Goal: Transaction & Acquisition: Book appointment/travel/reservation

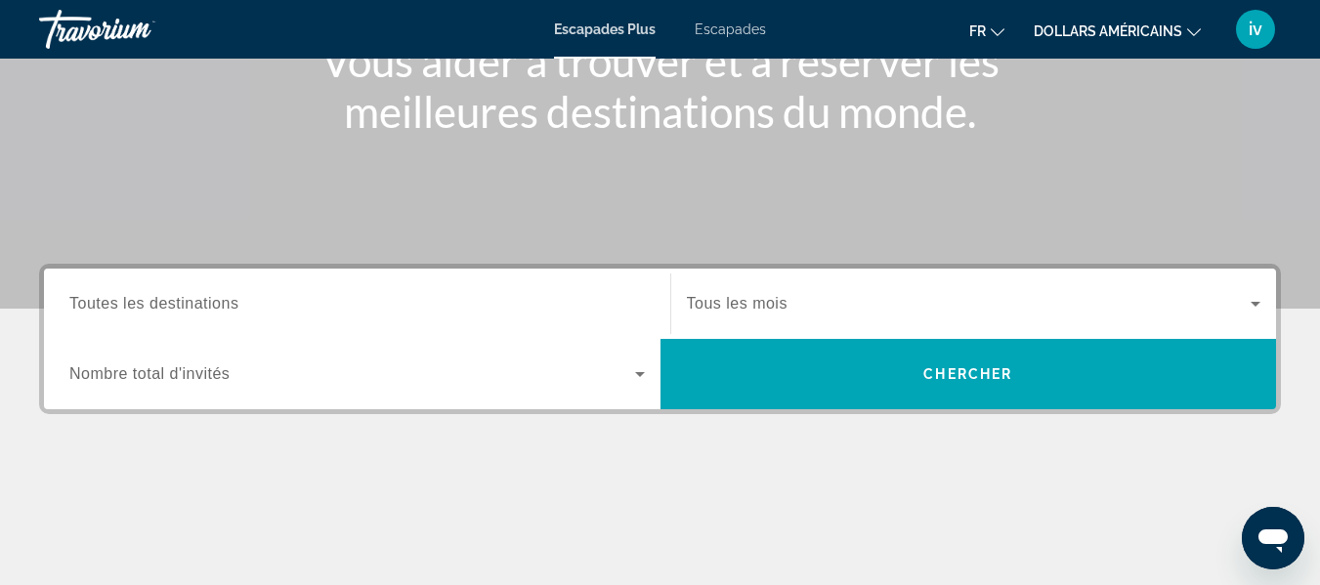
scroll to position [273, 0]
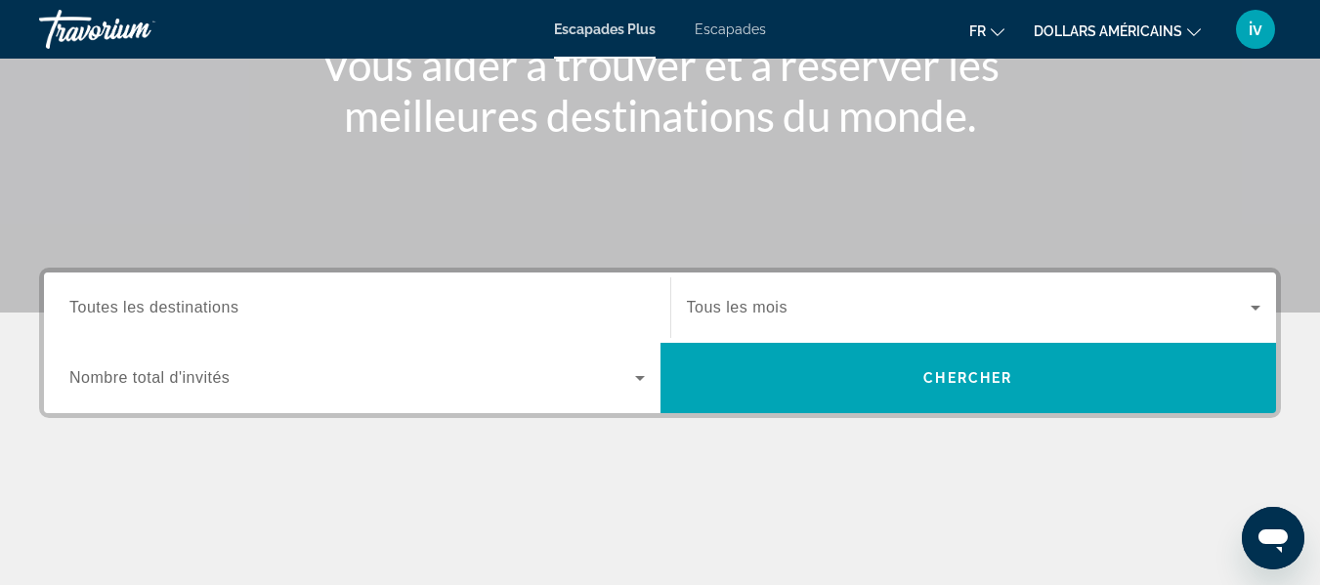
click at [727, 31] on font "Escapades" at bounding box center [729, 29] width 71 height 16
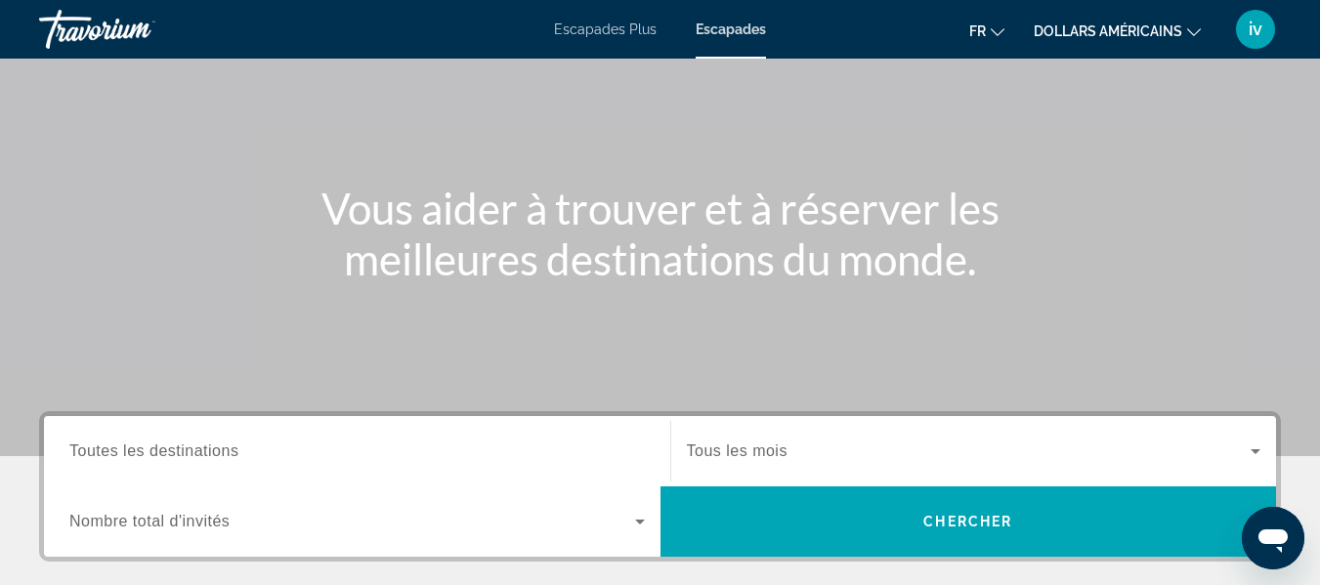
scroll to position [111, 0]
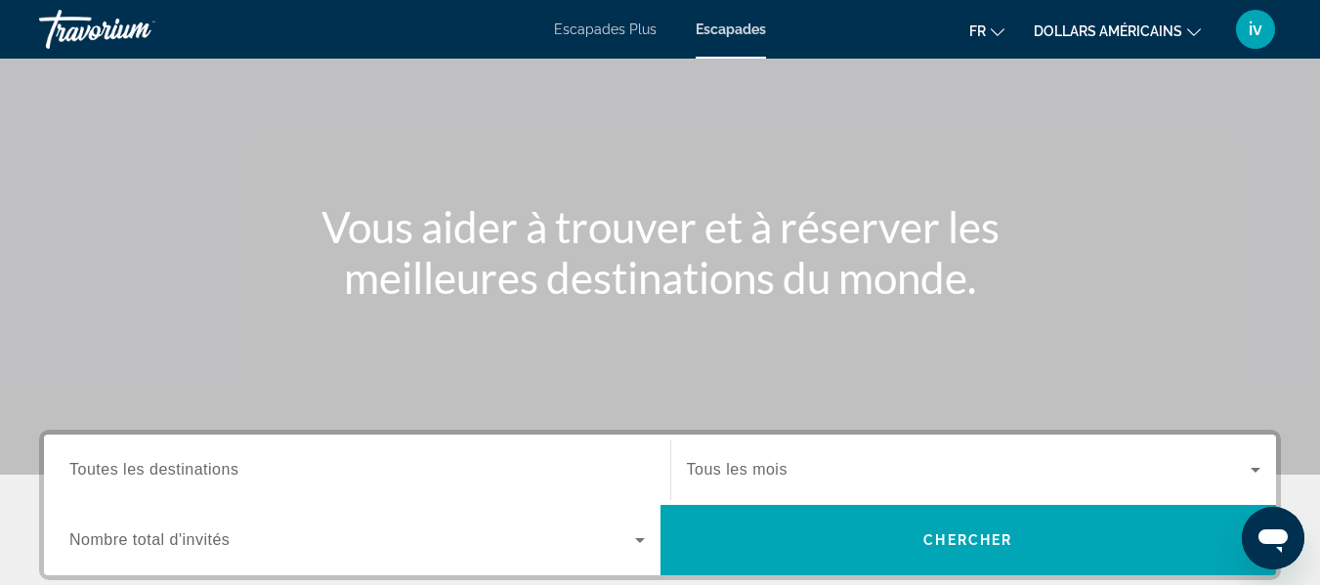
click at [207, 464] on span "Toutes les destinations" at bounding box center [153, 469] width 169 height 17
click at [207, 464] on input "Destination Toutes les destinations" at bounding box center [356, 470] width 575 height 23
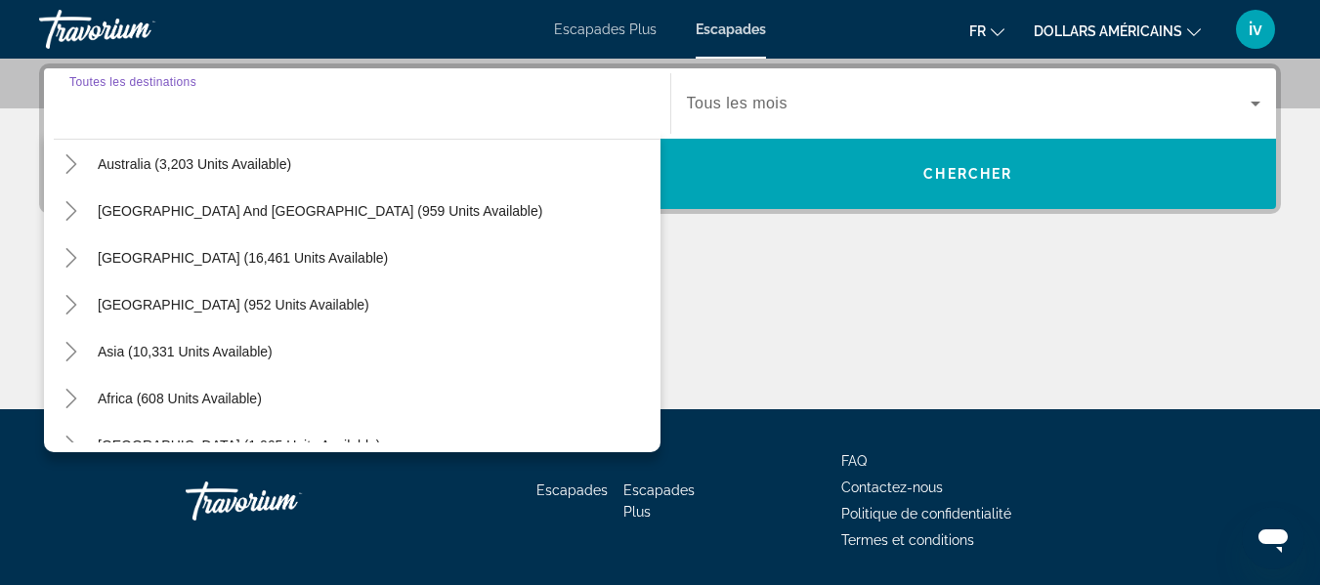
scroll to position [0, 0]
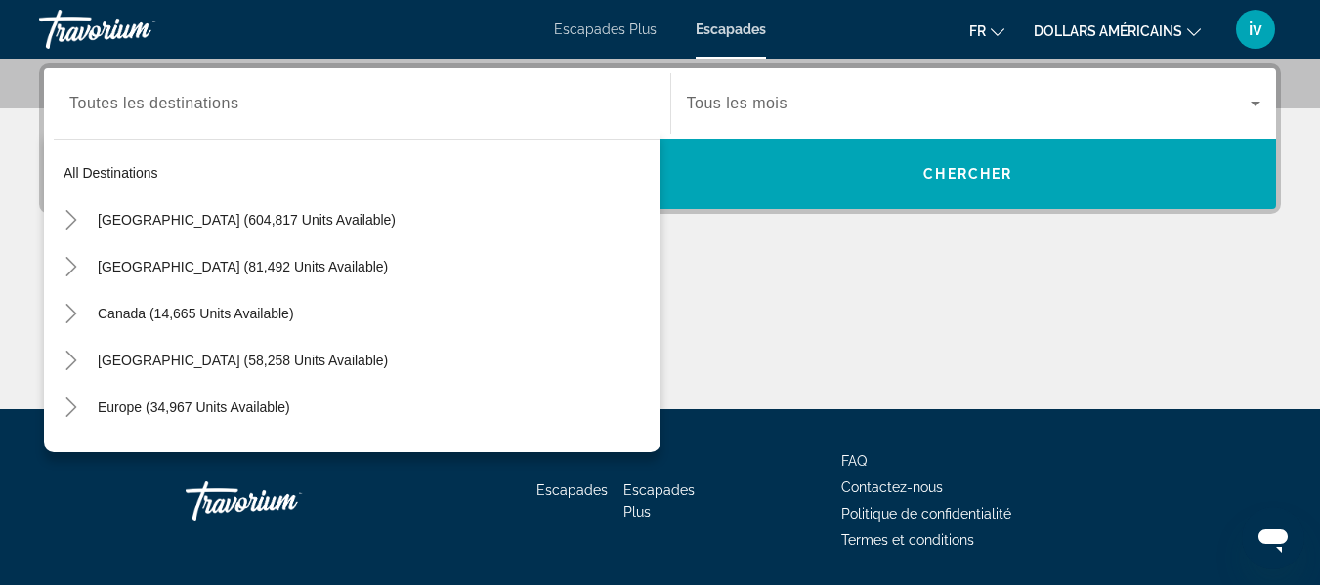
click at [608, 27] on font "Escapades Plus" at bounding box center [605, 29] width 103 height 16
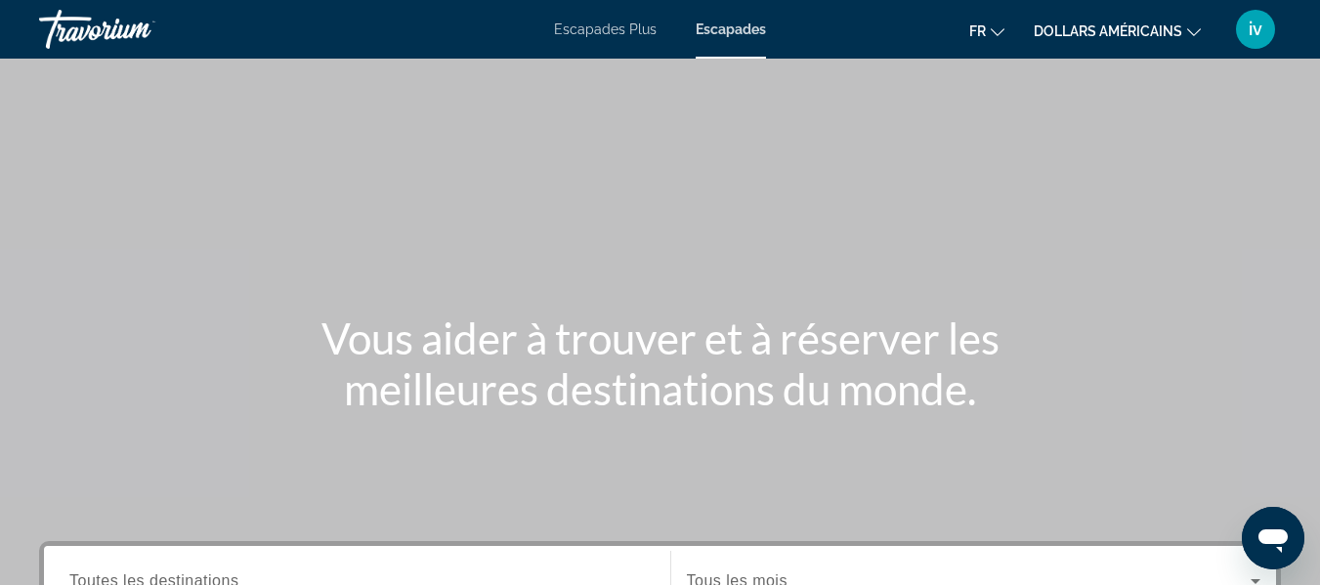
click at [995, 33] on icon "Changer de langue" at bounding box center [997, 32] width 14 height 8
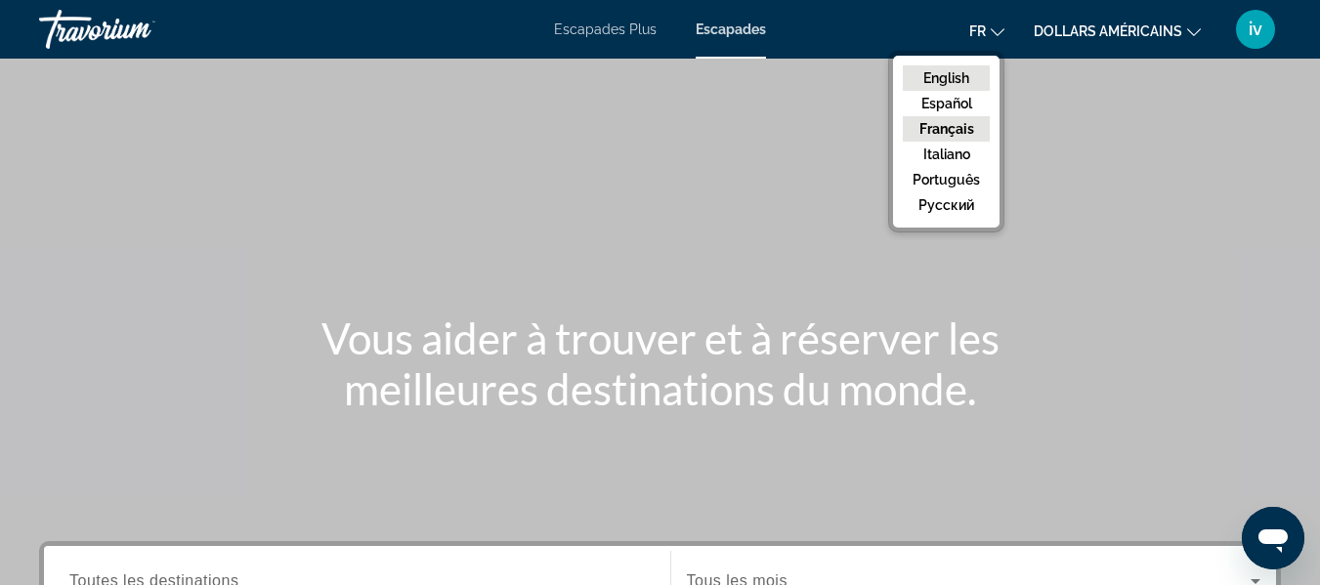
click at [945, 67] on button "English" at bounding box center [945, 77] width 87 height 25
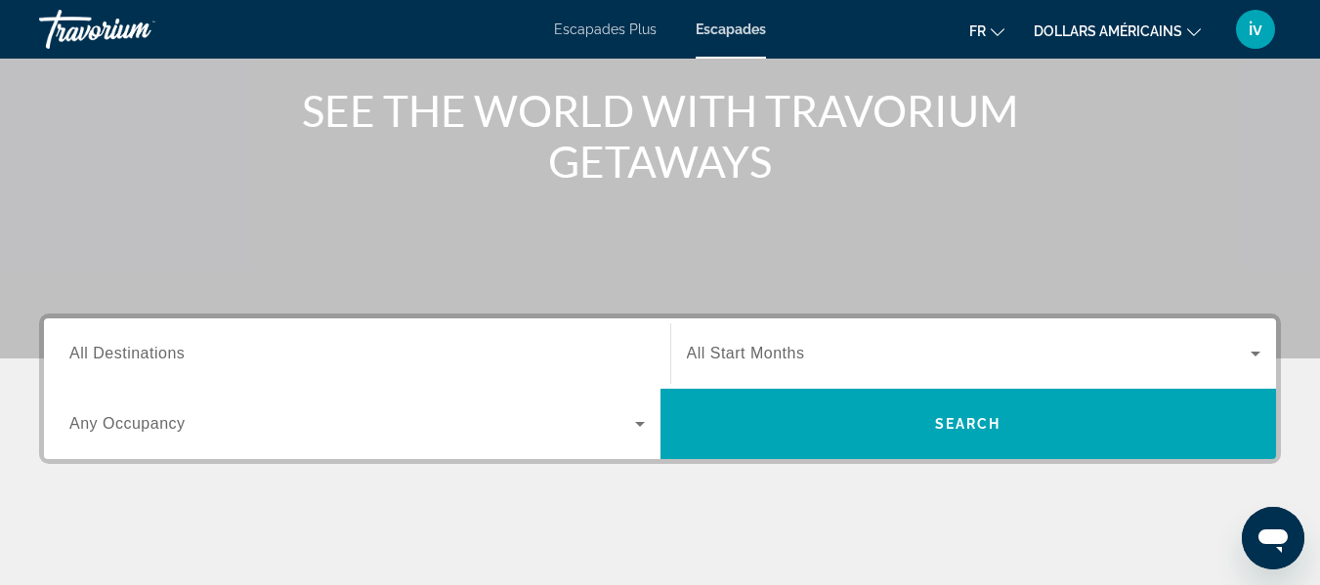
scroll to position [229, 0]
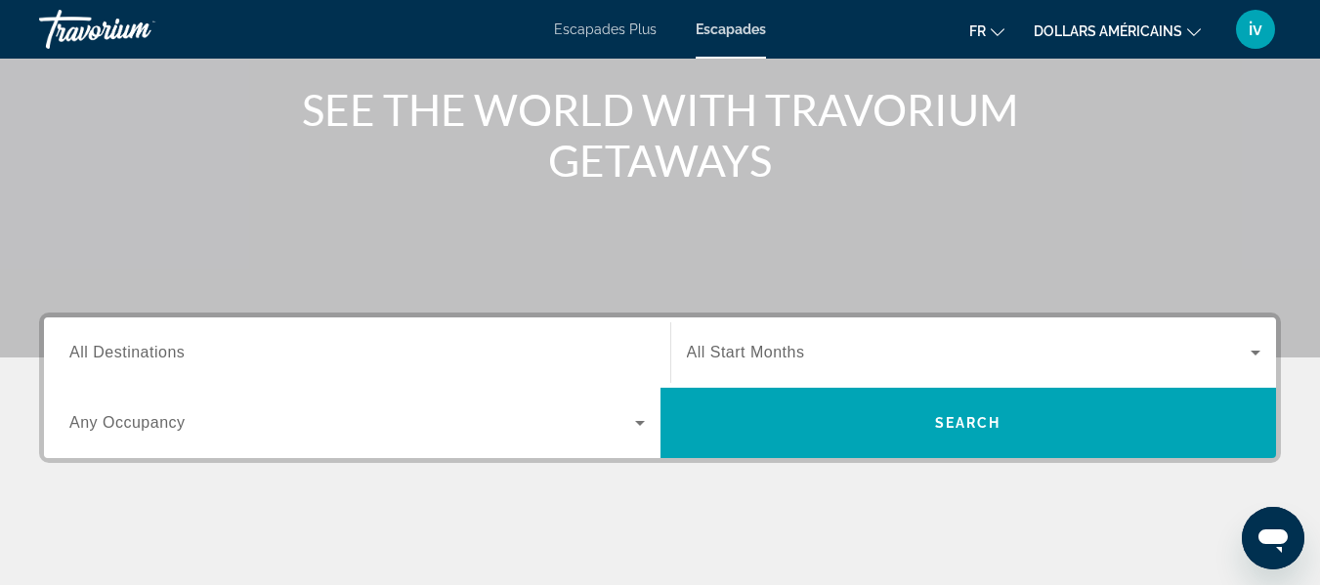
click at [603, 28] on font "Escapades Plus" at bounding box center [605, 29] width 103 height 16
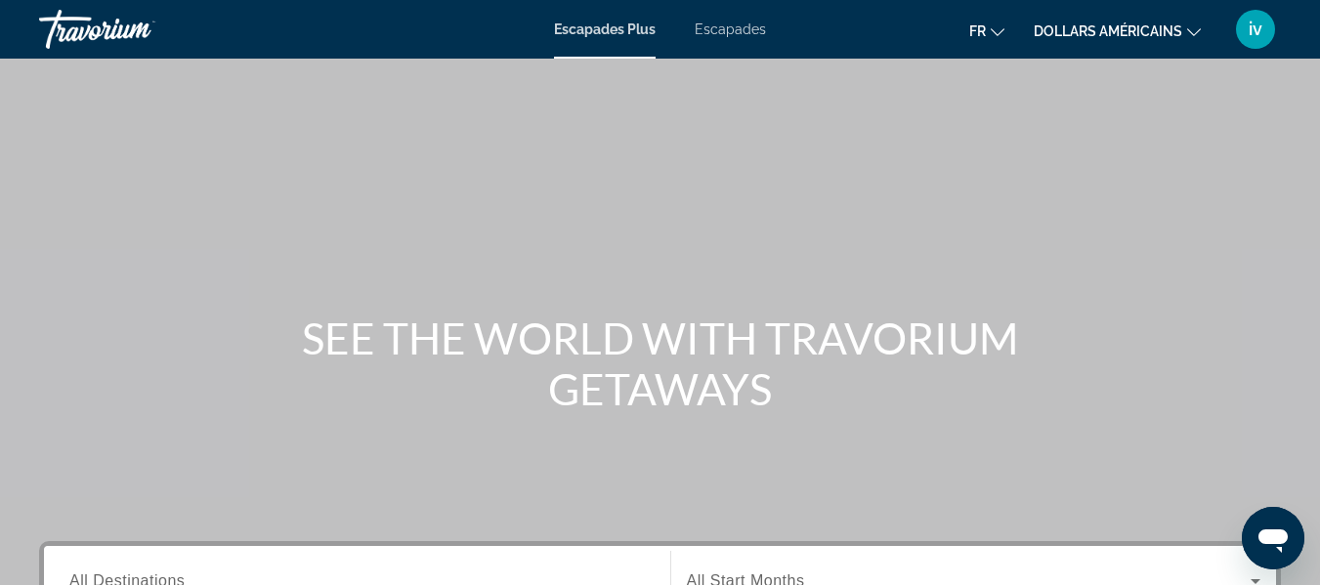
click at [1180, 35] on font "dollars américains" at bounding box center [1107, 31] width 148 height 16
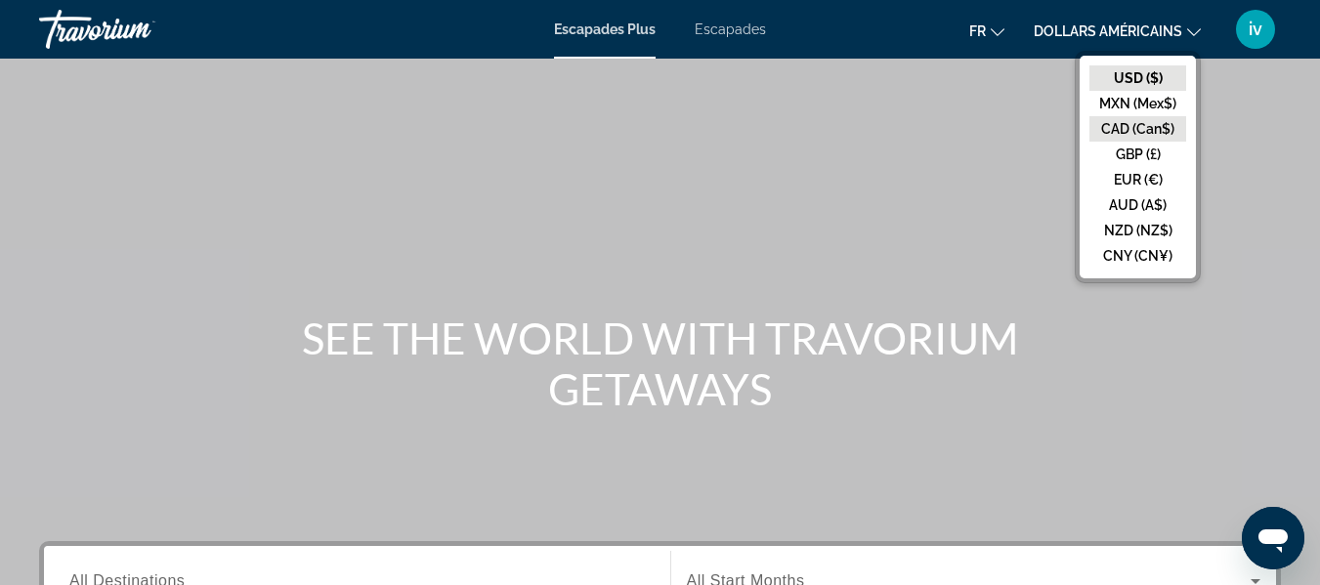
click at [1138, 118] on button "CAD (Can$)" at bounding box center [1137, 128] width 97 height 25
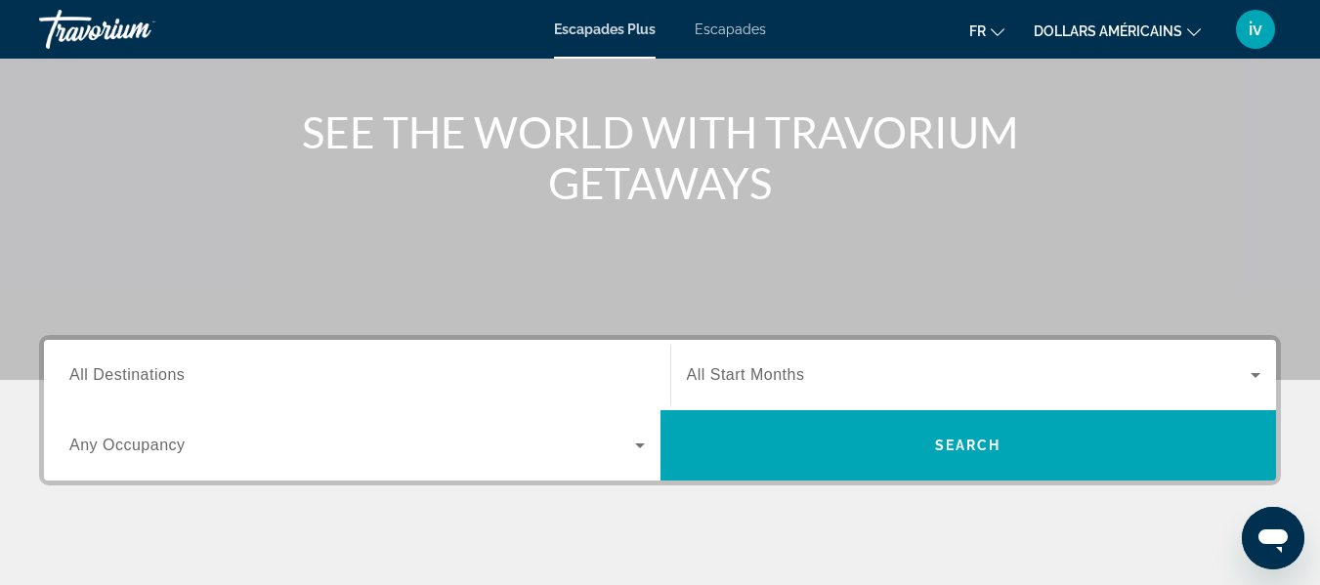
click at [129, 387] on div "Search widget" at bounding box center [356, 376] width 575 height 56
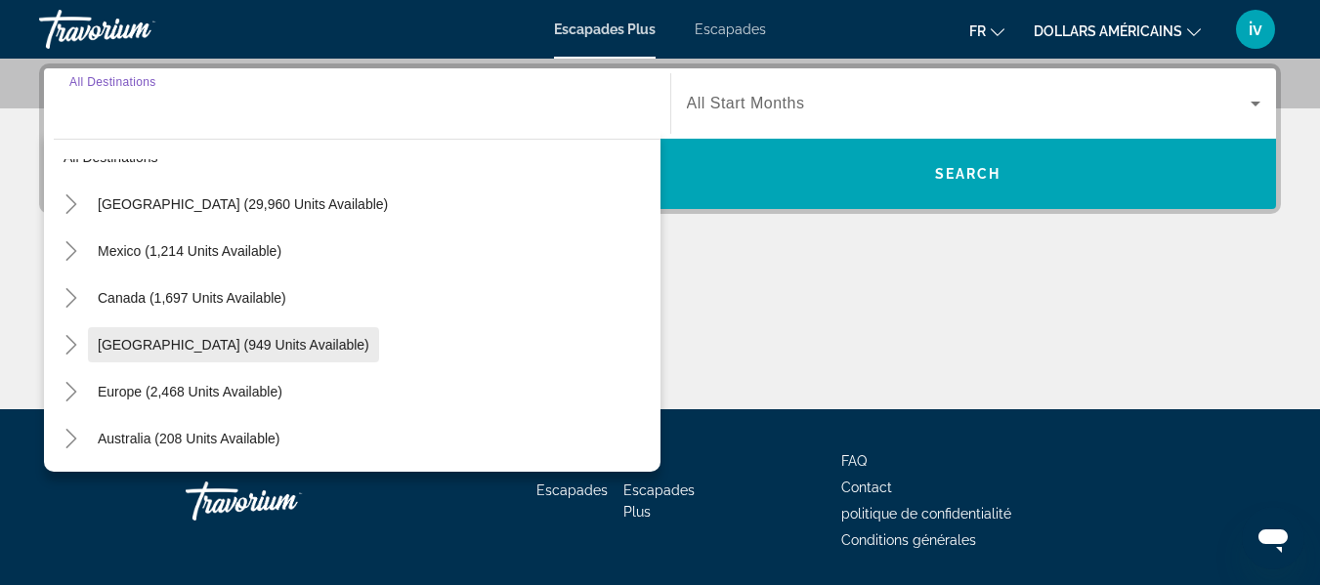
scroll to position [37, 0]
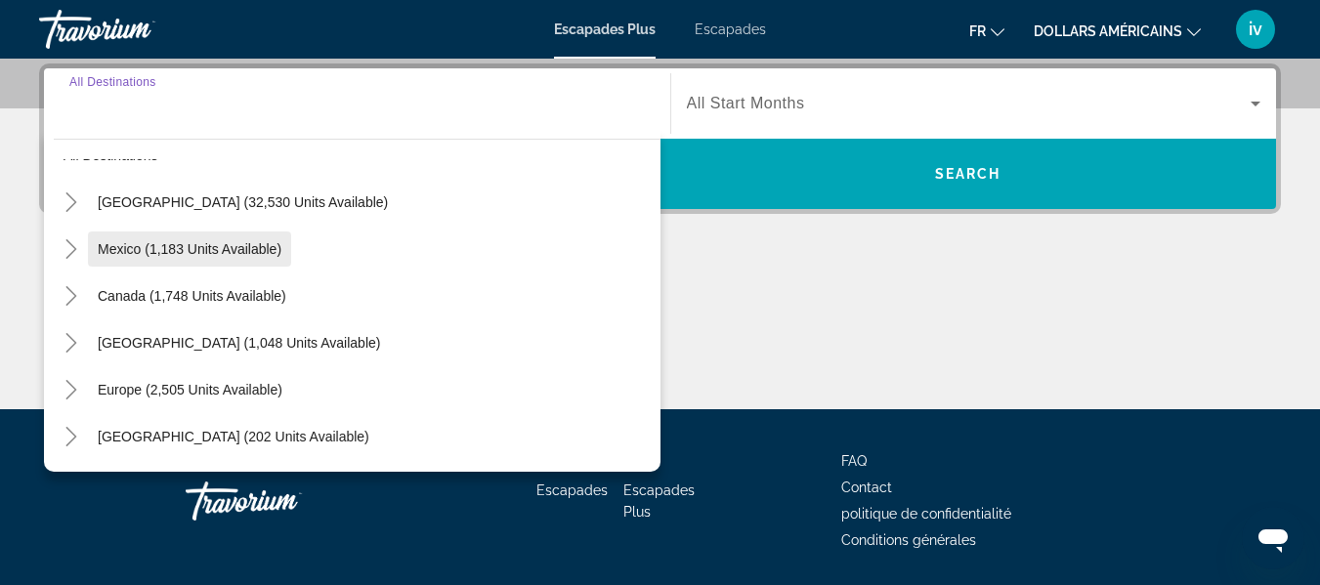
click at [170, 267] on span "Search widget" at bounding box center [189, 249] width 203 height 47
type input "**********"
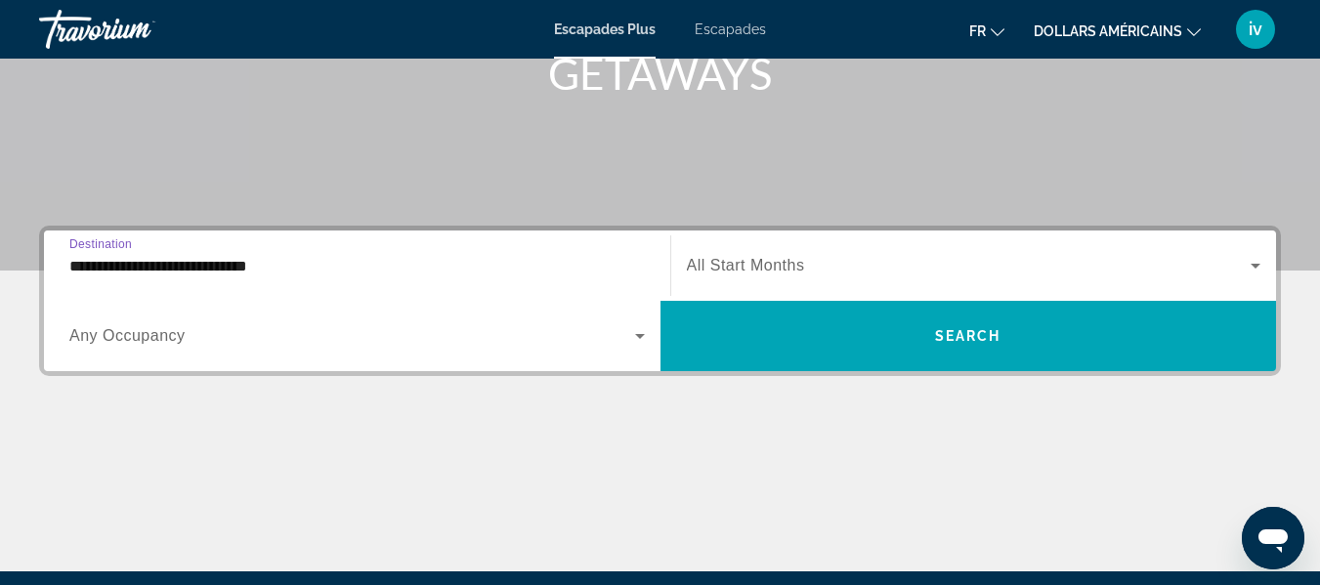
scroll to position [314, 0]
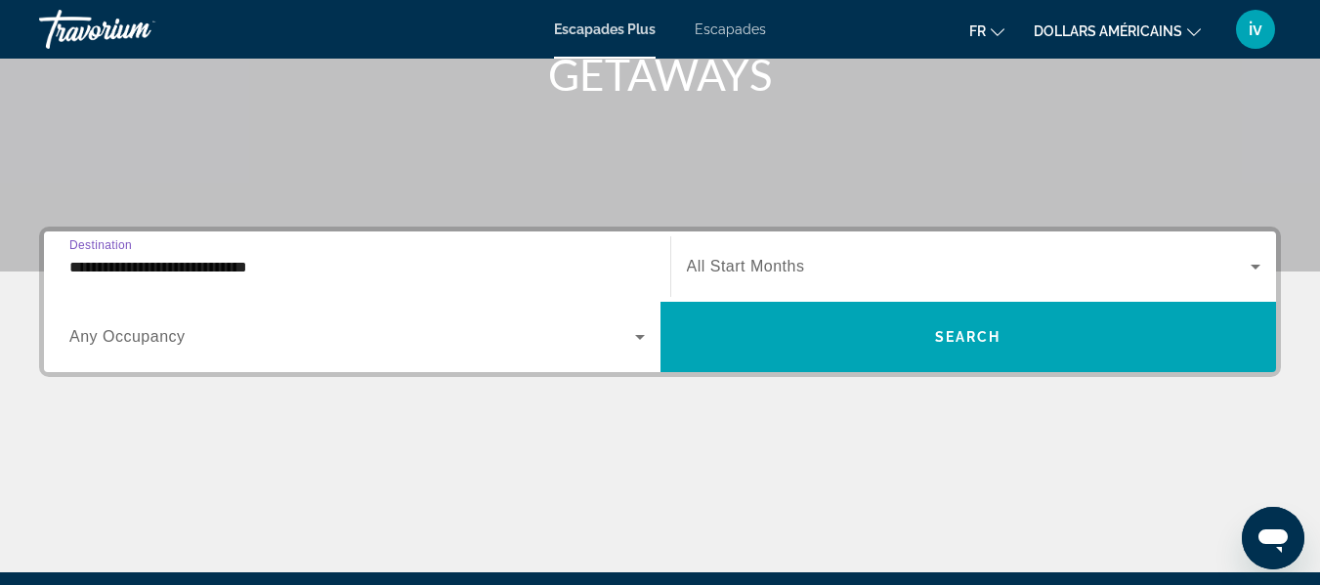
click at [737, 281] on div "Search widget" at bounding box center [974, 266] width 574 height 55
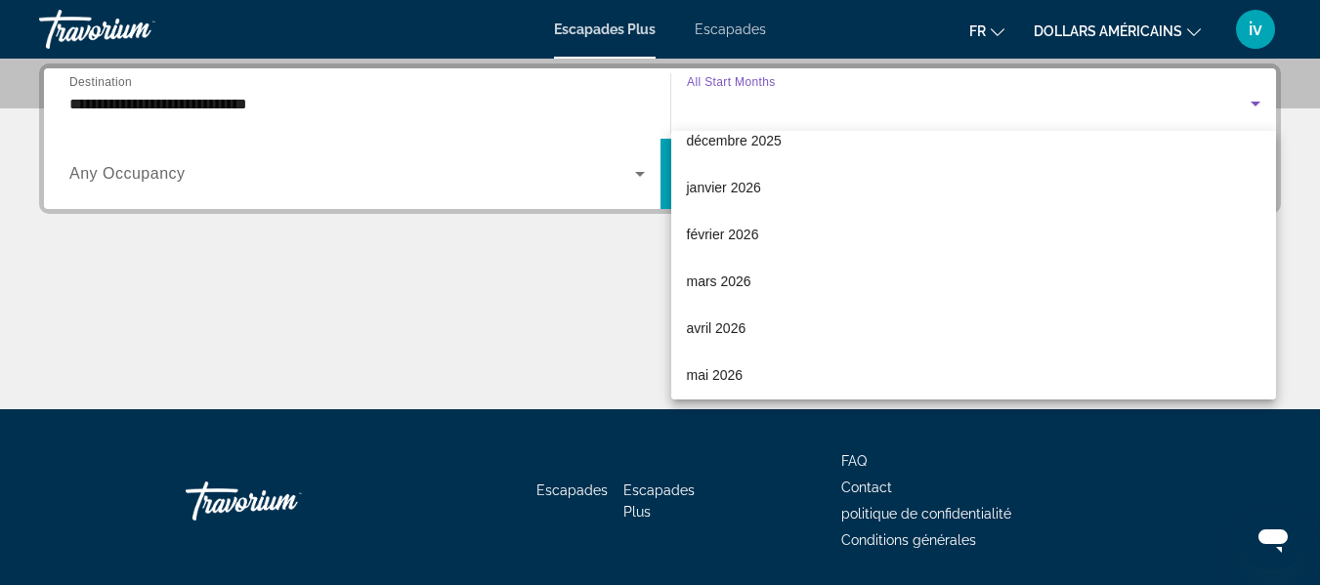
scroll to position [210, 0]
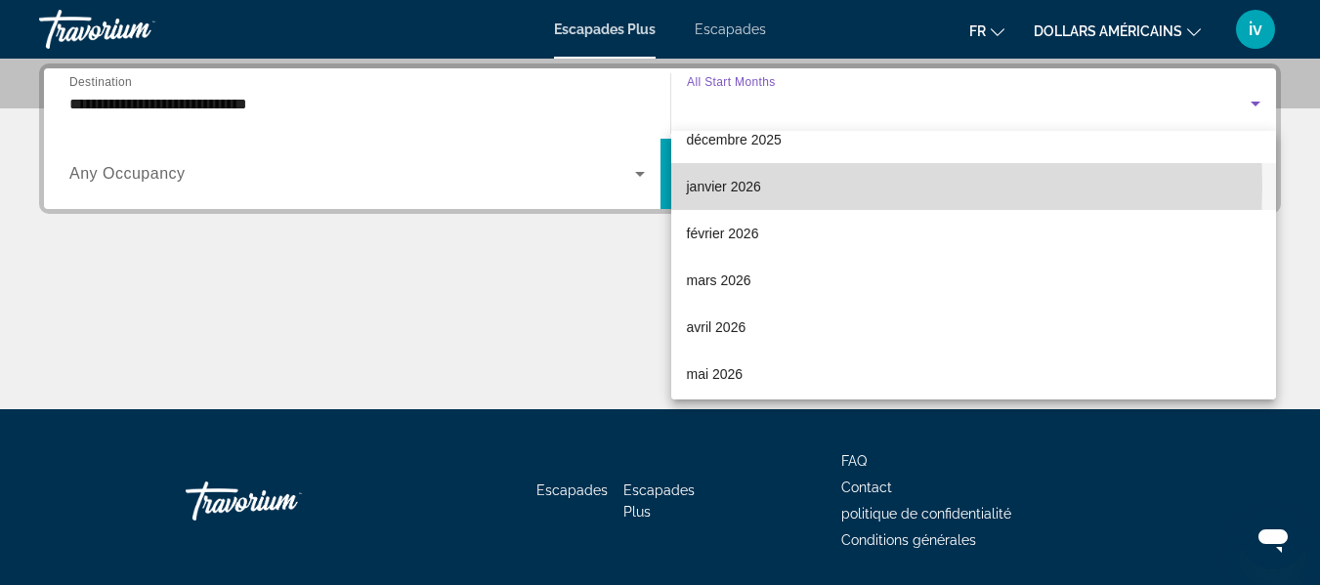
click at [712, 185] on font "janvier 2026" at bounding box center [724, 187] width 74 height 16
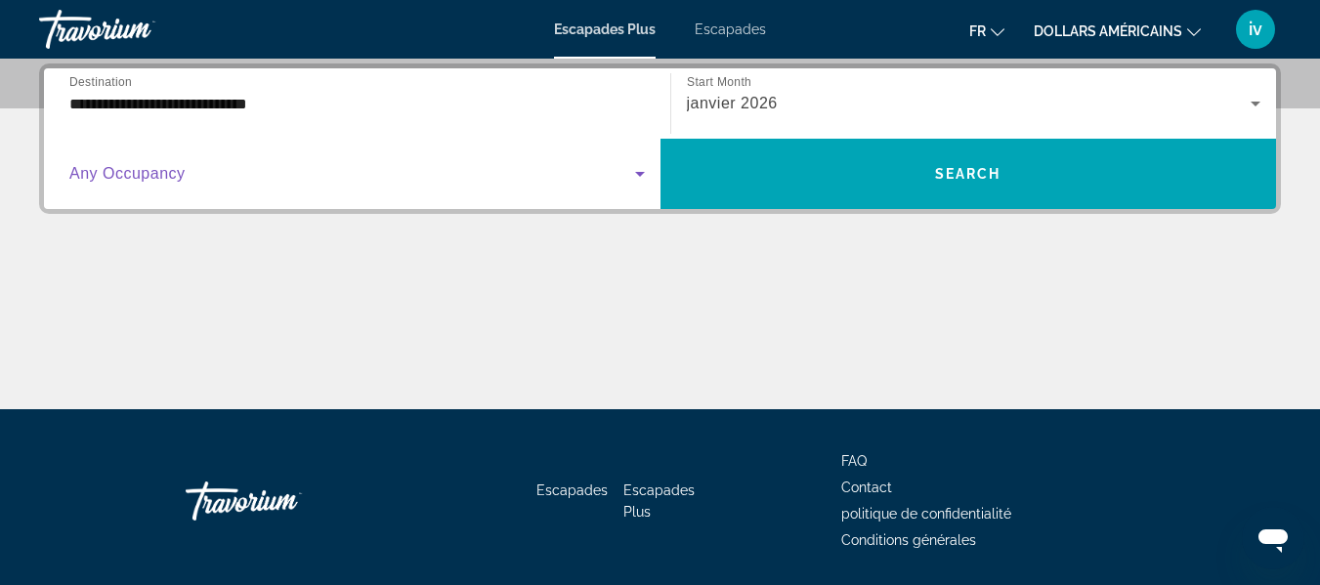
click at [643, 174] on icon "Search widget" at bounding box center [639, 173] width 23 height 23
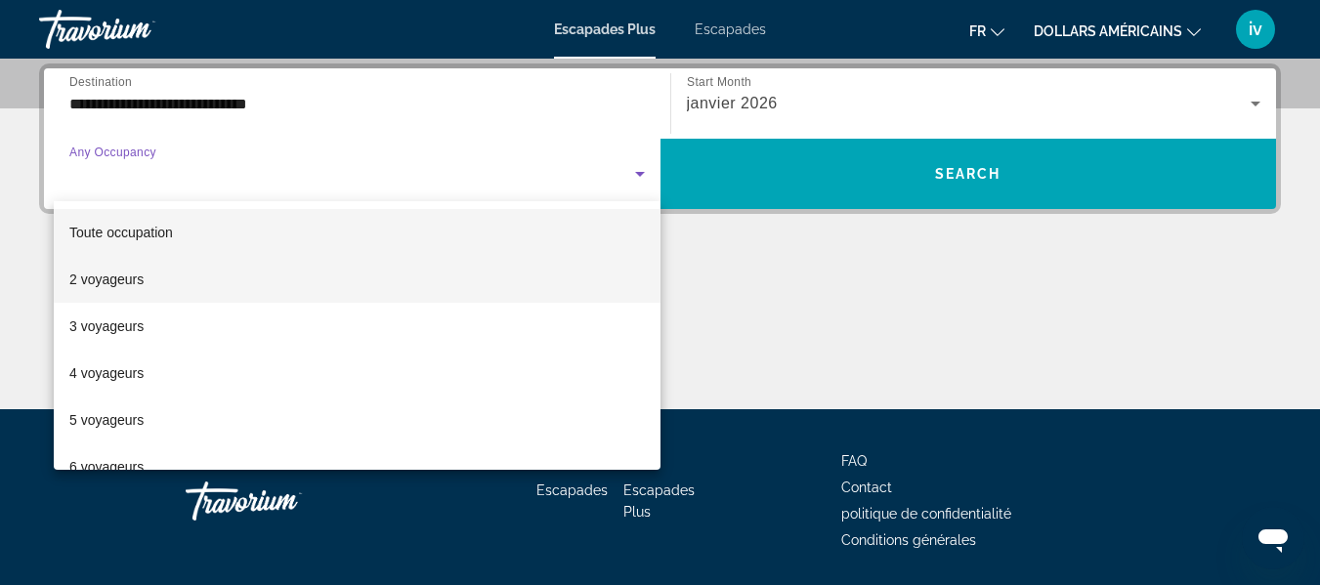
click at [150, 275] on mat-option "2 voyageurs" at bounding box center [357, 279] width 607 height 47
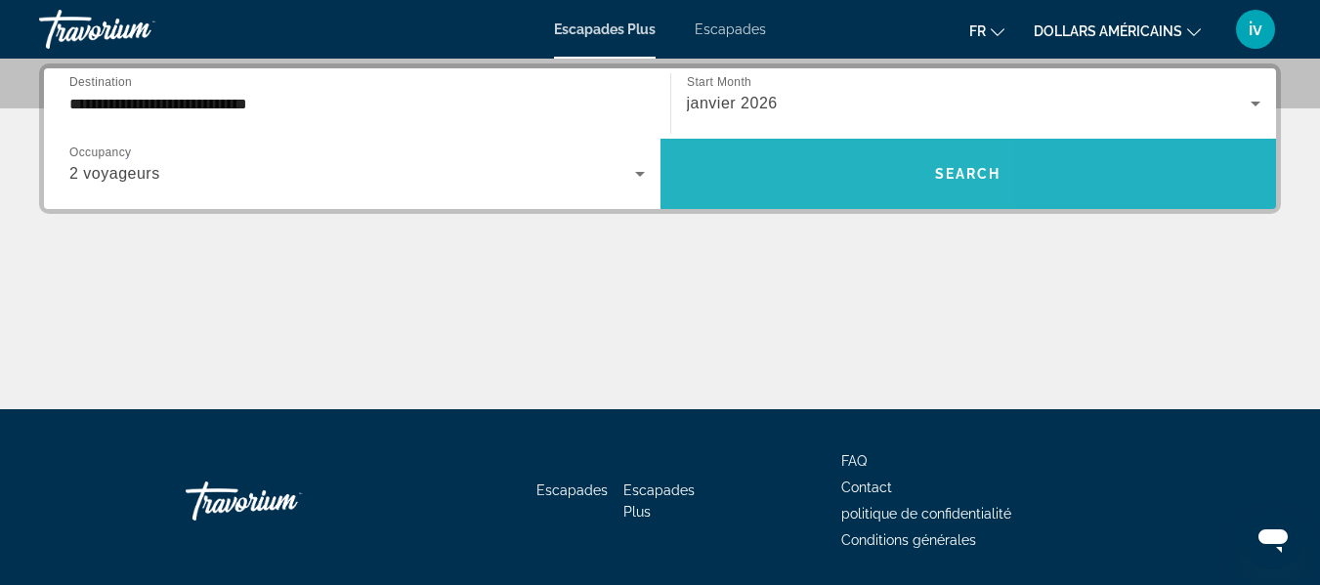
click at [773, 172] on span "Search widget" at bounding box center [968, 173] width 616 height 47
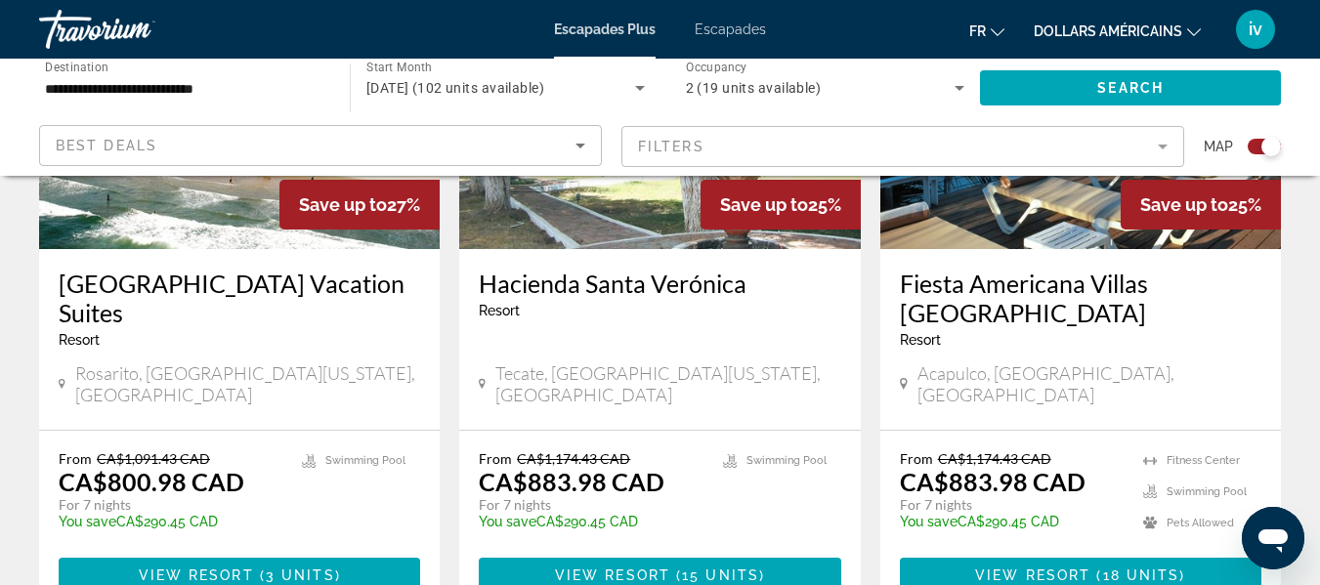
scroll to position [914, 0]
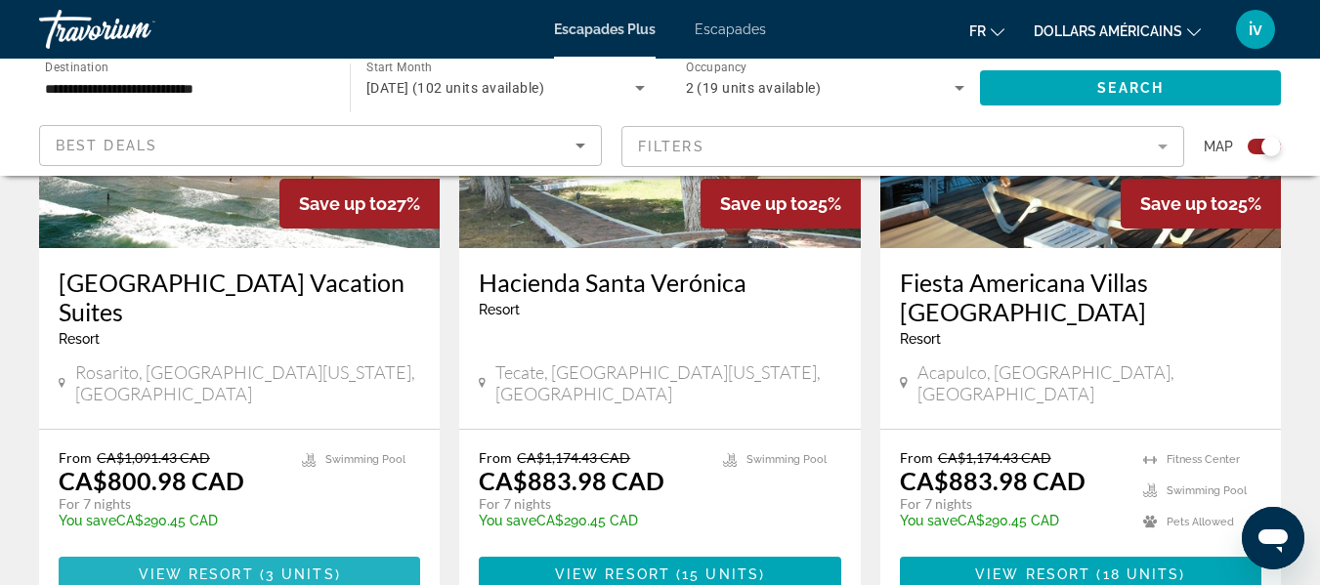
click at [227, 566] on span "View Resort" at bounding box center [196, 574] width 115 height 16
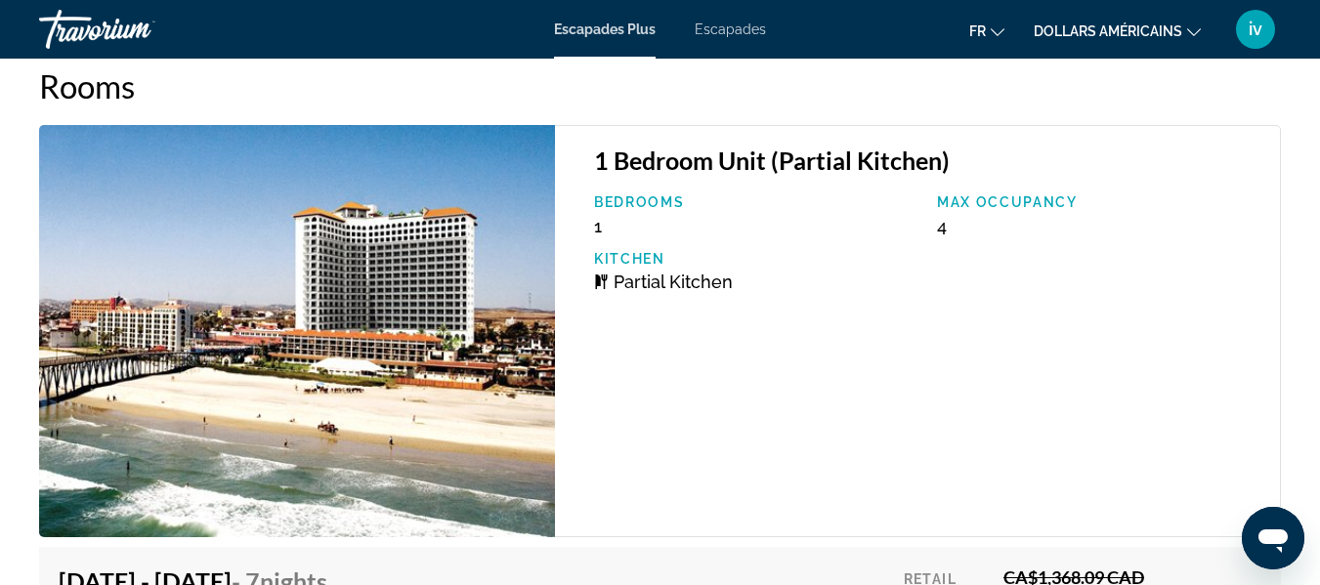
scroll to position [3461, 0]
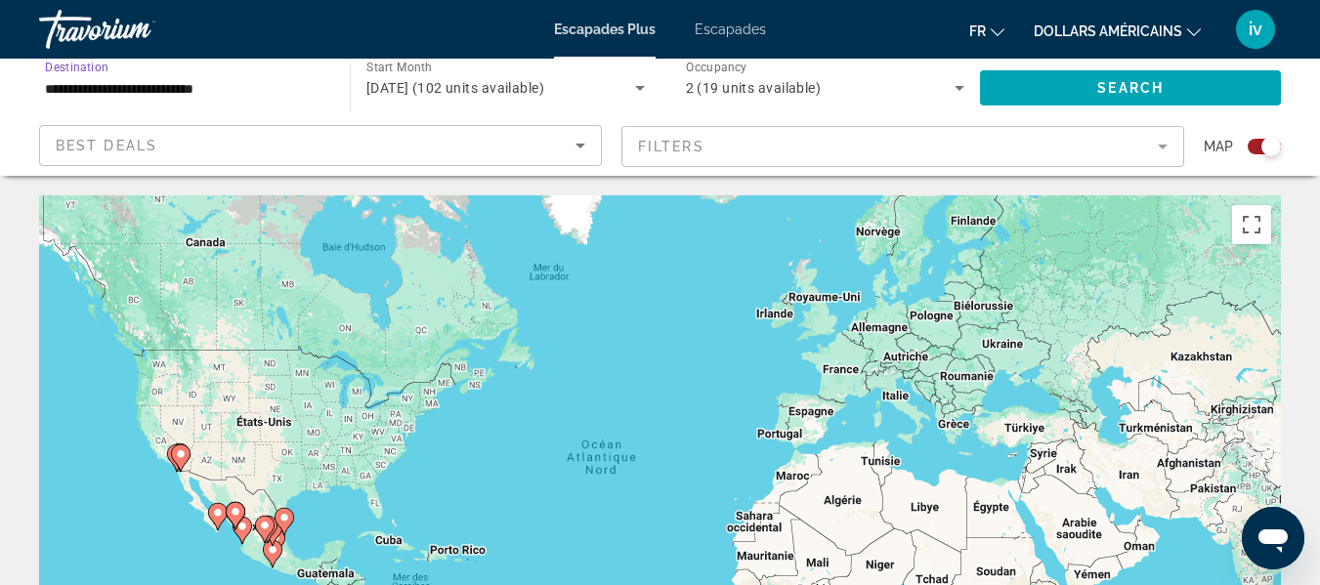
click at [252, 83] on input "**********" at bounding box center [184, 88] width 279 height 23
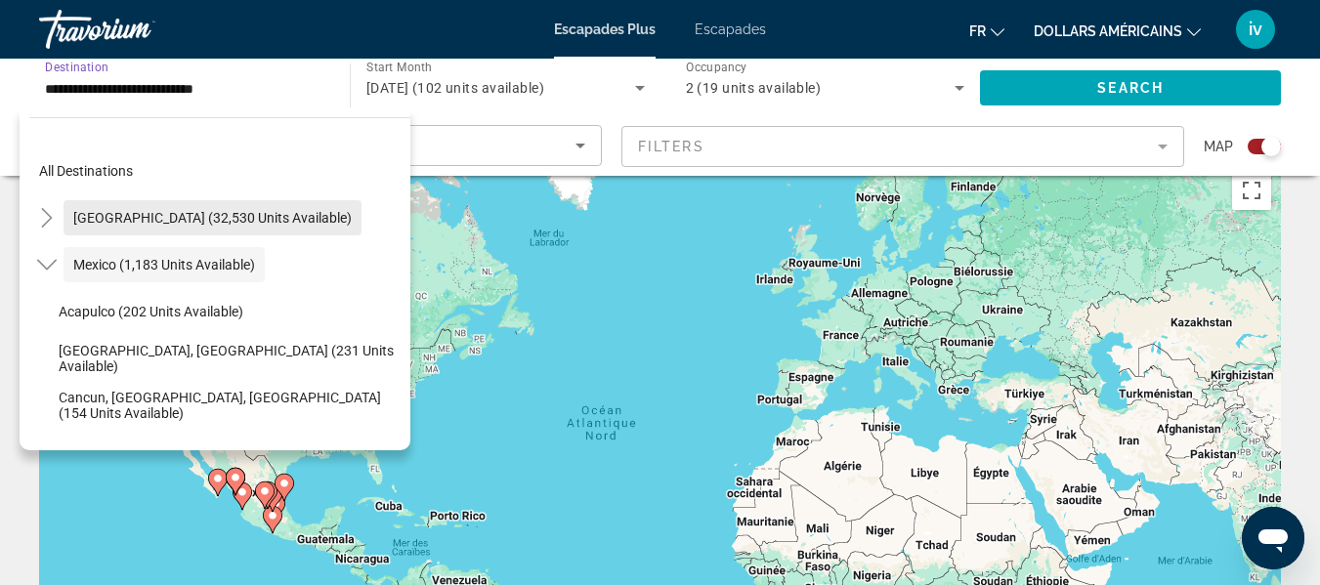
scroll to position [33, 0]
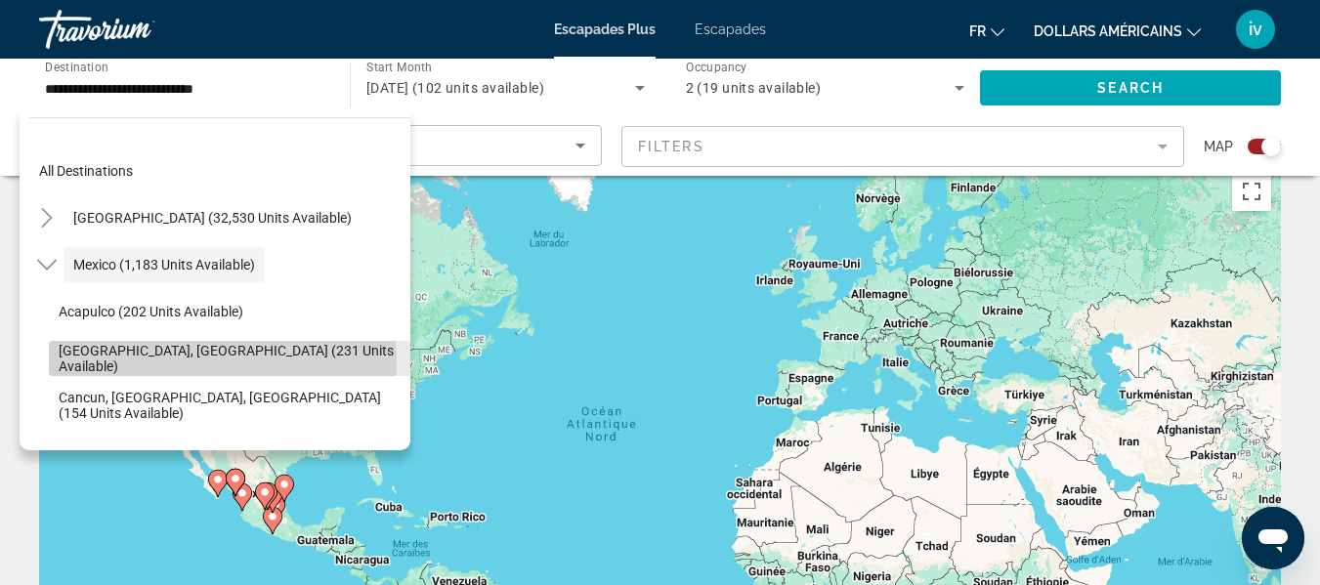
click at [166, 364] on span "Baja Peninsula, Los Cabos (231 units available)" at bounding box center [230, 358] width 342 height 31
type input "**********"
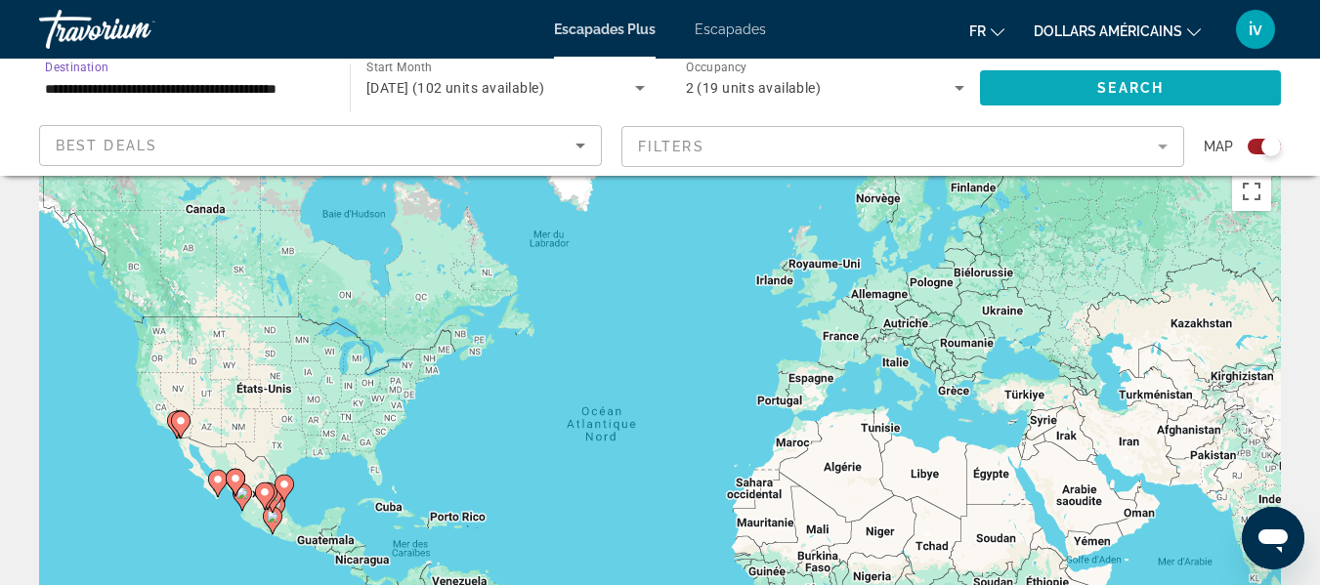
click at [1095, 107] on span "Search widget" at bounding box center [1130, 87] width 301 height 47
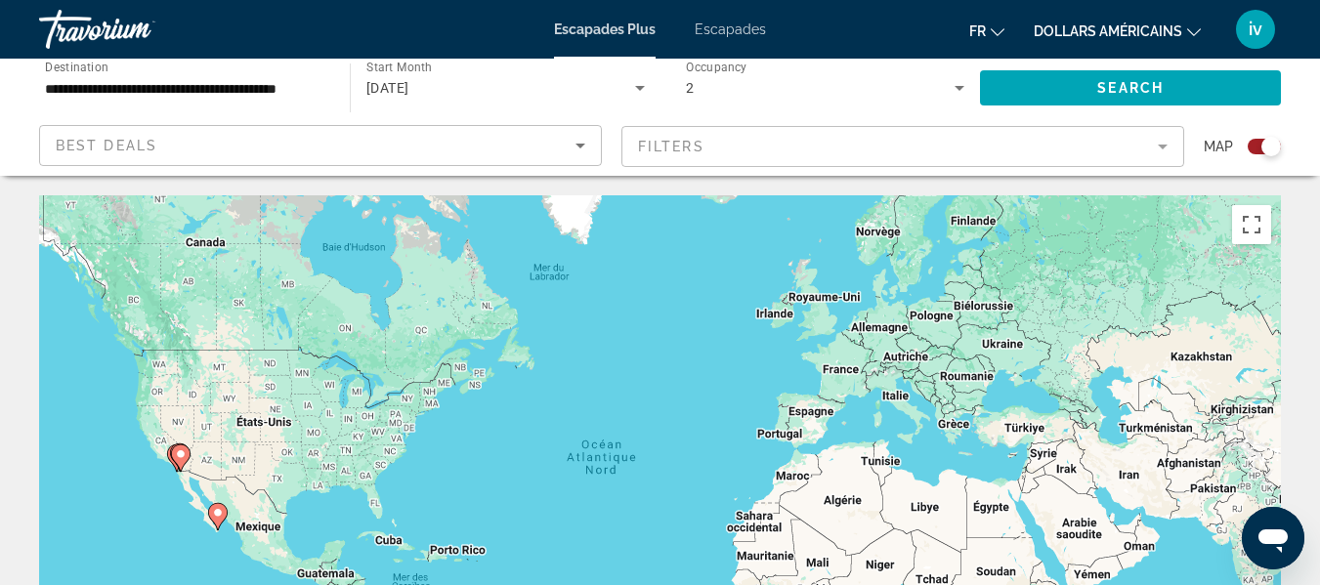
click at [639, 92] on icon "Search widget" at bounding box center [639, 87] width 23 height 23
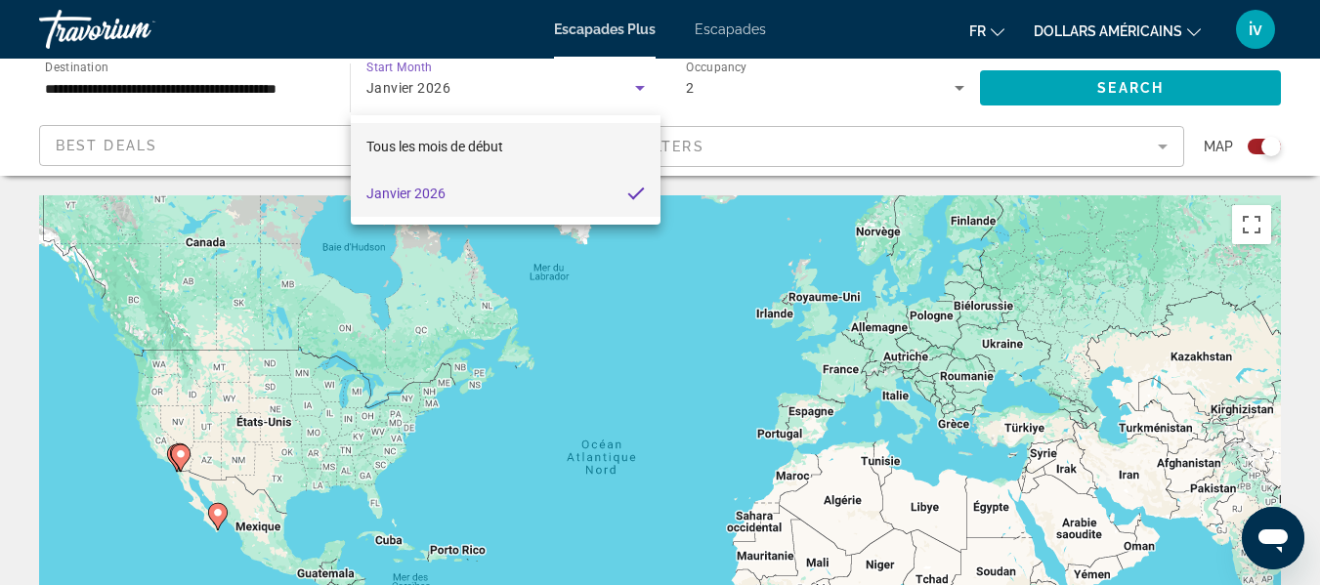
click at [484, 154] on span "Tous les mois de début" at bounding box center [434, 146] width 137 height 23
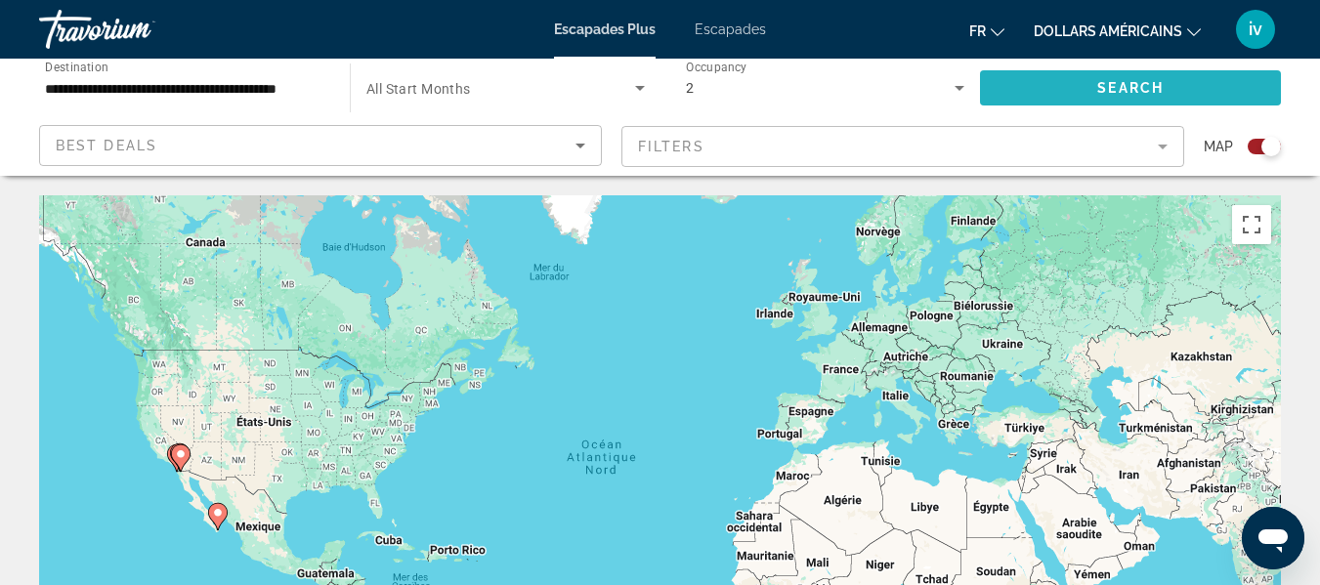
click at [1076, 87] on span "Search widget" at bounding box center [1130, 87] width 301 height 47
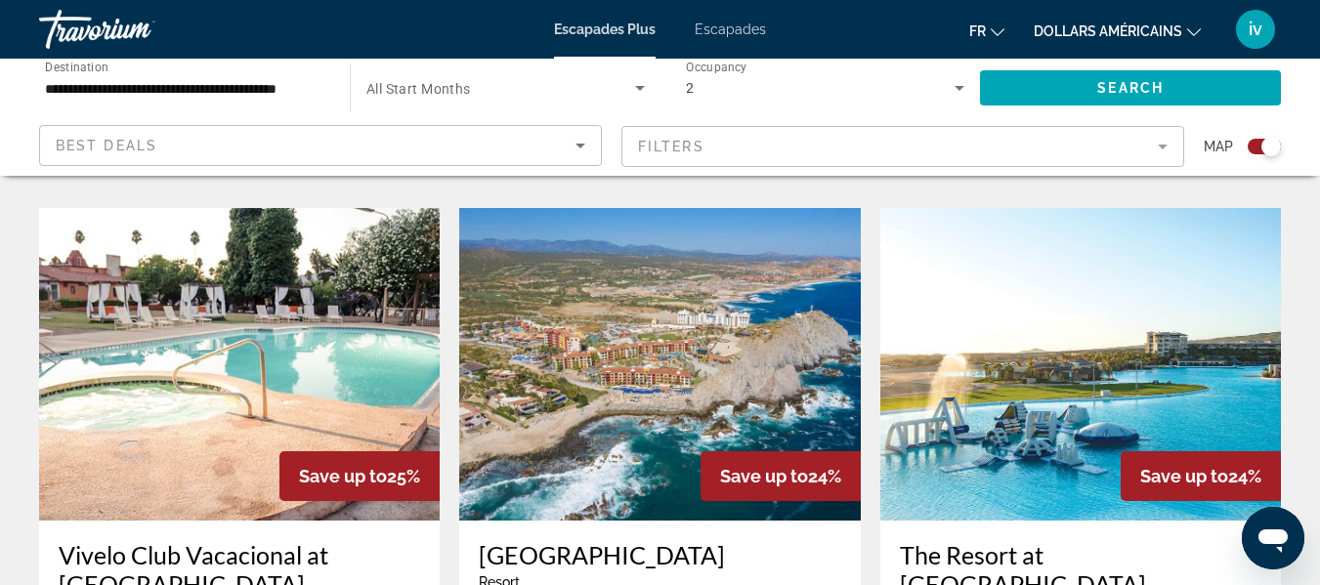
scroll to position [1379, 0]
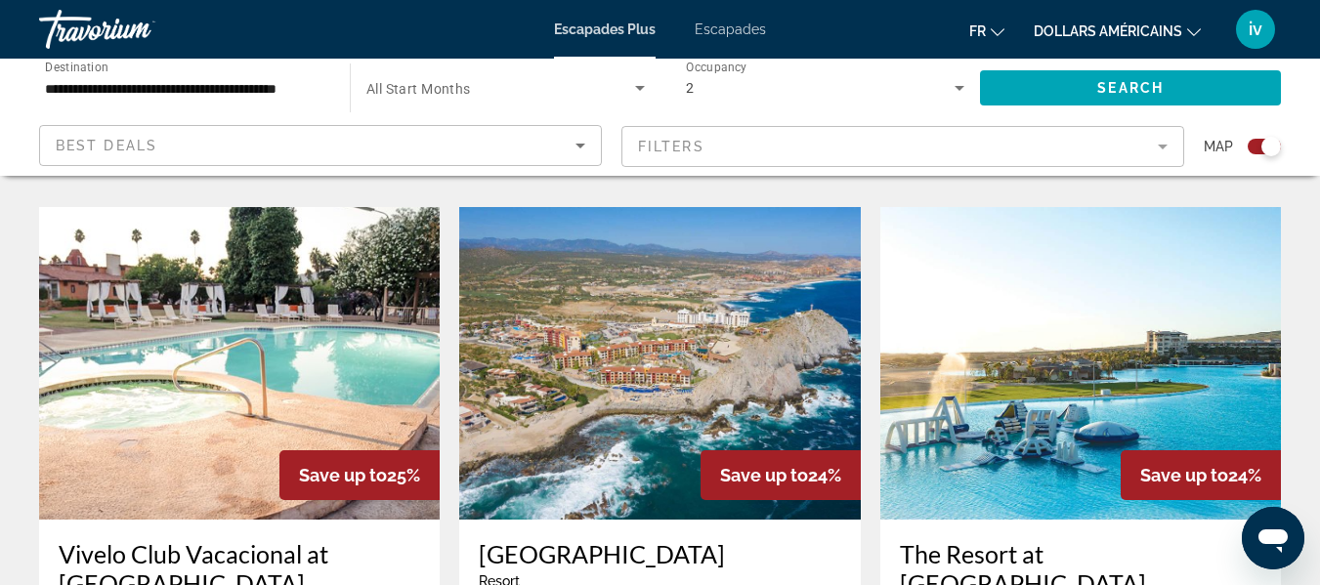
click at [1145, 147] on mat-form-field "Filters" at bounding box center [902, 146] width 563 height 41
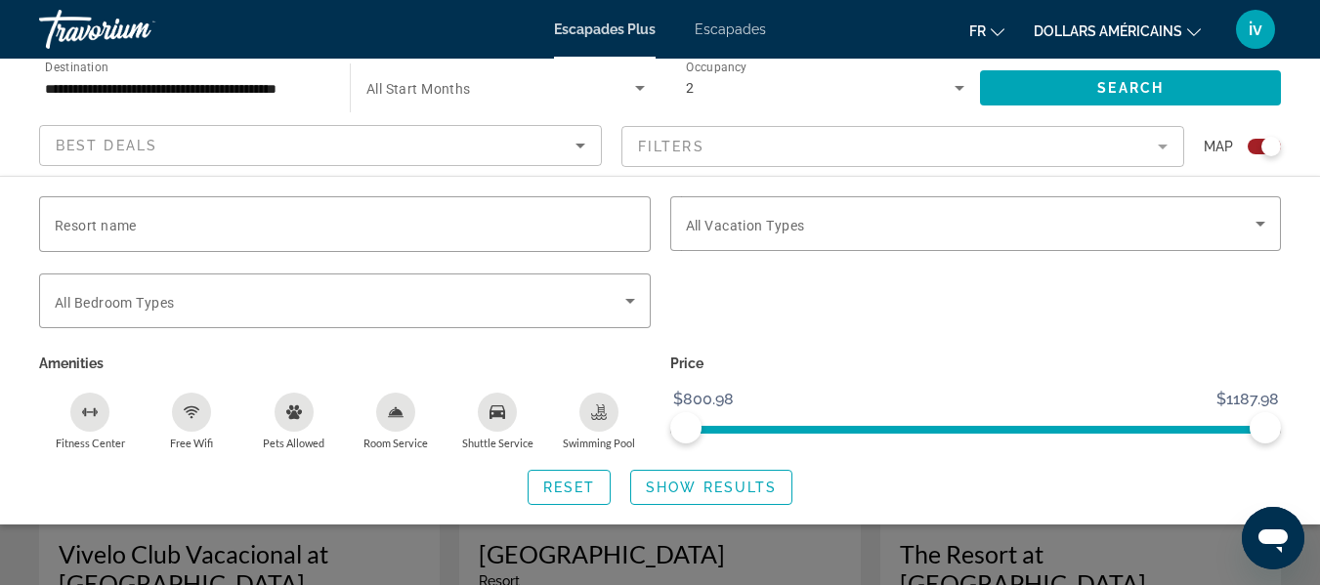
click at [1145, 148] on mat-form-field "Filters" at bounding box center [902, 146] width 563 height 41
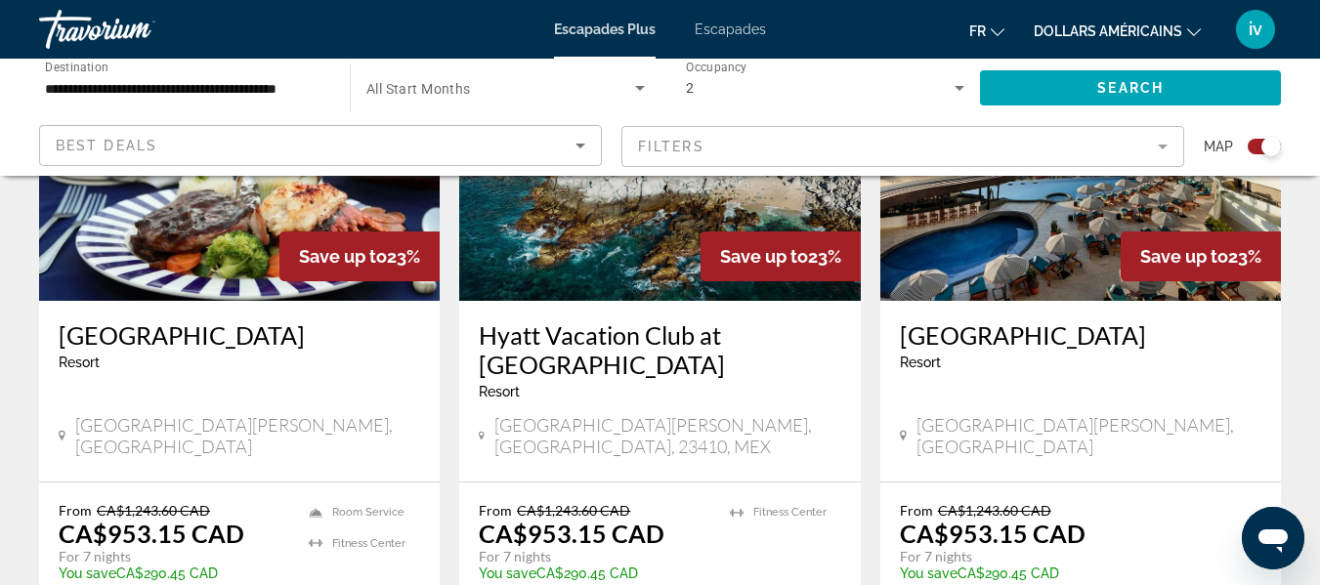
scroll to position [3090, 0]
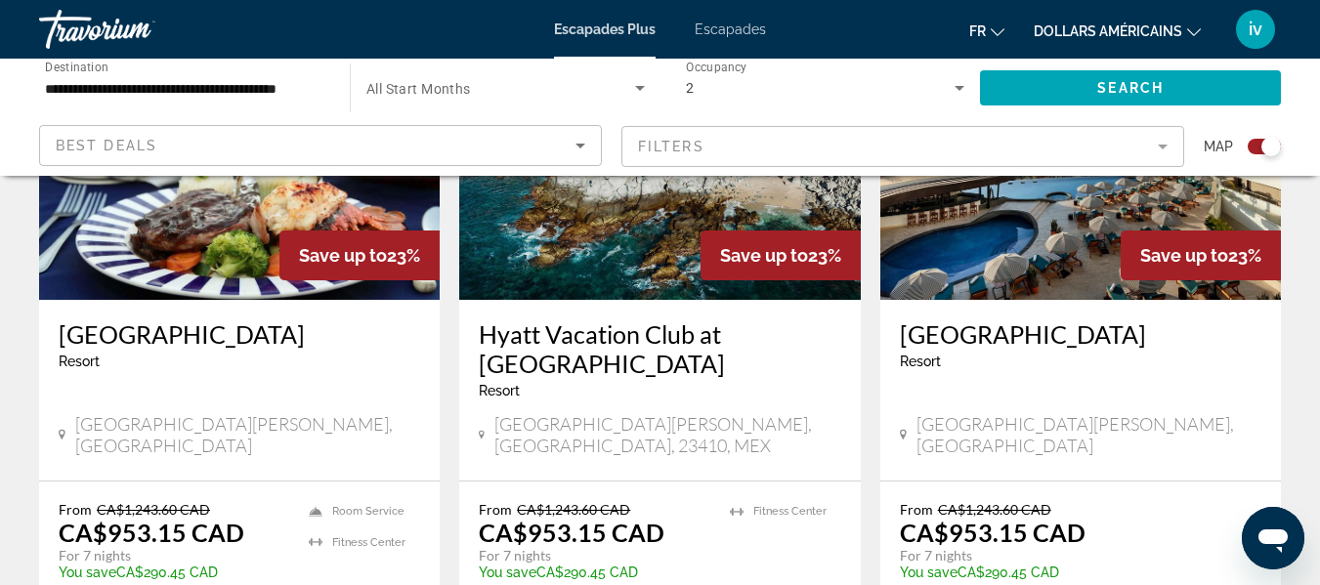
click at [958, 518] on p "CA$953.15 CAD" at bounding box center [993, 532] width 186 height 29
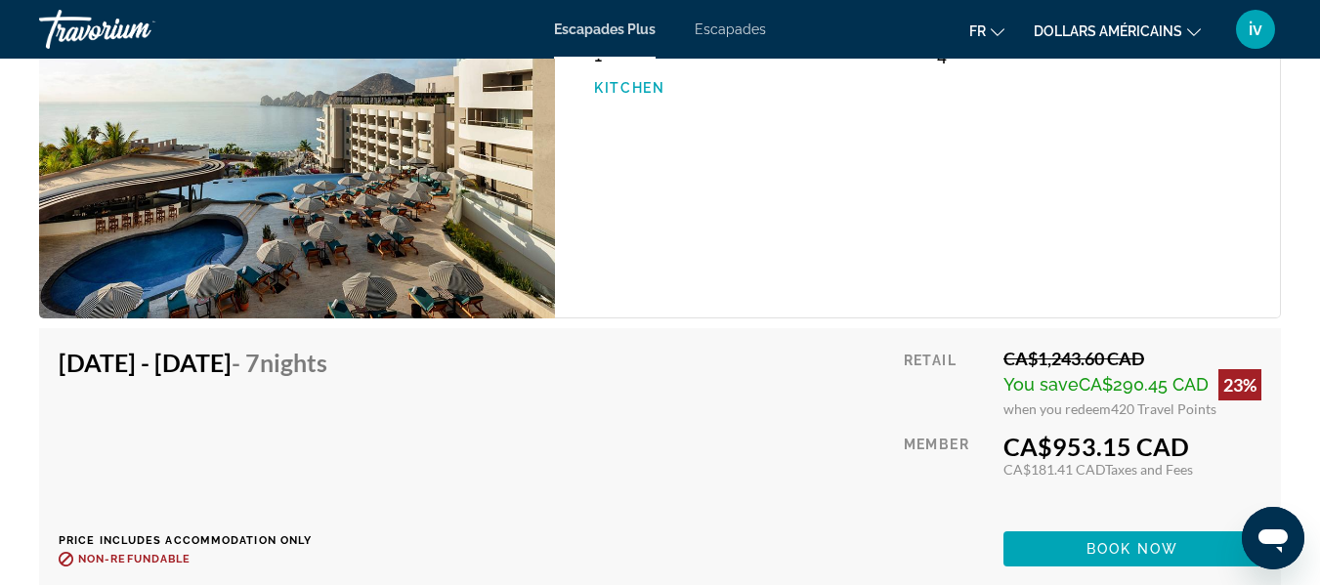
scroll to position [3389, 0]
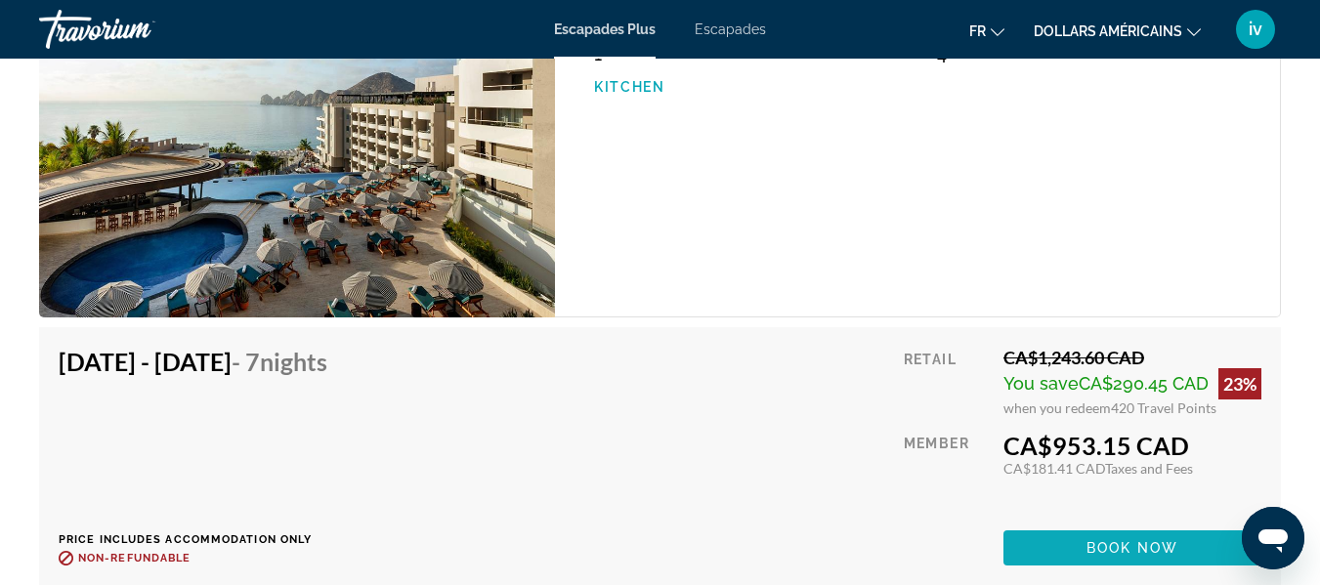
click at [1103, 544] on span "Contenu principal" at bounding box center [1132, 547] width 258 height 47
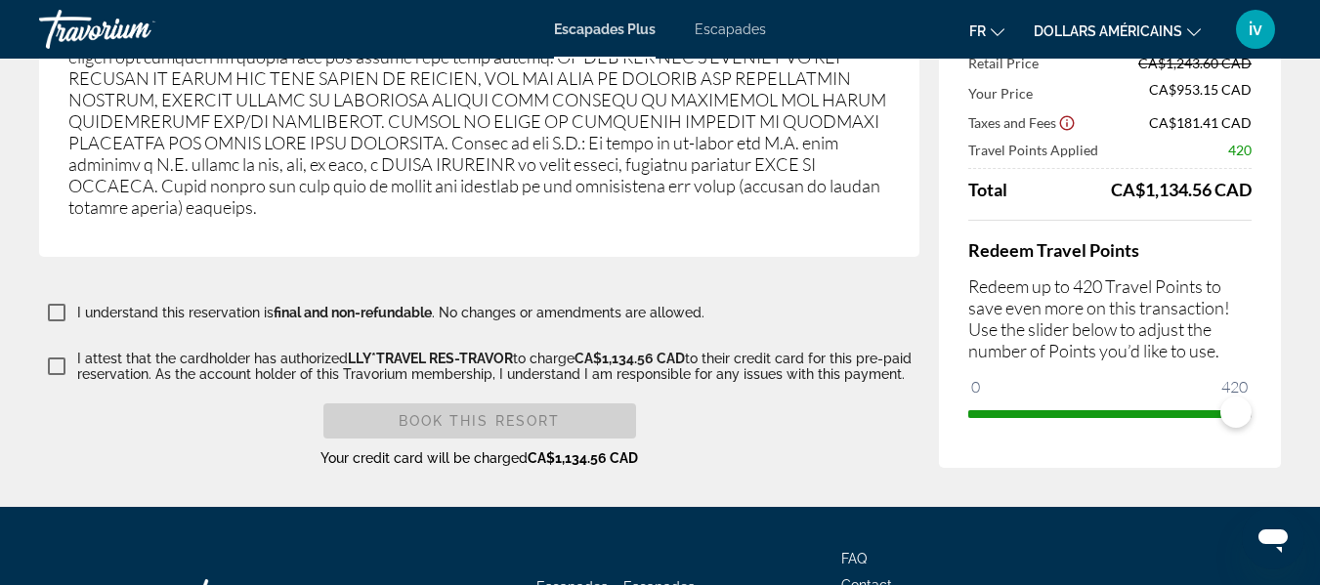
scroll to position [3506, 0]
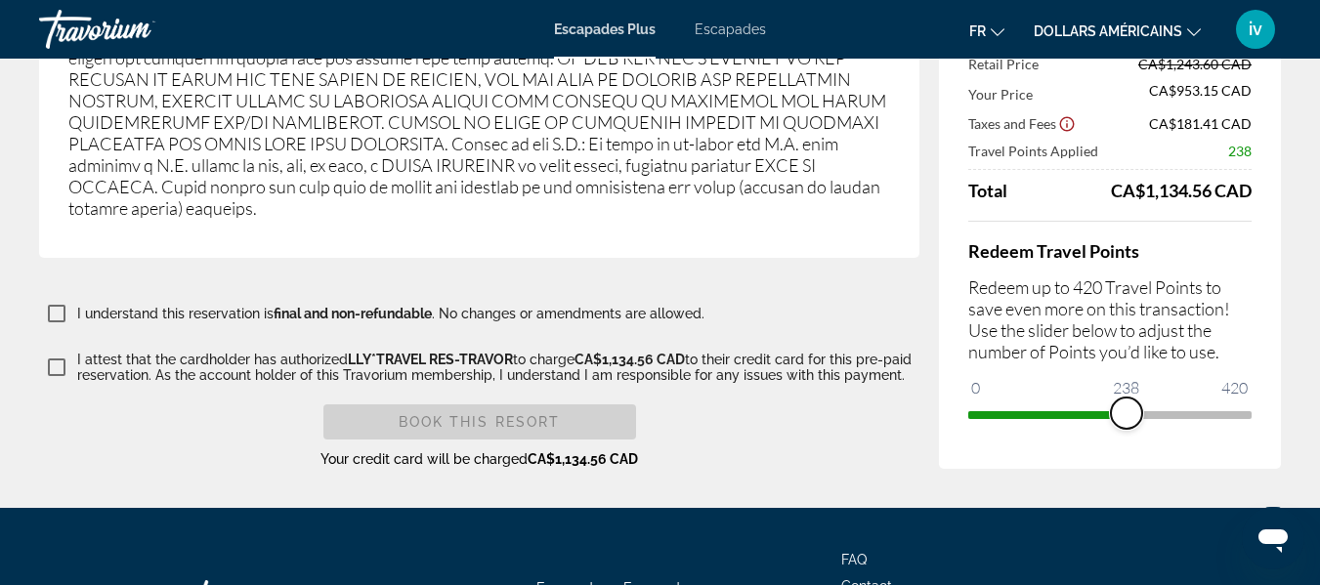
drag, startPoint x: 1223, startPoint y: 407, endPoint x: 1113, endPoint y: 417, distance: 109.8
click at [1113, 417] on span "ngx-slider" at bounding box center [1126, 413] width 31 height 31
drag, startPoint x: 1113, startPoint y: 417, endPoint x: 1057, endPoint y: 420, distance: 56.7
click at [1057, 420] on span "ngx-slider" at bounding box center [1065, 413] width 31 height 31
drag, startPoint x: 1057, startPoint y: 420, endPoint x: 1304, endPoint y: 380, distance: 250.3
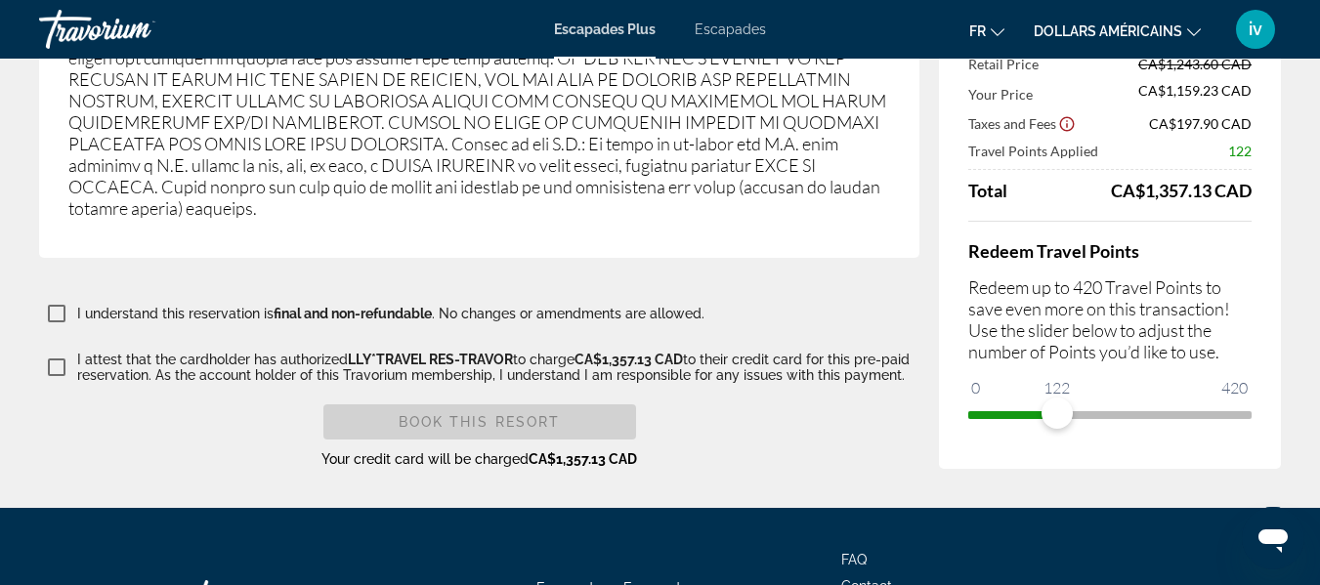
drag, startPoint x: 1054, startPoint y: 397, endPoint x: 1333, endPoint y: 363, distance: 281.3
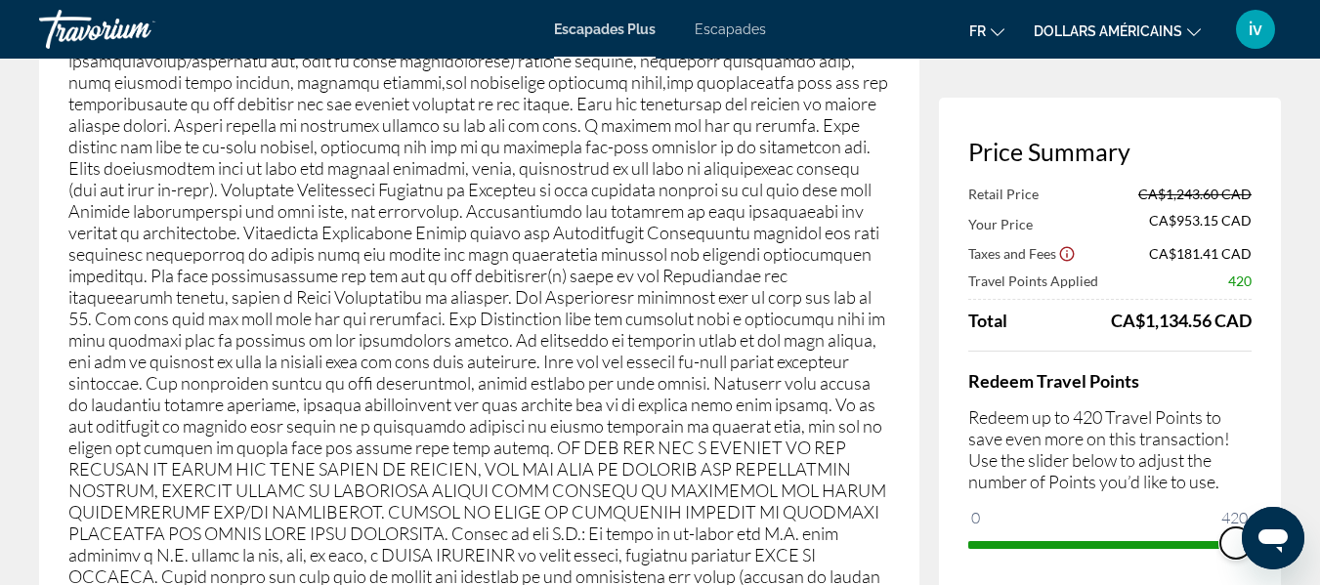
scroll to position [3116, 0]
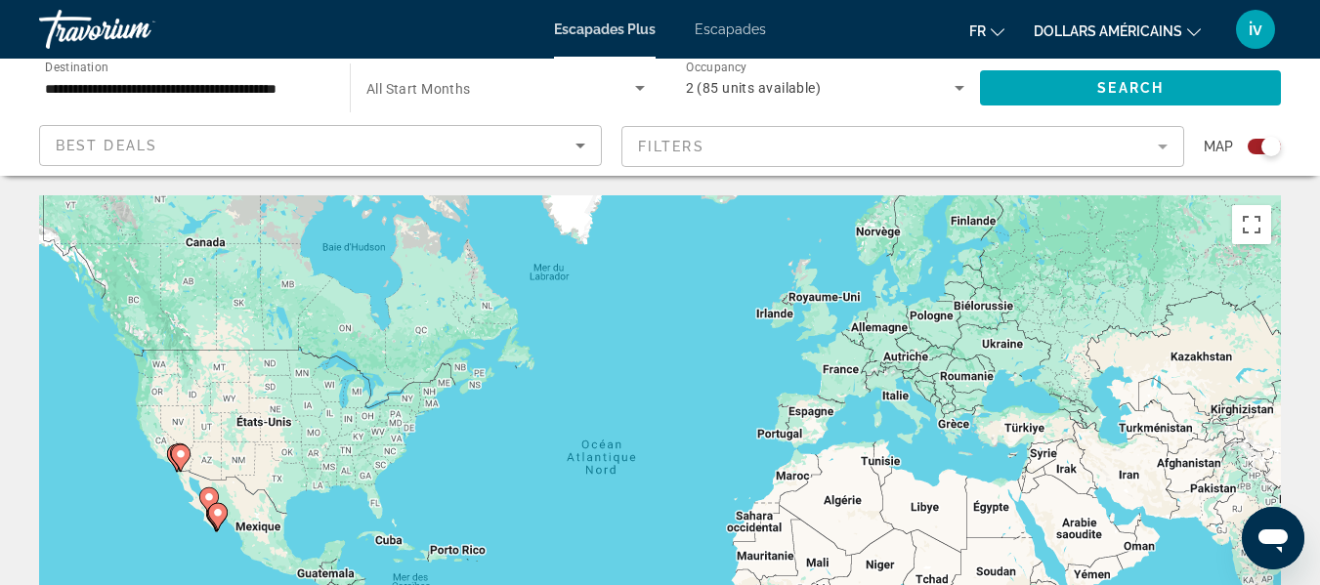
scroll to position [70, 0]
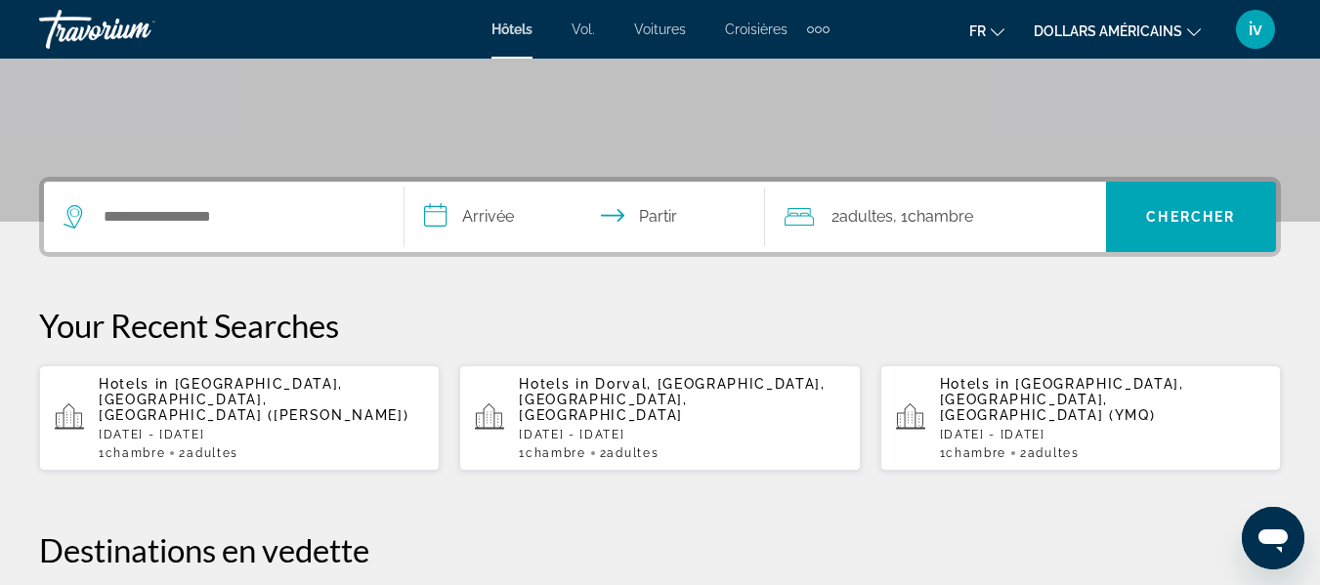
scroll to position [361, 0]
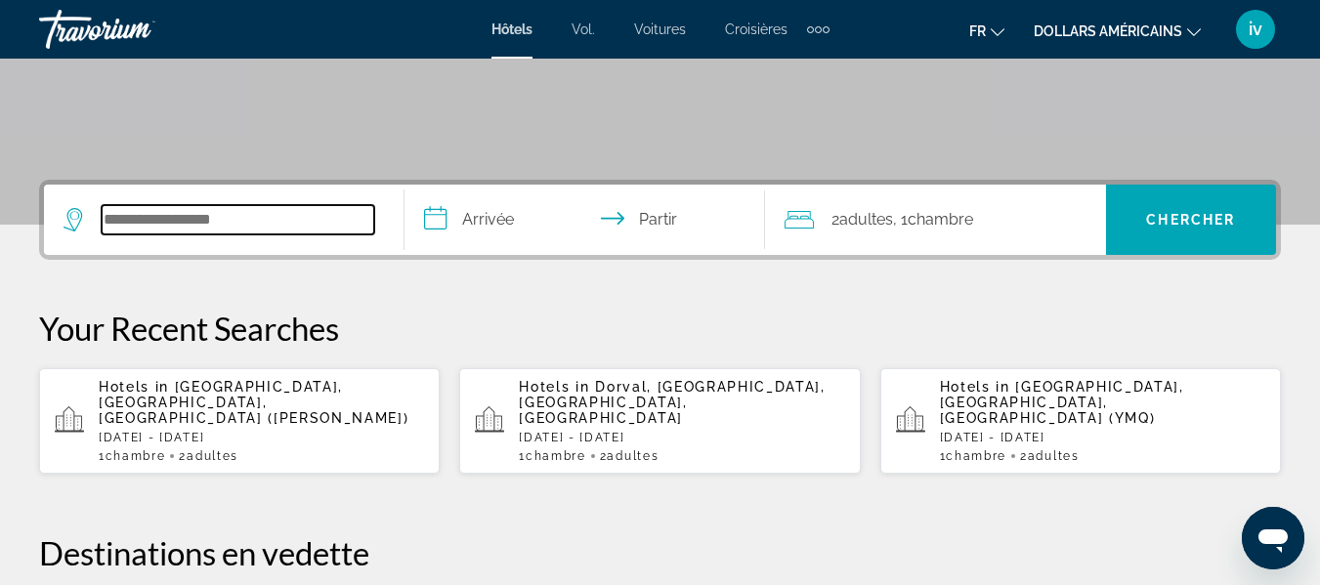
click at [303, 226] on input "Widget de recherche" at bounding box center [238, 219] width 272 height 29
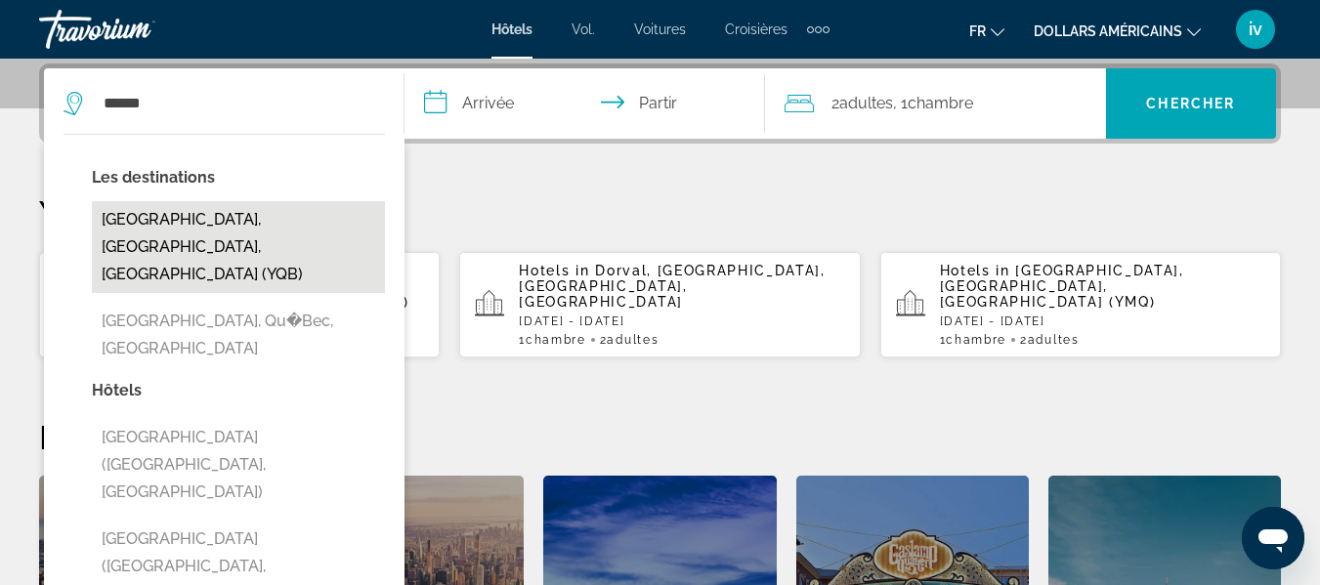
click at [251, 233] on button "[GEOGRAPHIC_DATA], [GEOGRAPHIC_DATA], [GEOGRAPHIC_DATA] (YQB)" at bounding box center [238, 247] width 293 height 92
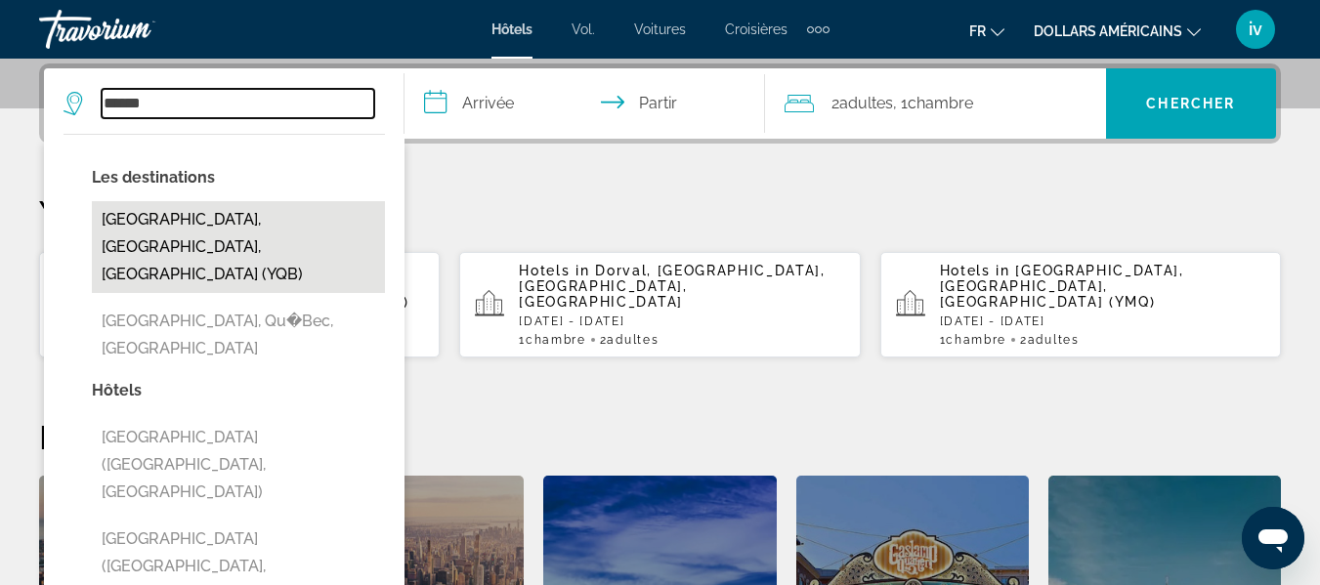
type input "**********"
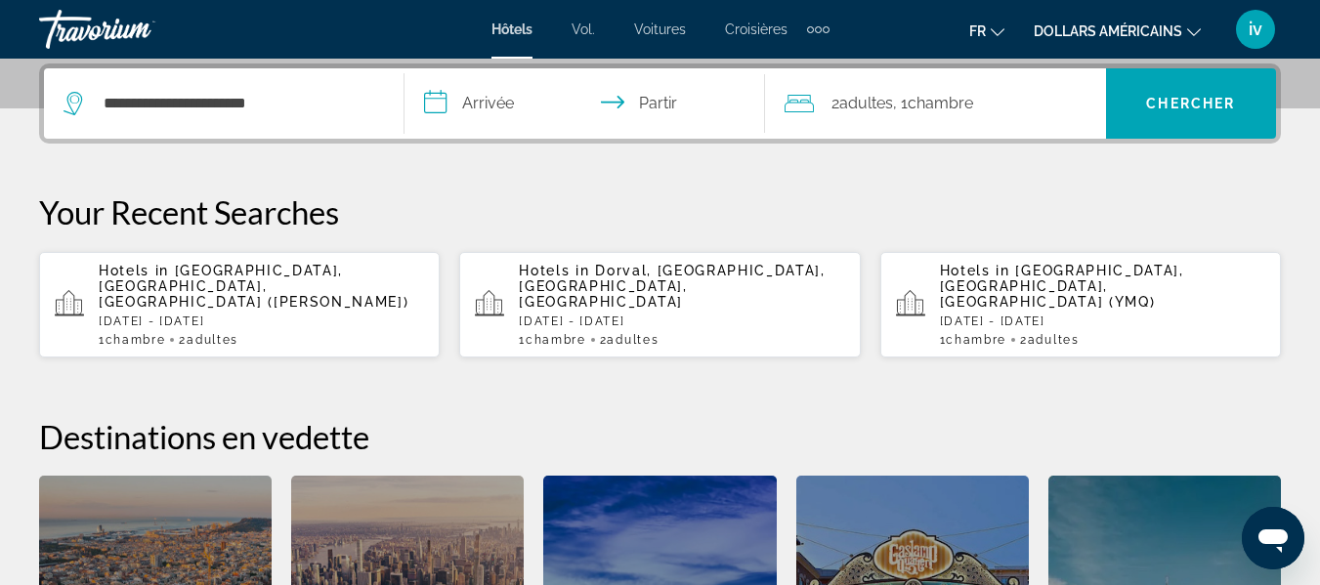
click at [518, 124] on input "**********" at bounding box center [588, 106] width 368 height 76
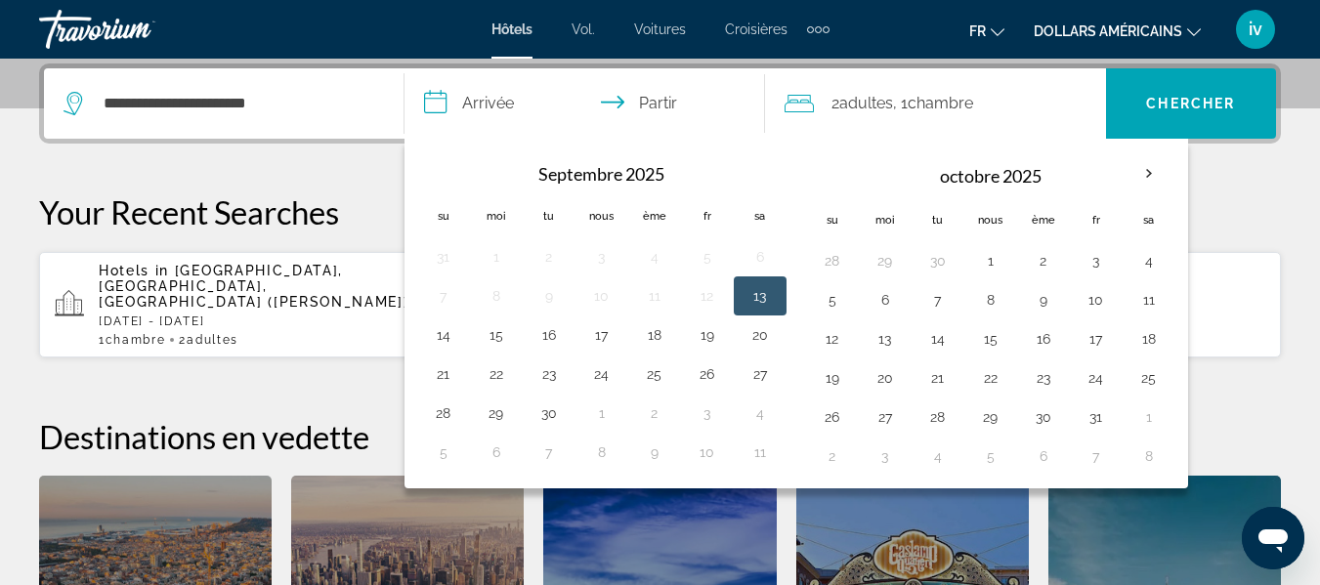
click at [518, 124] on input "**********" at bounding box center [588, 106] width 368 height 76
click at [1138, 180] on th "Mois prochain" at bounding box center [1148, 173] width 53 height 43
click at [1101, 420] on button "31" at bounding box center [1095, 416] width 31 height 27
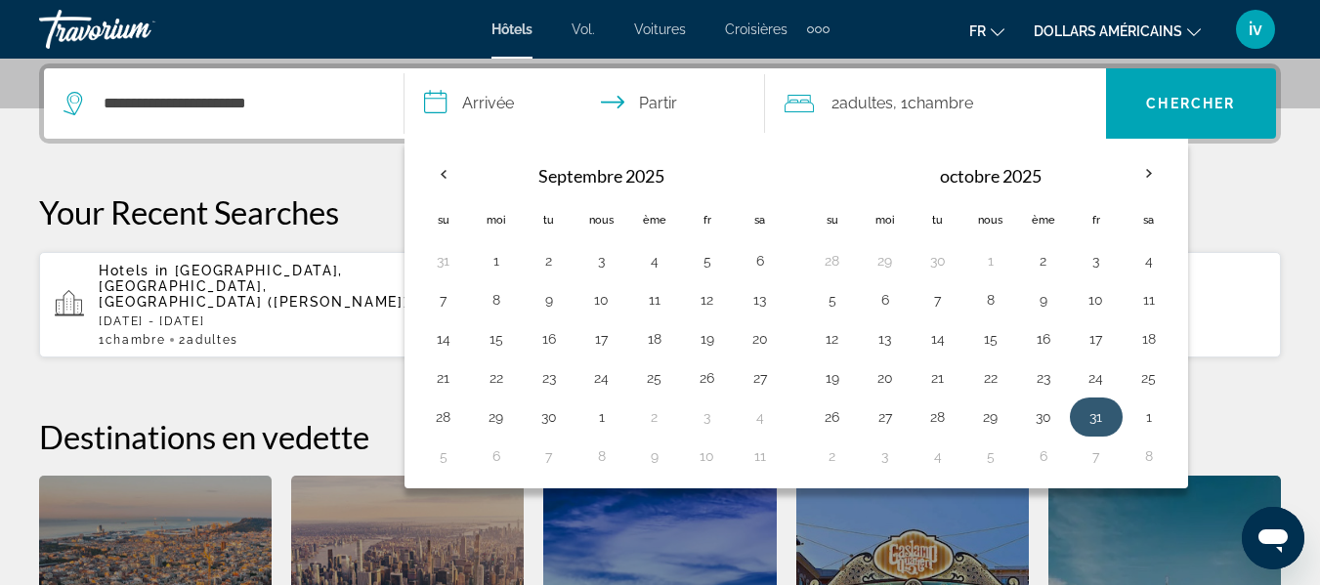
click at [1101, 420] on button "31" at bounding box center [1095, 416] width 31 height 27
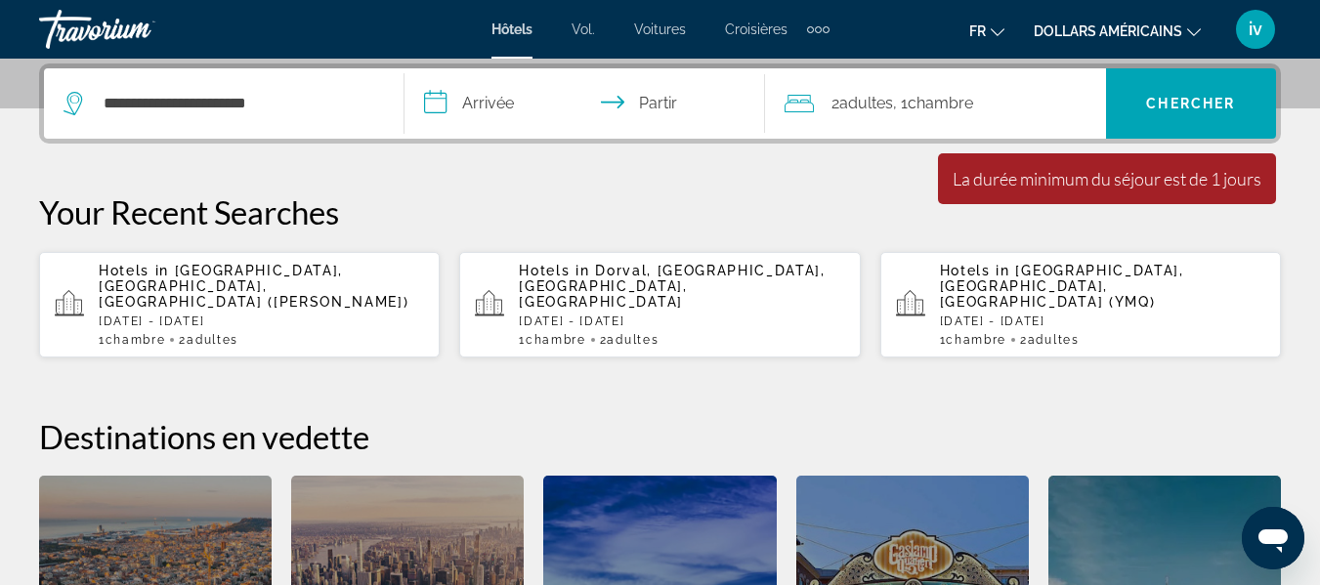
click at [476, 100] on input "**********" at bounding box center [588, 106] width 368 height 76
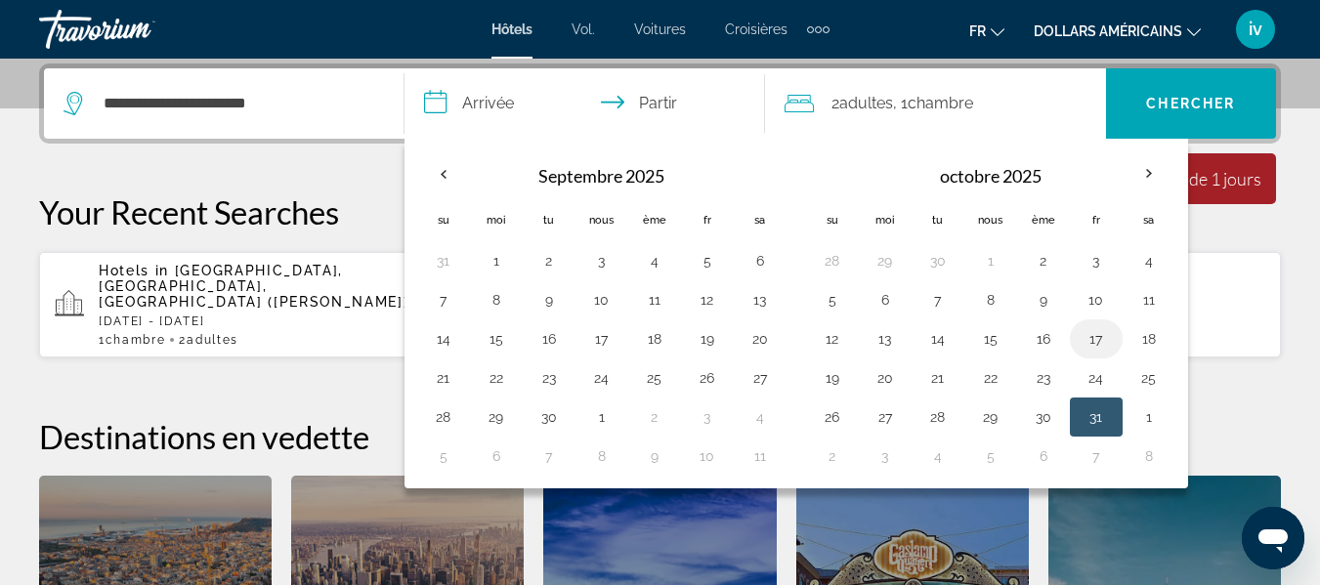
click at [1103, 331] on button "17" at bounding box center [1095, 338] width 31 height 27
click at [1140, 336] on button "18" at bounding box center [1148, 338] width 31 height 27
type input "**********"
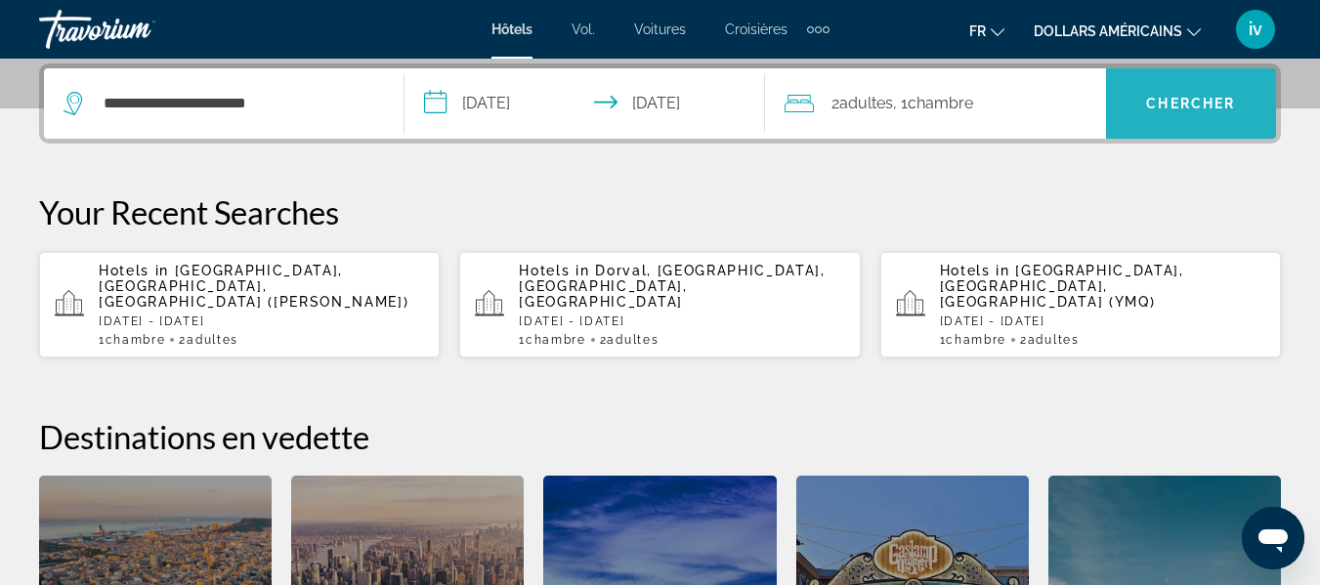
click at [1181, 94] on span "Widget de recherche" at bounding box center [1191, 103] width 170 height 47
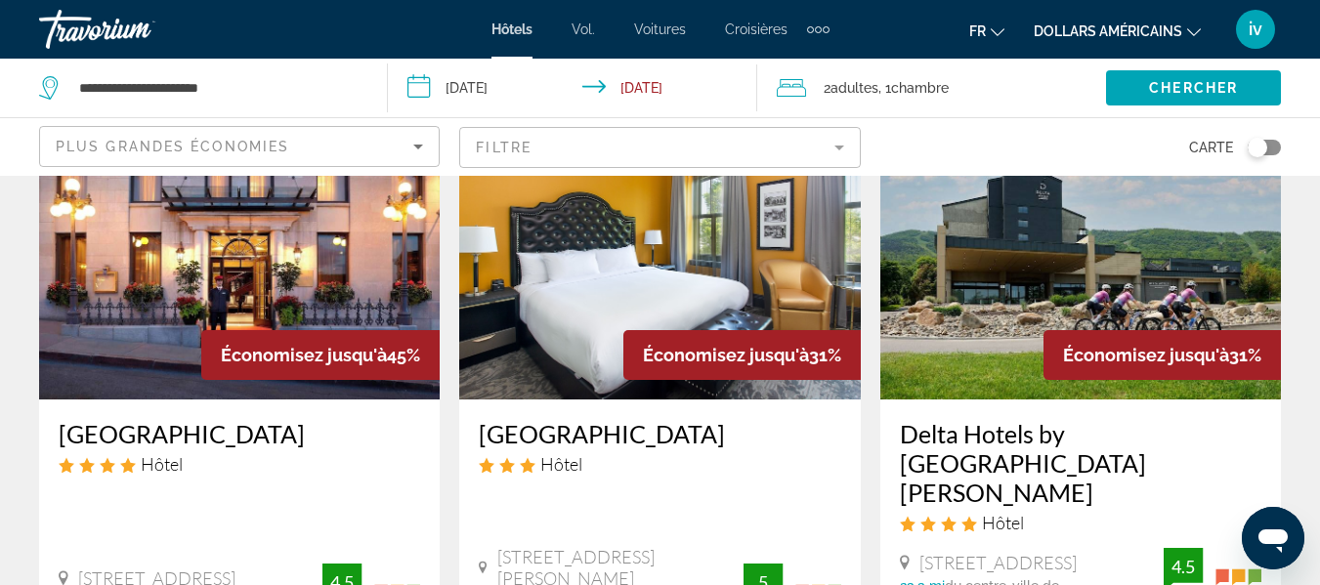
scroll to position [193, 0]
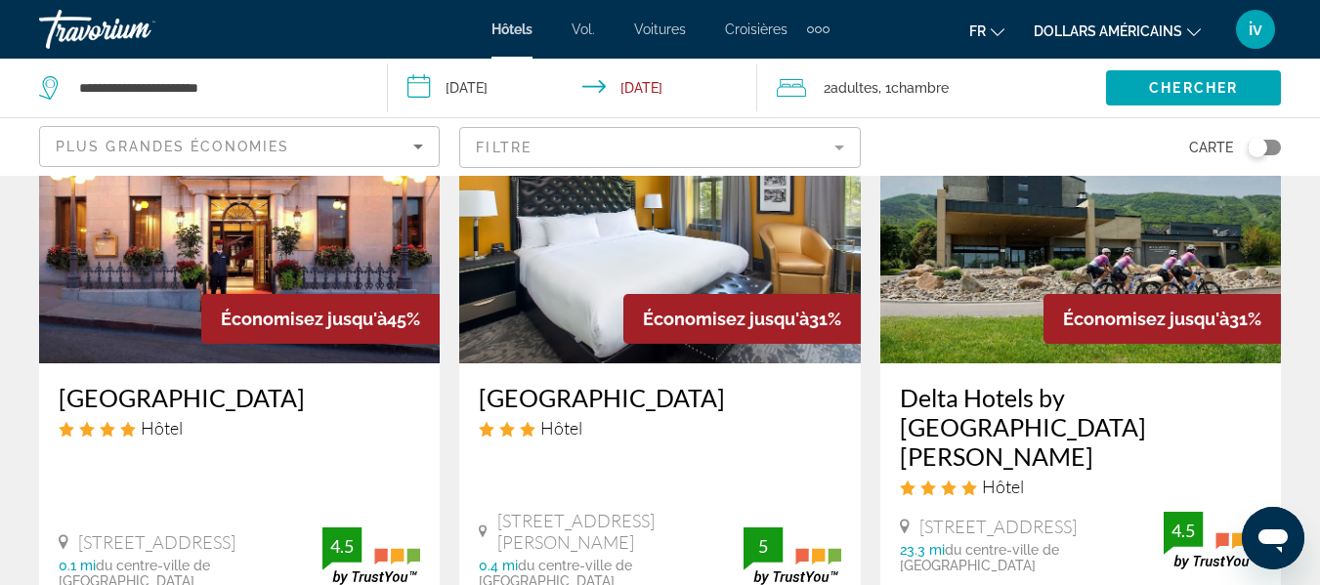
click at [250, 252] on img "Contenu principal" at bounding box center [239, 207] width 400 height 313
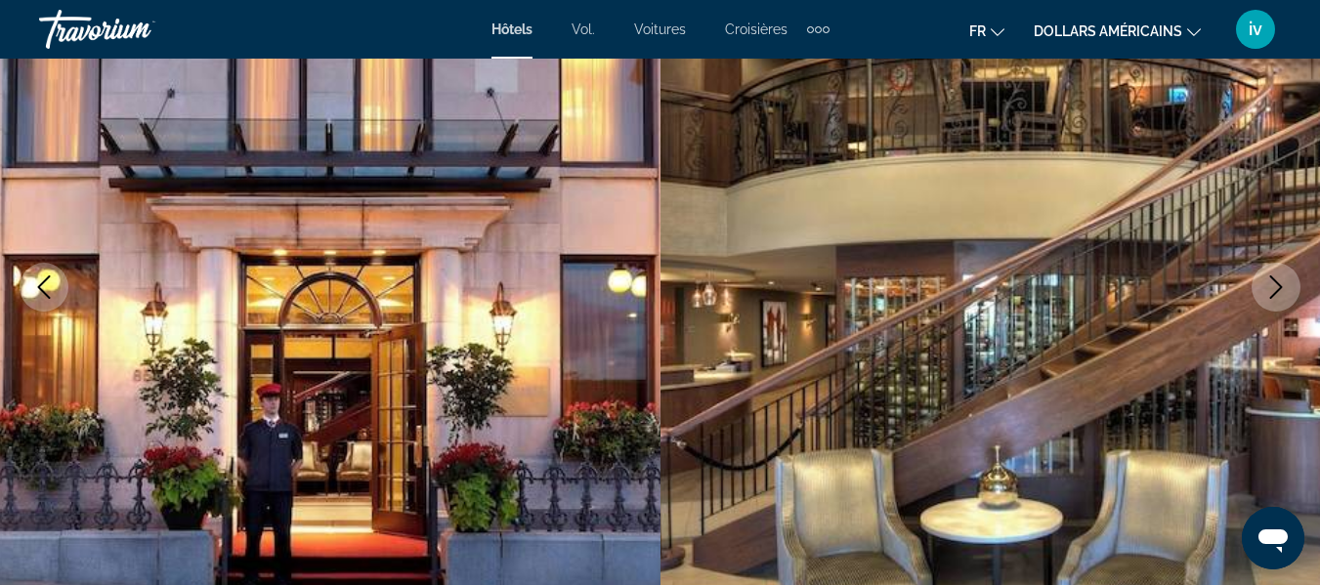
scroll to position [219, 0]
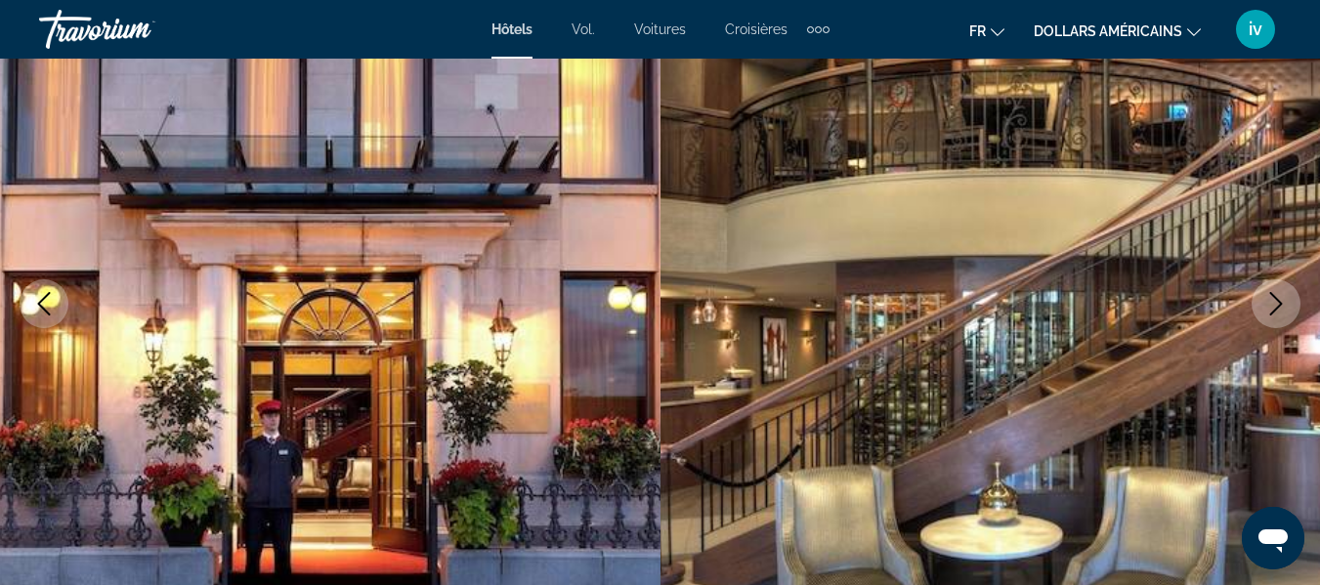
click at [1265, 307] on icon "Next image" at bounding box center [1275, 303] width 23 height 23
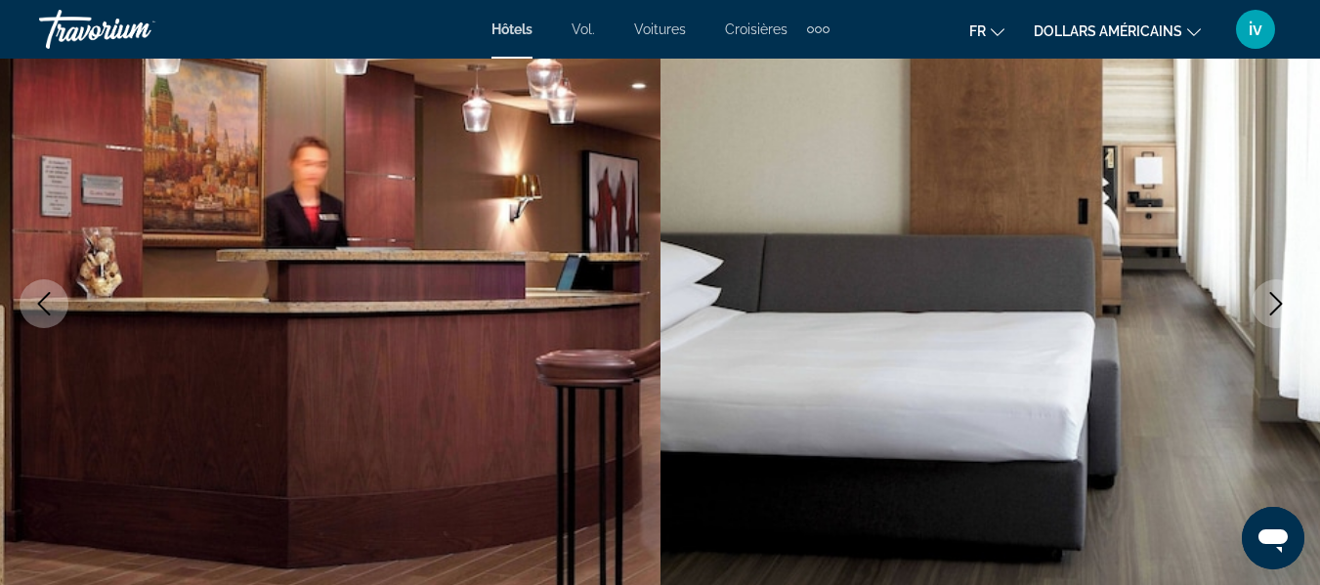
click at [1265, 307] on icon "Next image" at bounding box center [1275, 303] width 23 height 23
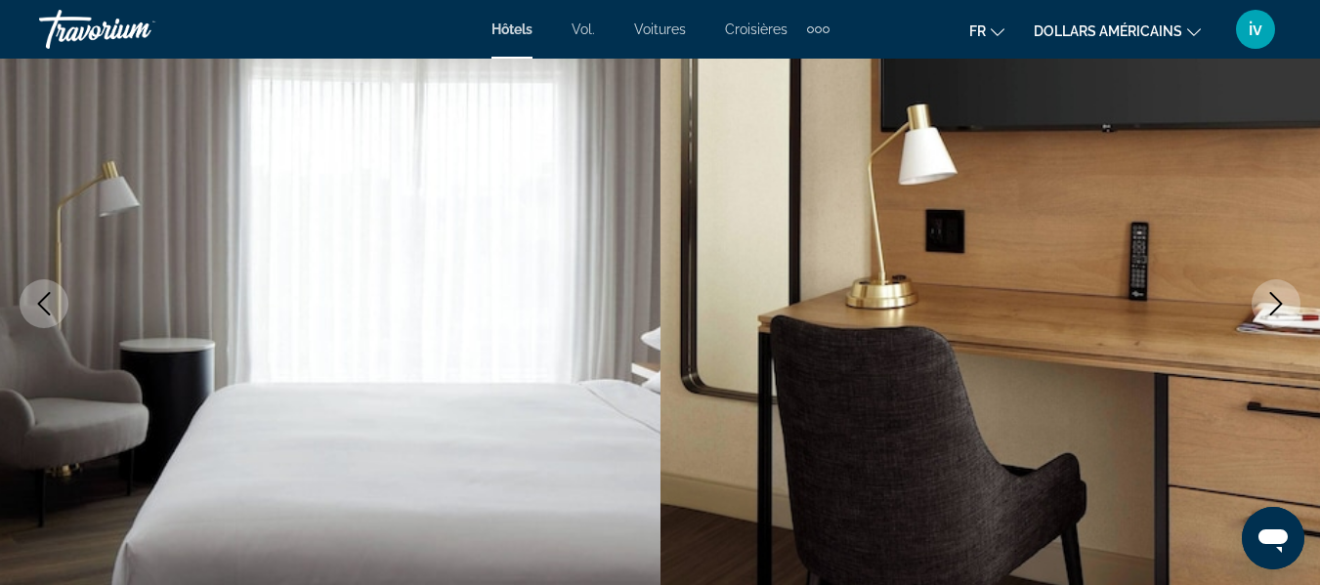
click at [1265, 307] on icon "Next image" at bounding box center [1275, 303] width 23 height 23
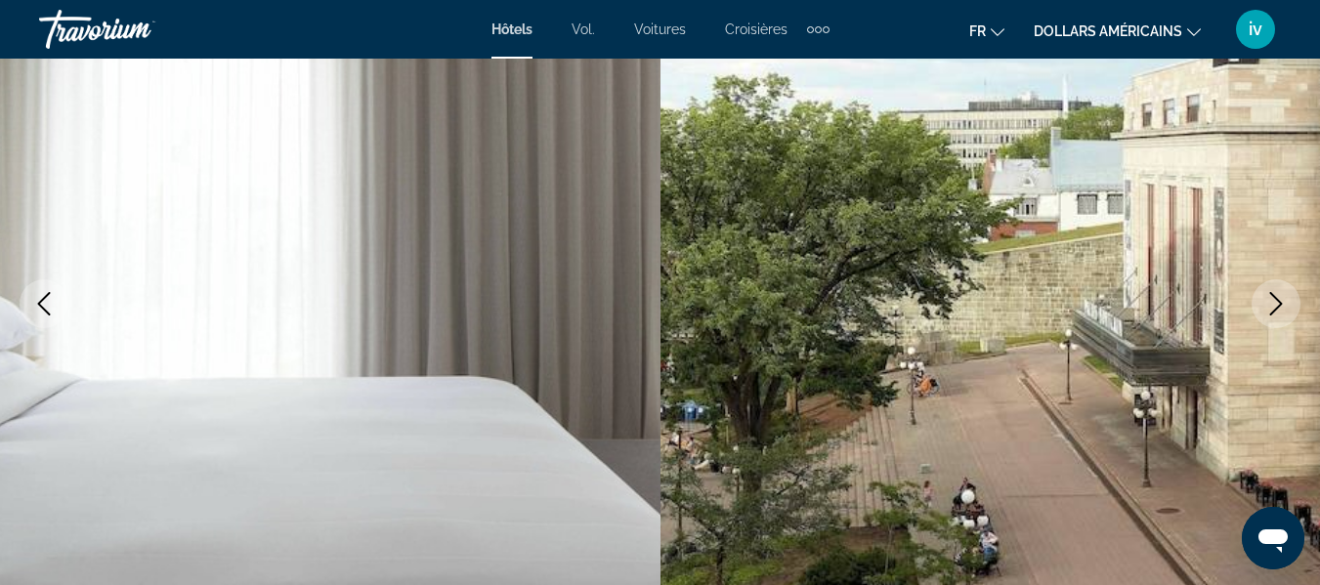
click at [1265, 307] on icon "Next image" at bounding box center [1275, 303] width 23 height 23
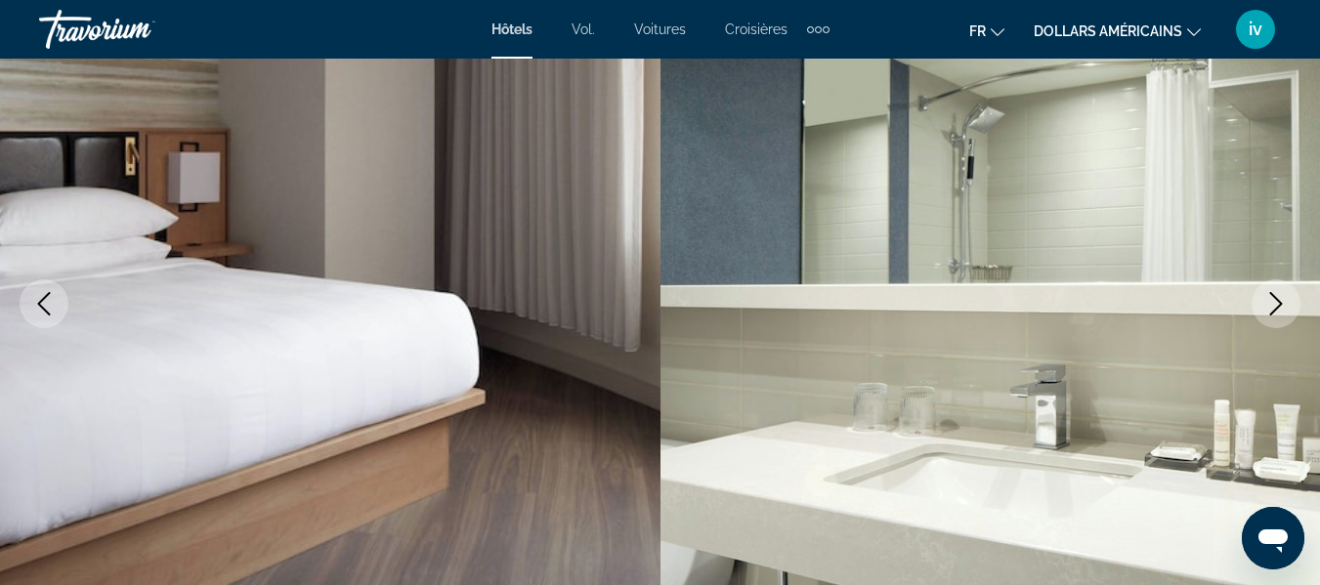
click at [1265, 307] on icon "Next image" at bounding box center [1275, 303] width 23 height 23
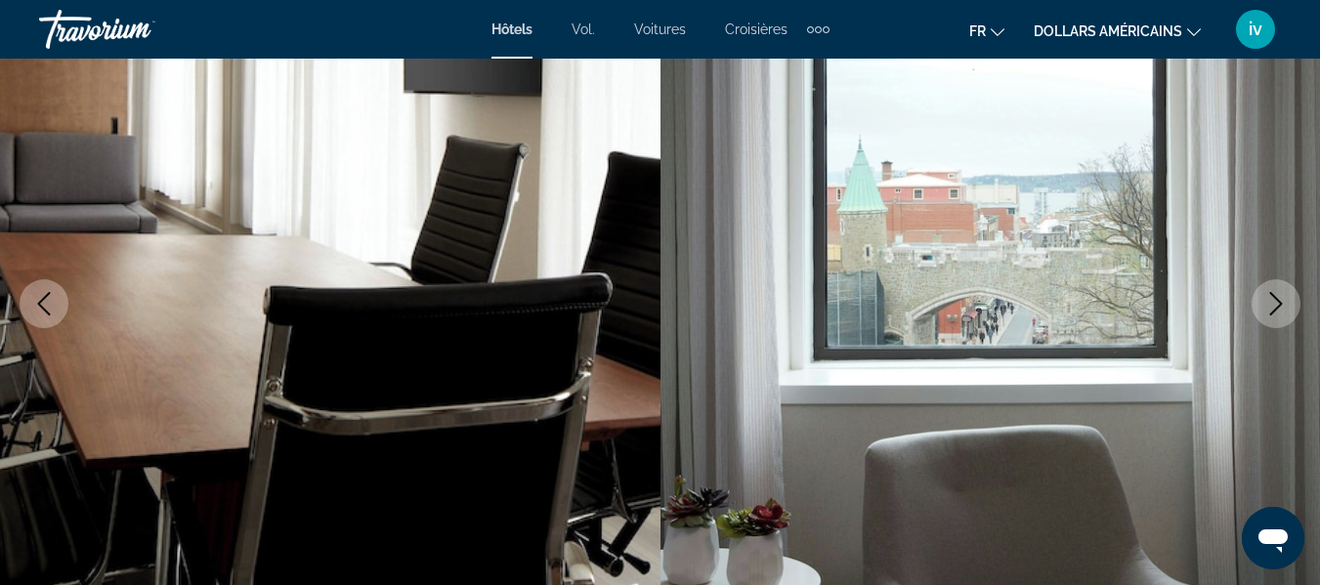
click at [1265, 307] on icon "Next image" at bounding box center [1275, 303] width 23 height 23
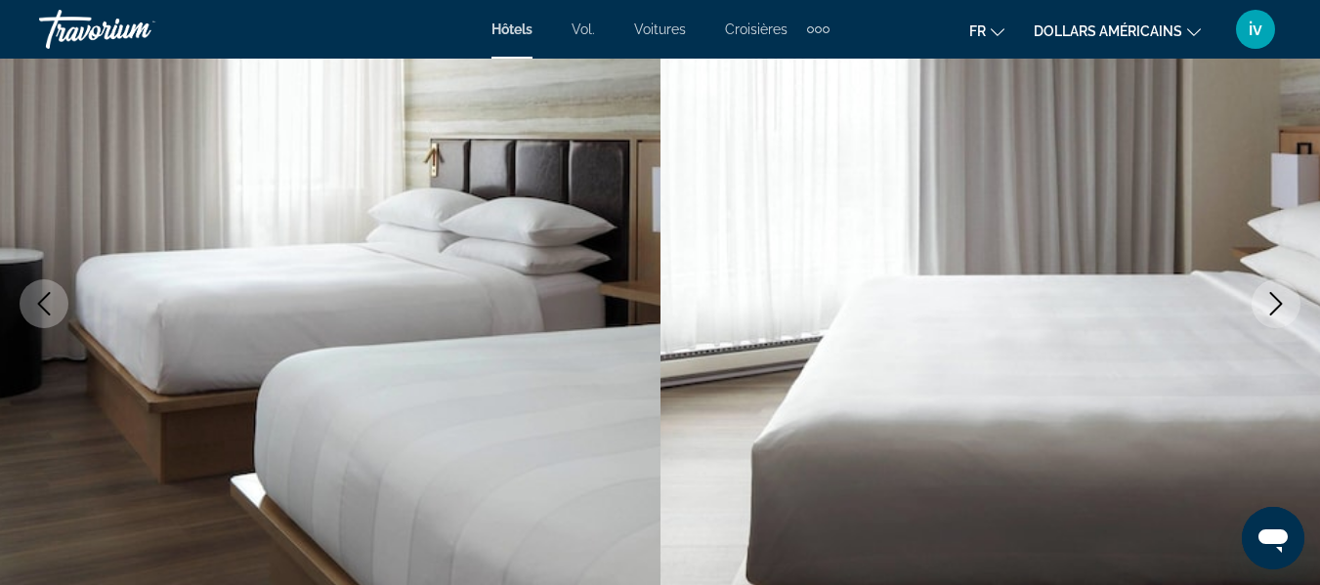
click at [1265, 307] on icon "Next image" at bounding box center [1275, 303] width 23 height 23
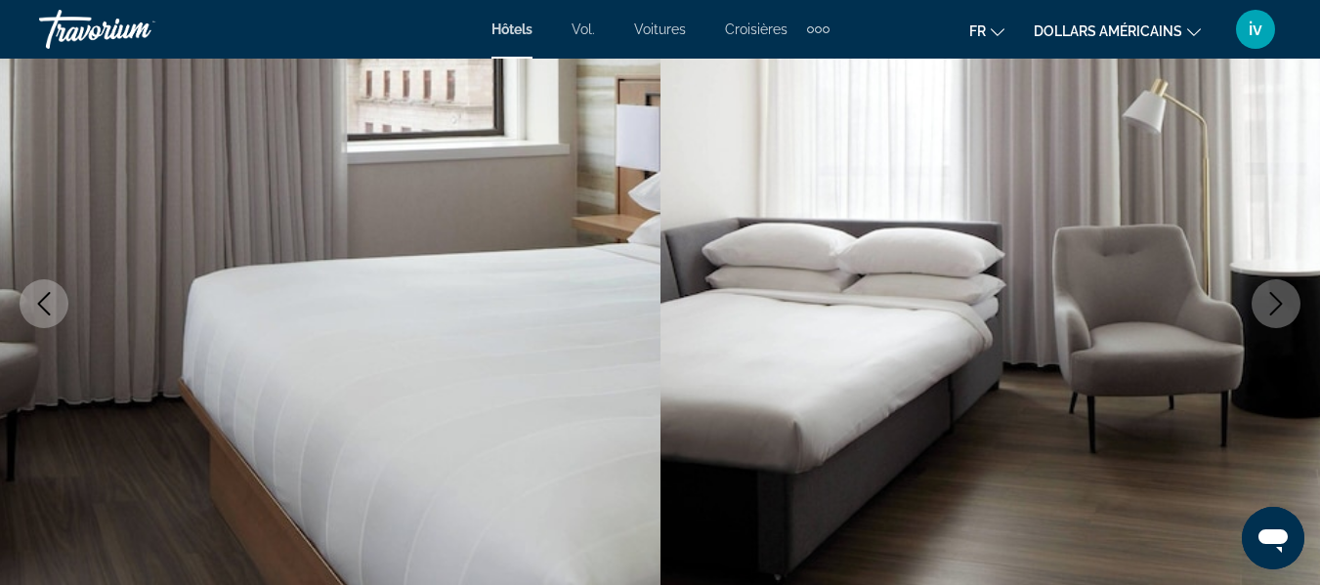
click at [1265, 307] on icon "Next image" at bounding box center [1275, 303] width 23 height 23
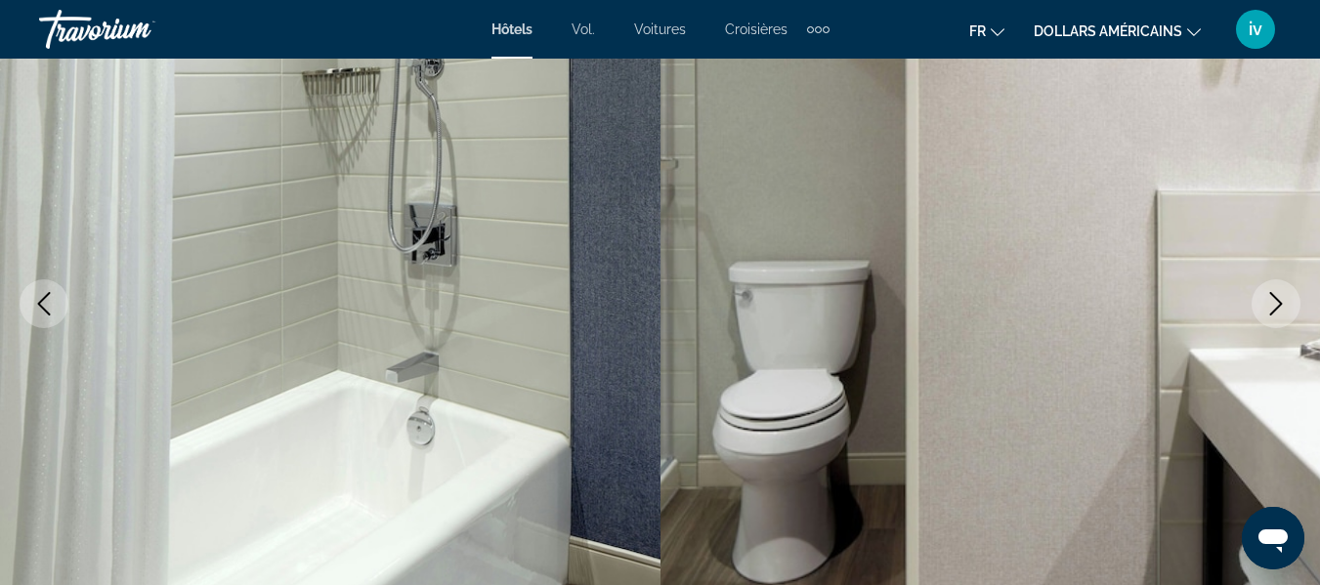
click at [1265, 307] on icon "Next image" at bounding box center [1275, 303] width 23 height 23
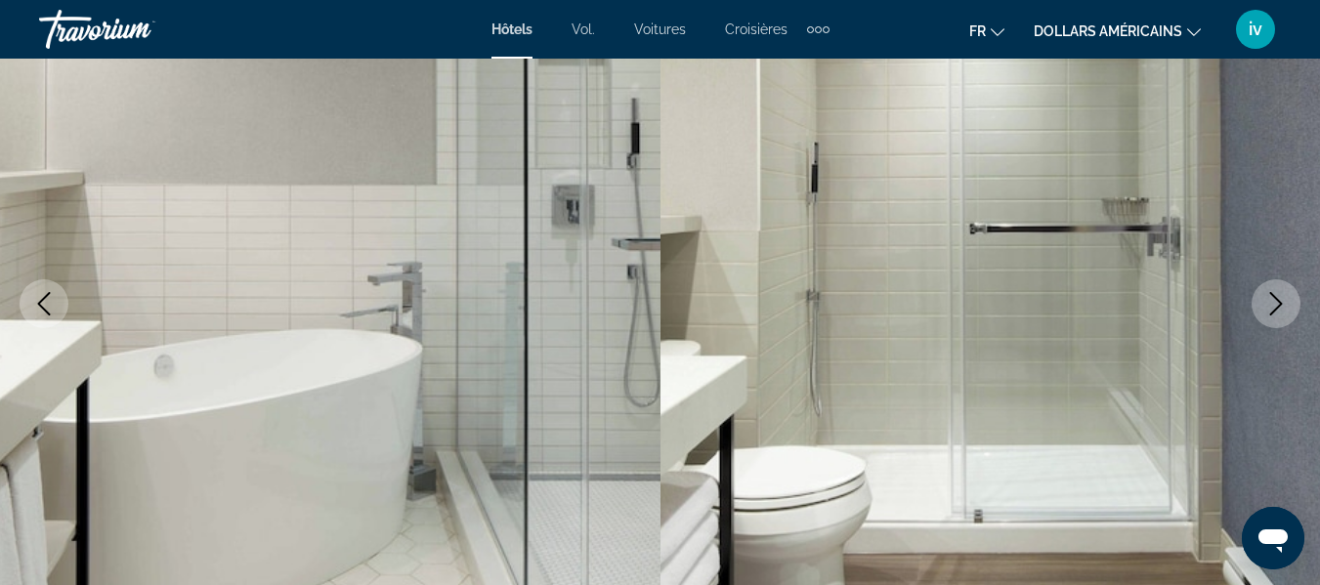
click at [1265, 307] on icon "Next image" at bounding box center [1275, 303] width 23 height 23
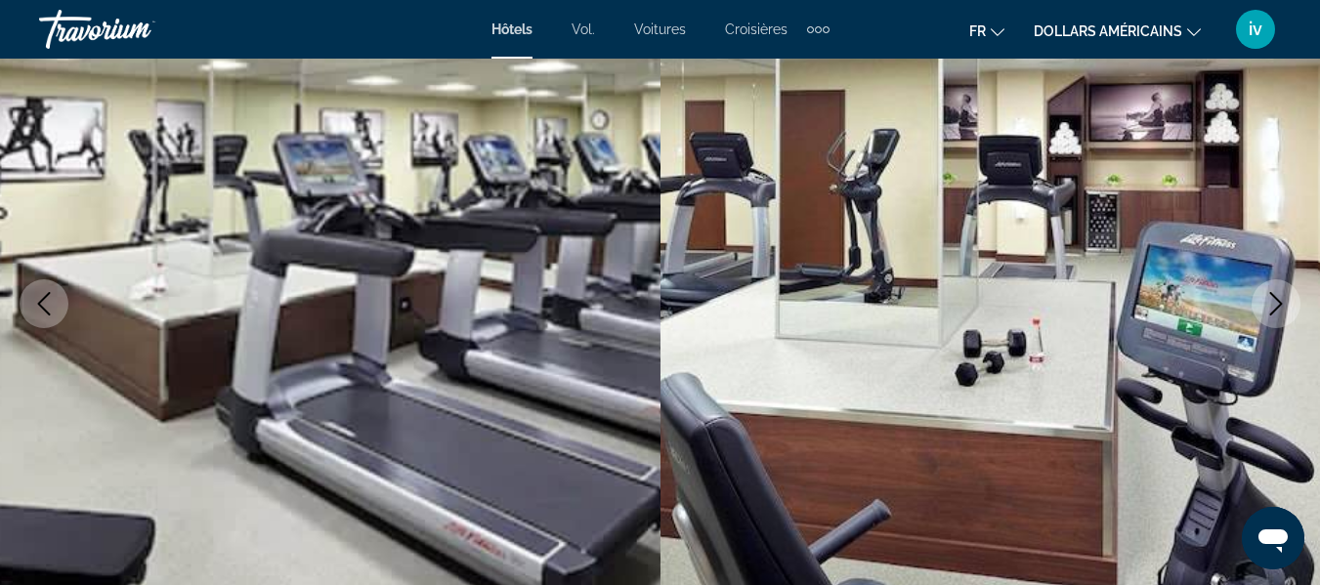
click at [1265, 307] on icon "Next image" at bounding box center [1275, 303] width 23 height 23
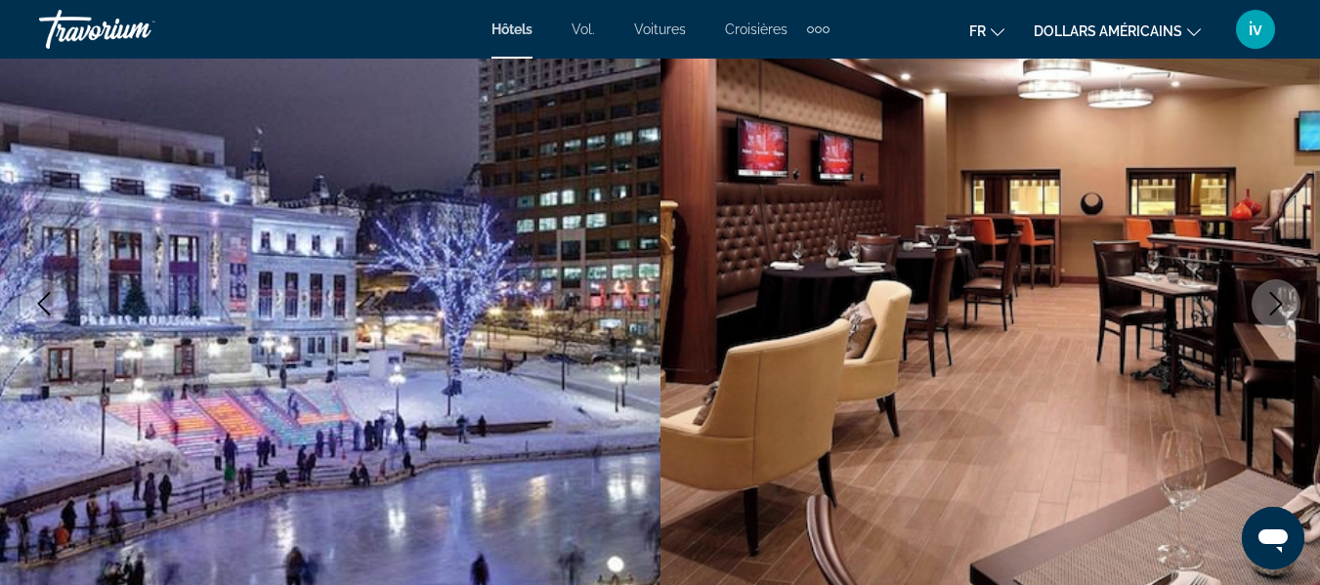
click at [1265, 307] on icon "Next image" at bounding box center [1275, 303] width 23 height 23
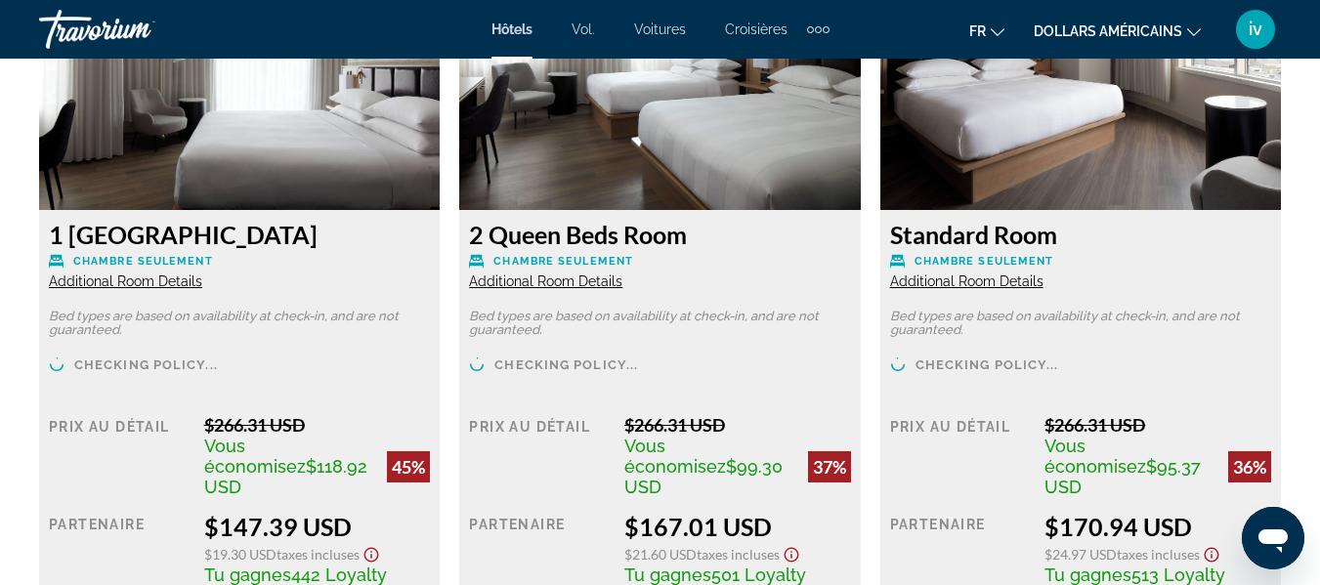
scroll to position [3142, 0]
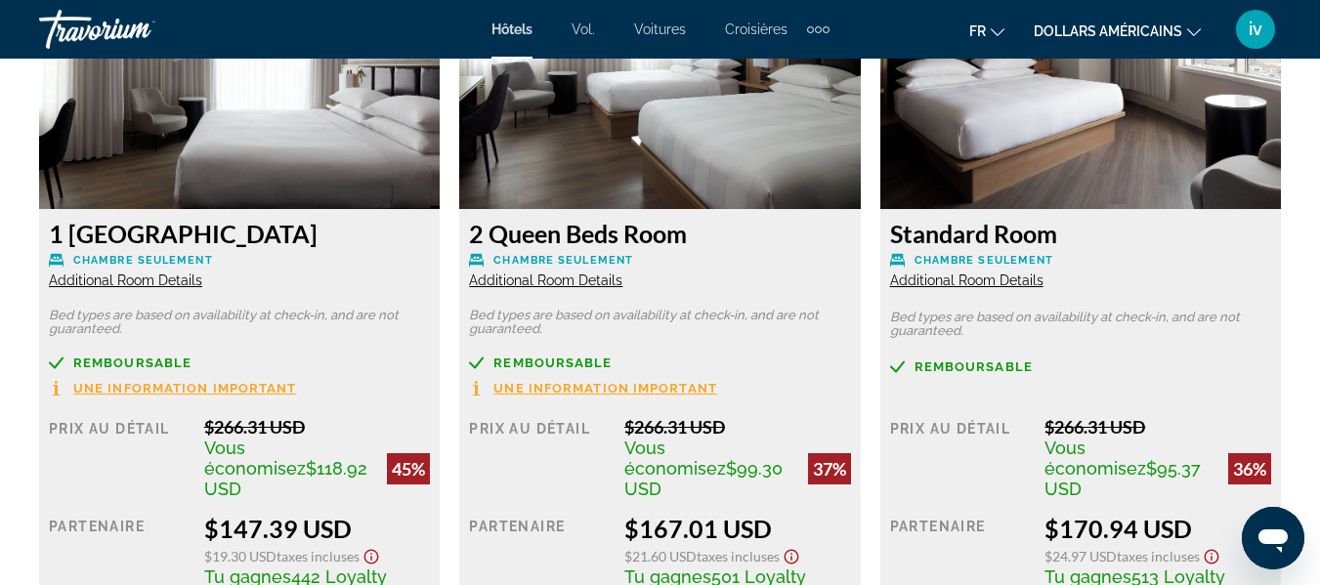
click at [156, 383] on span "Une information important" at bounding box center [185, 388] width 224 height 13
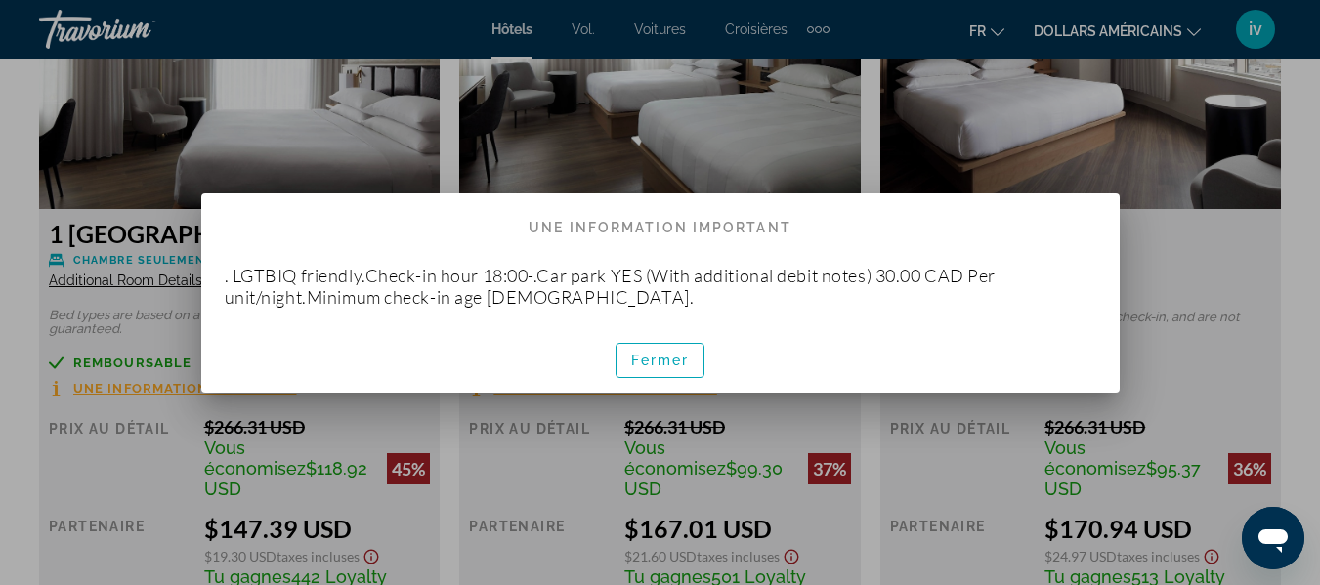
scroll to position [0, 0]
click at [641, 366] on font "Fermer" at bounding box center [660, 361] width 59 height 16
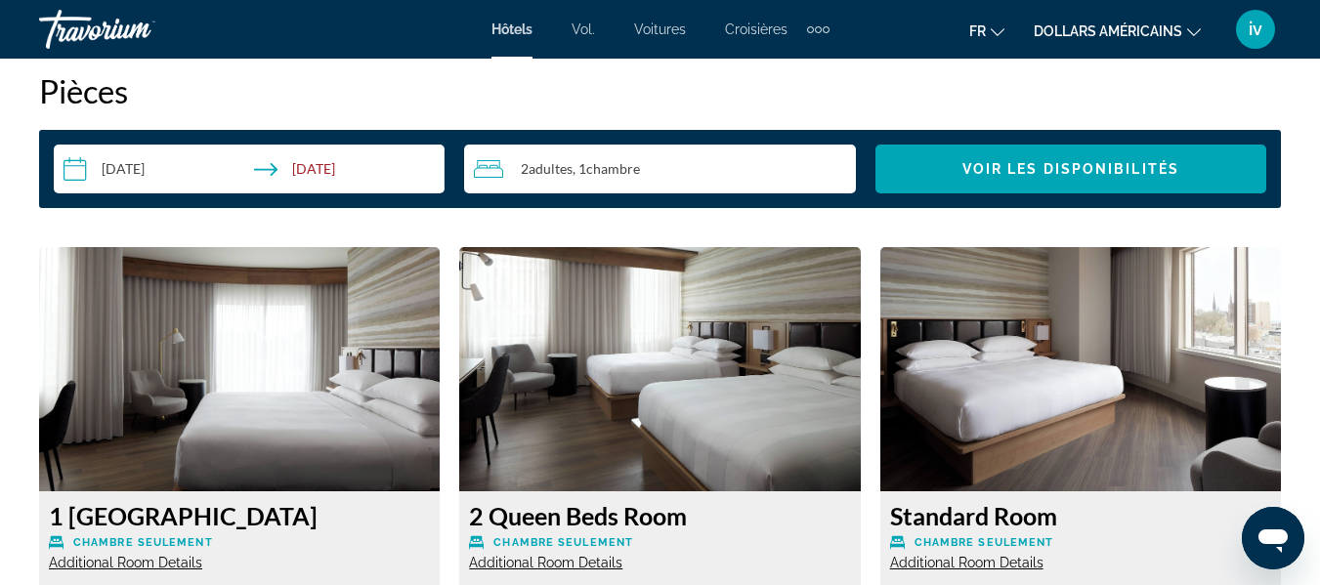
scroll to position [2859, 0]
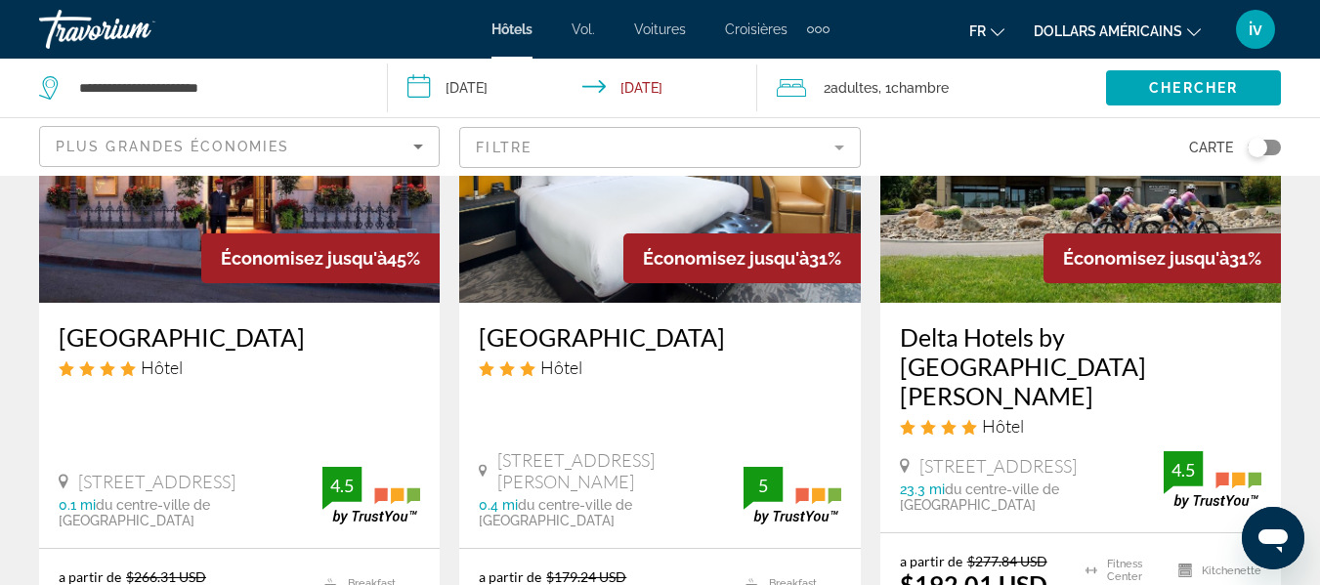
scroll to position [242, 0]
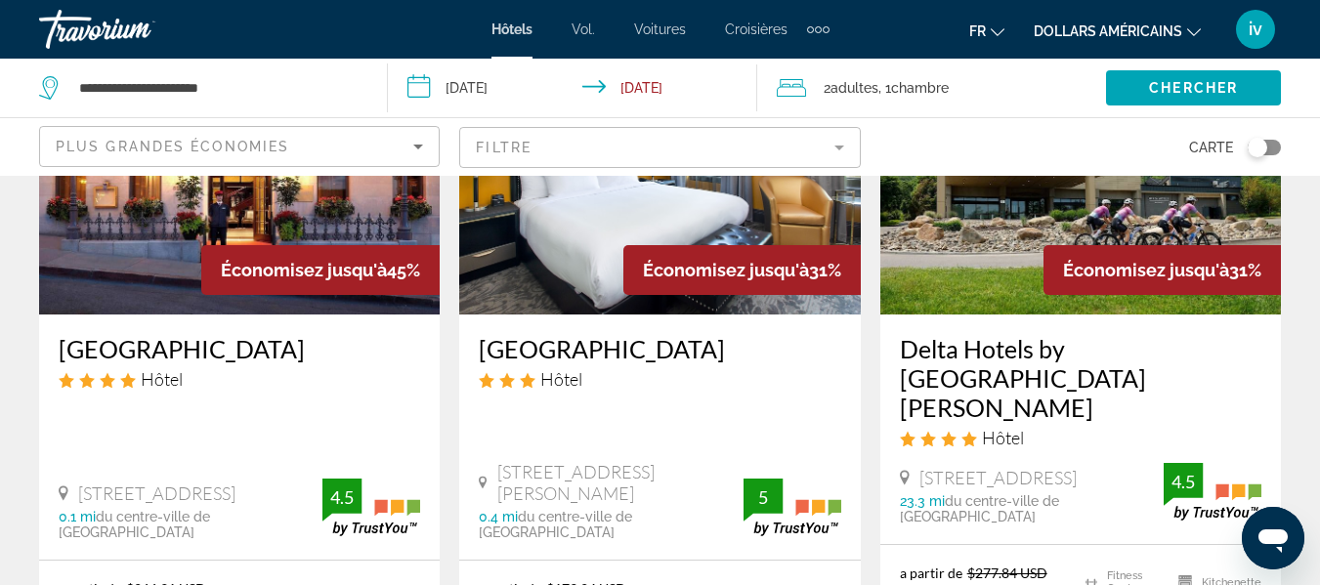
click at [600, 252] on img "Contenu principal" at bounding box center [659, 158] width 400 height 313
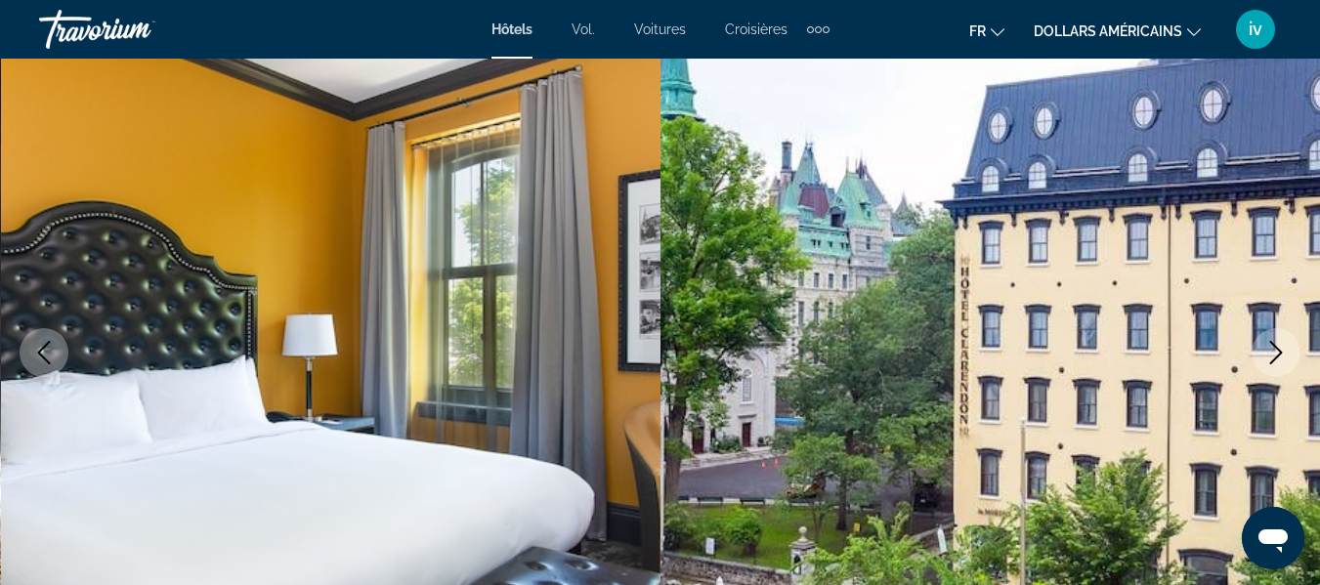
scroll to position [185, 0]
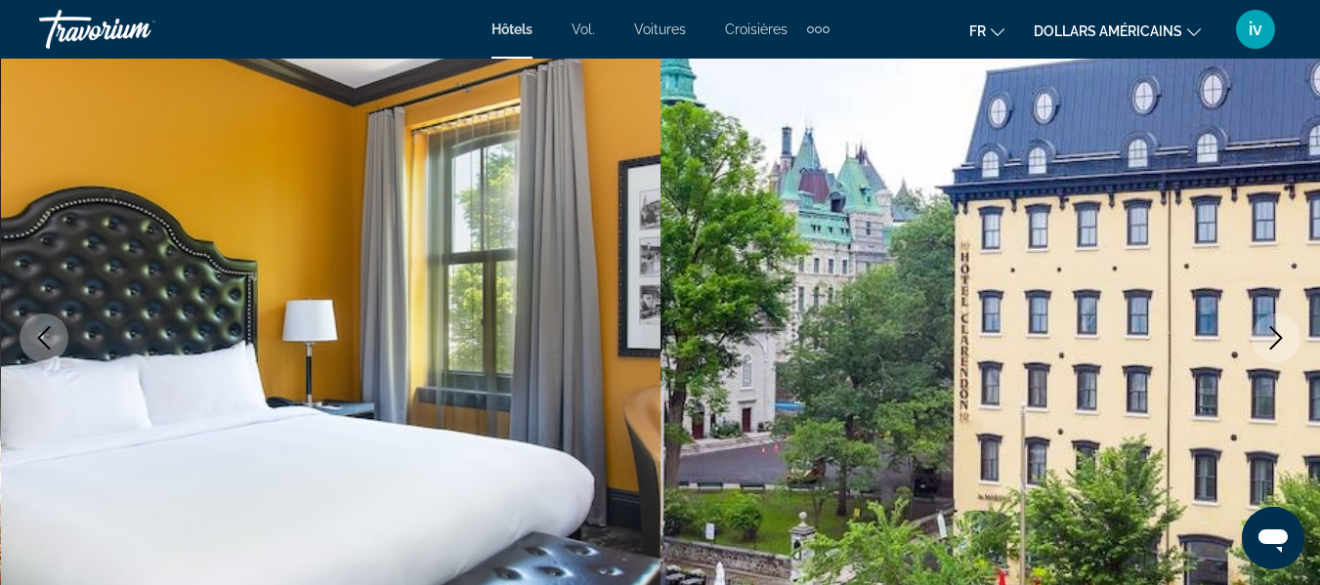
click at [1273, 338] on icon "Next image" at bounding box center [1275, 337] width 23 height 23
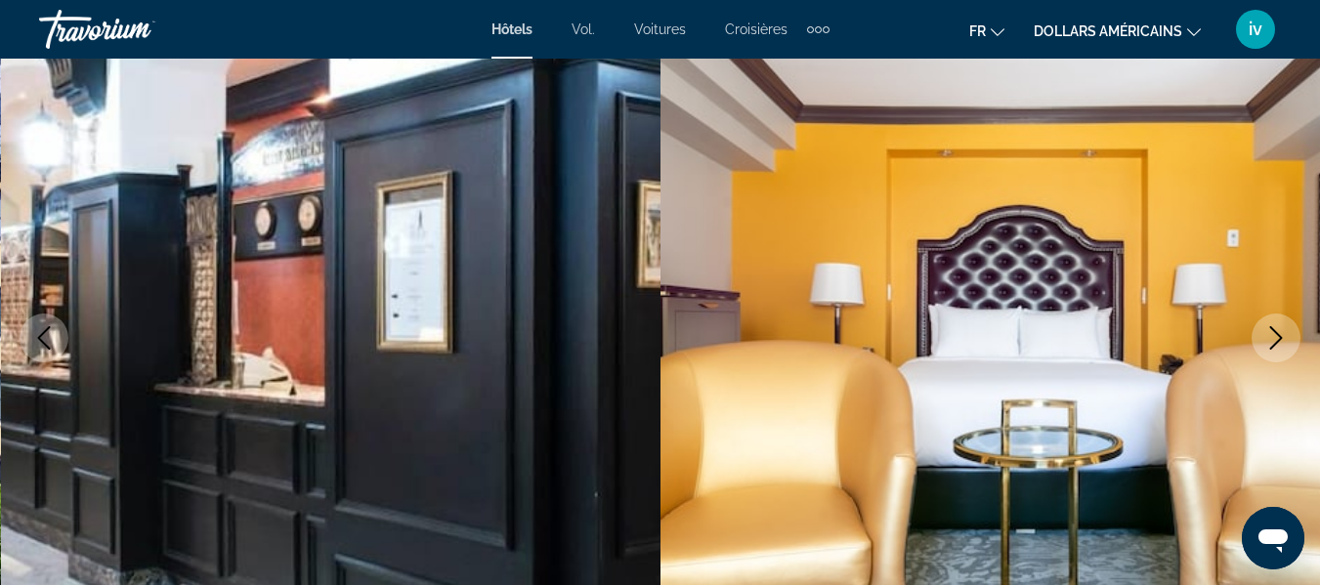
click at [1273, 338] on icon "Next image" at bounding box center [1275, 337] width 23 height 23
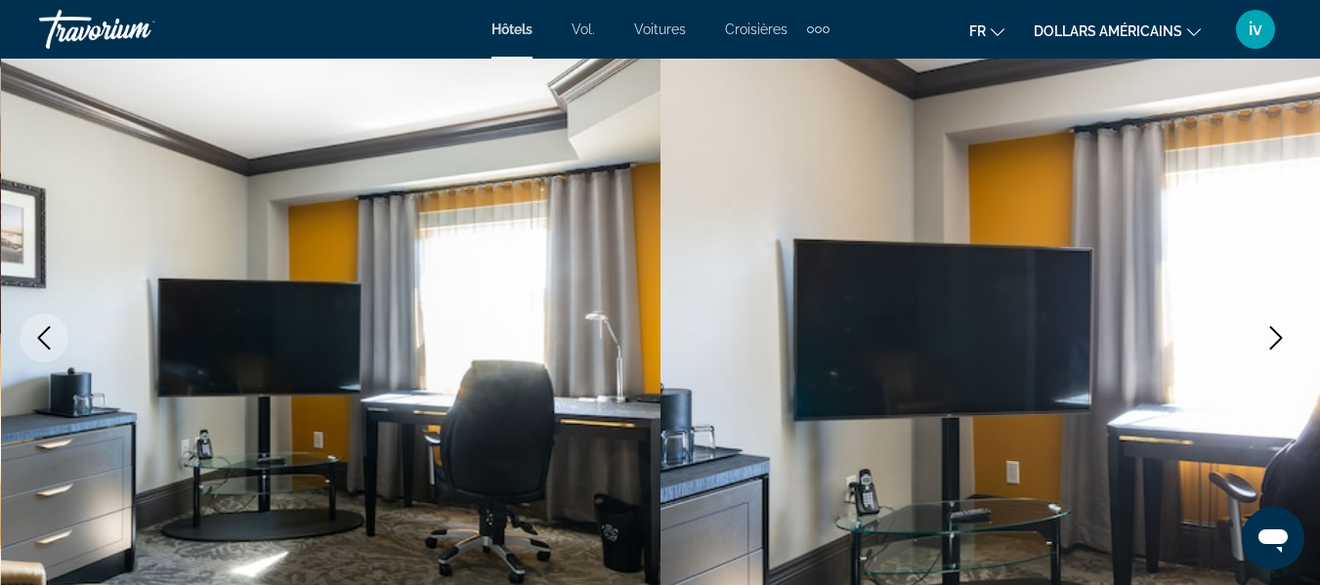
click at [1273, 338] on icon "Next image" at bounding box center [1275, 337] width 23 height 23
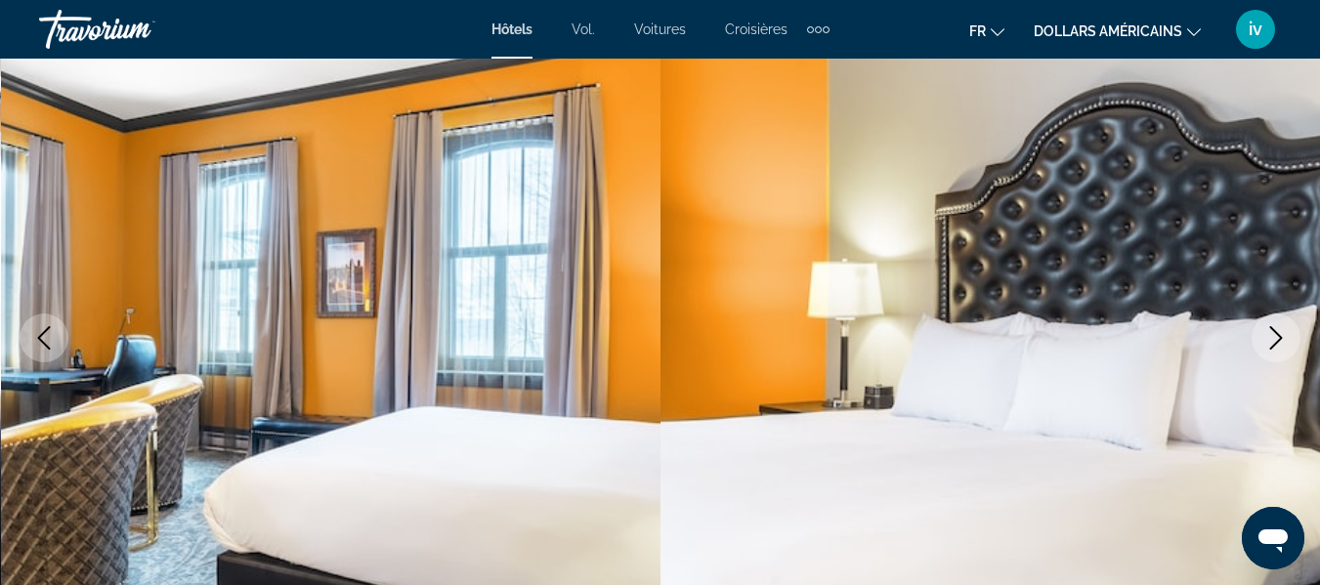
click at [1273, 338] on icon "Next image" at bounding box center [1275, 337] width 23 height 23
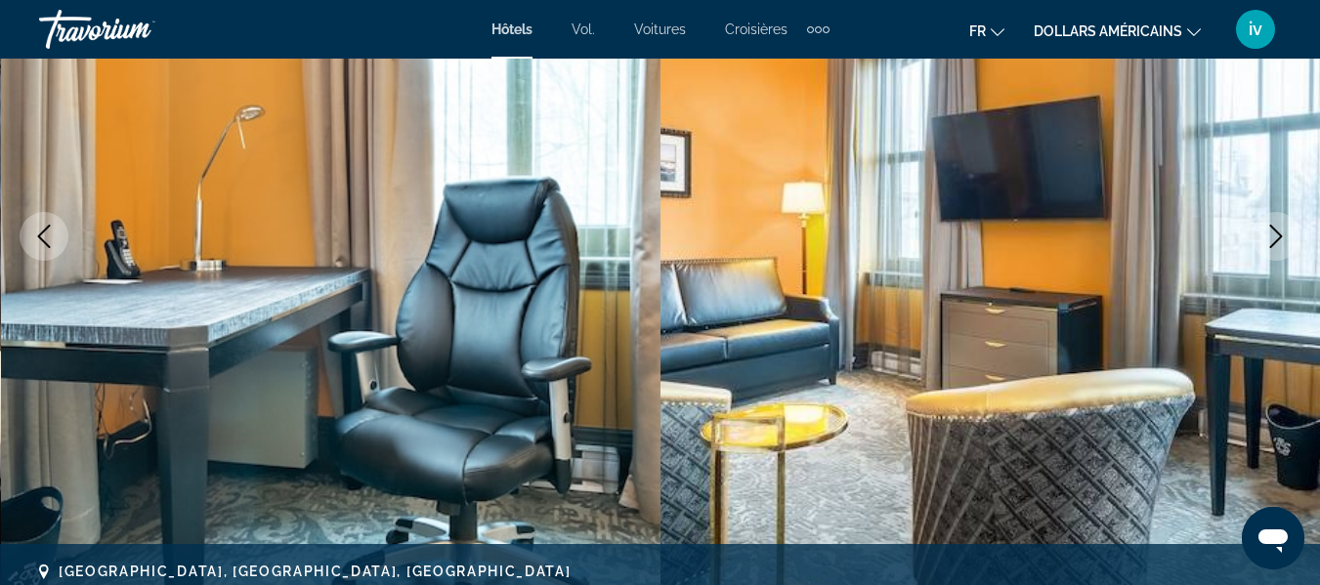
scroll to position [287, 0]
click at [1276, 233] on icon "Next image" at bounding box center [1275, 235] width 23 height 23
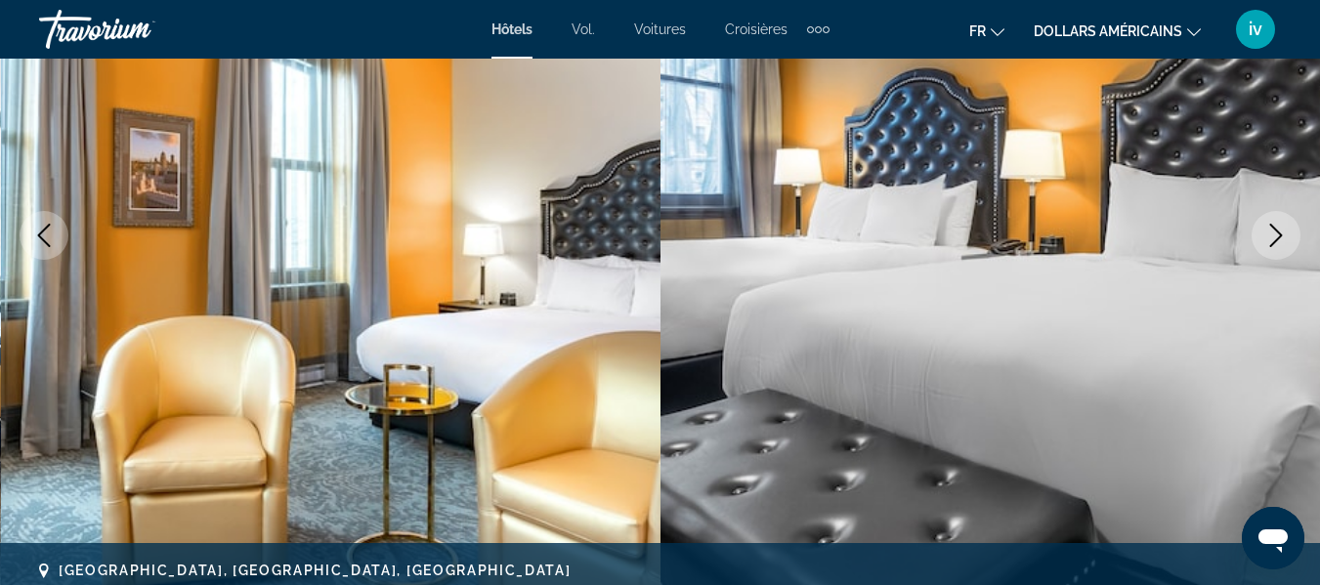
click at [1276, 233] on icon "Next image" at bounding box center [1275, 235] width 23 height 23
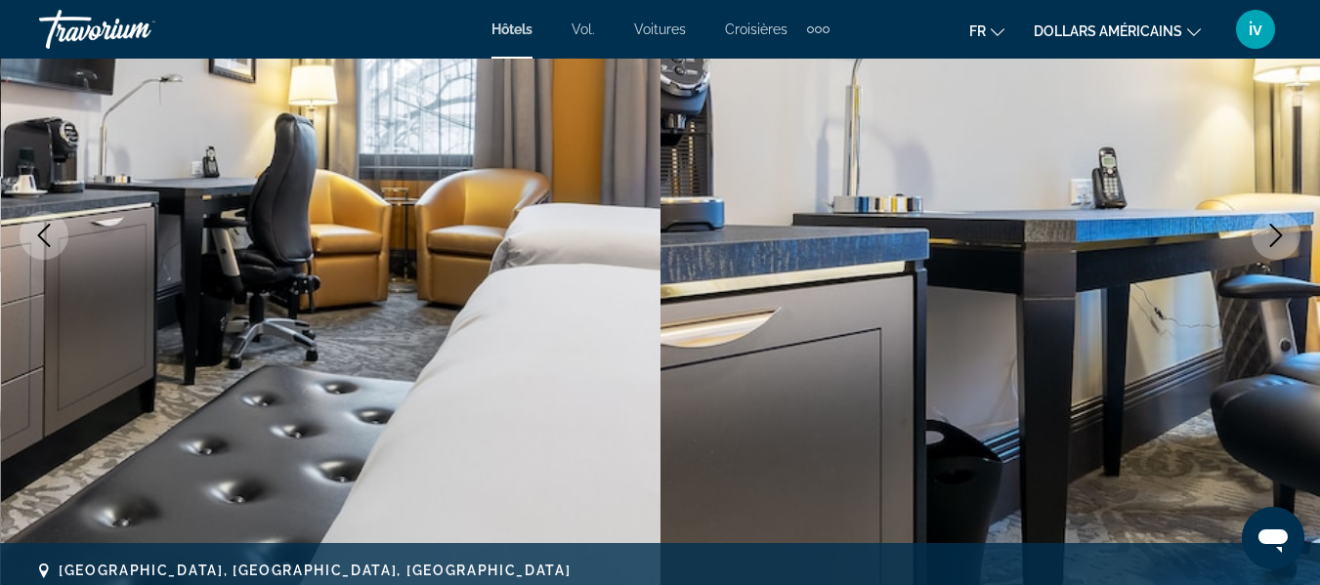
click at [1276, 233] on icon "Next image" at bounding box center [1275, 235] width 23 height 23
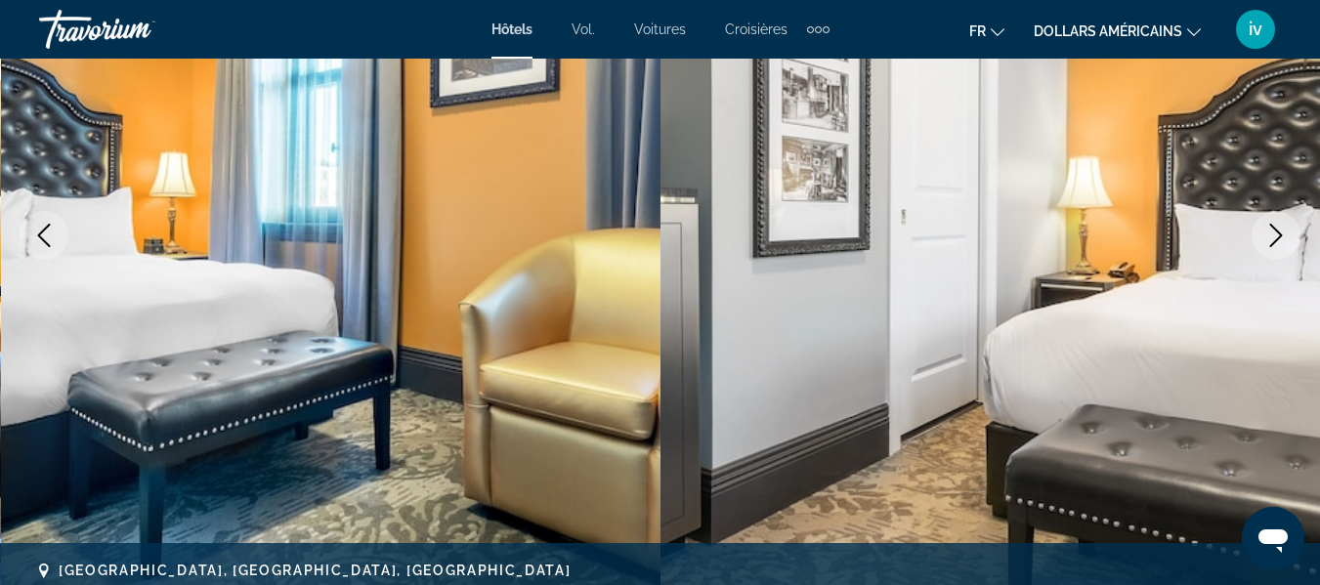
click at [1276, 233] on icon "Next image" at bounding box center [1275, 235] width 23 height 23
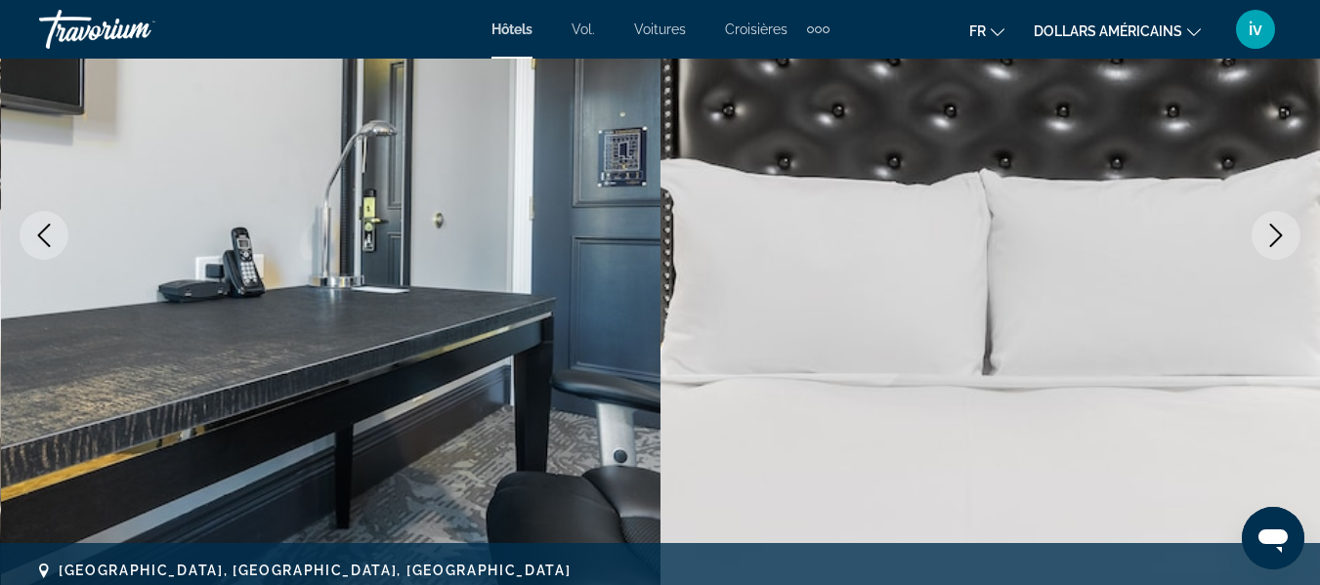
click at [1276, 233] on icon "Next image" at bounding box center [1275, 235] width 23 height 23
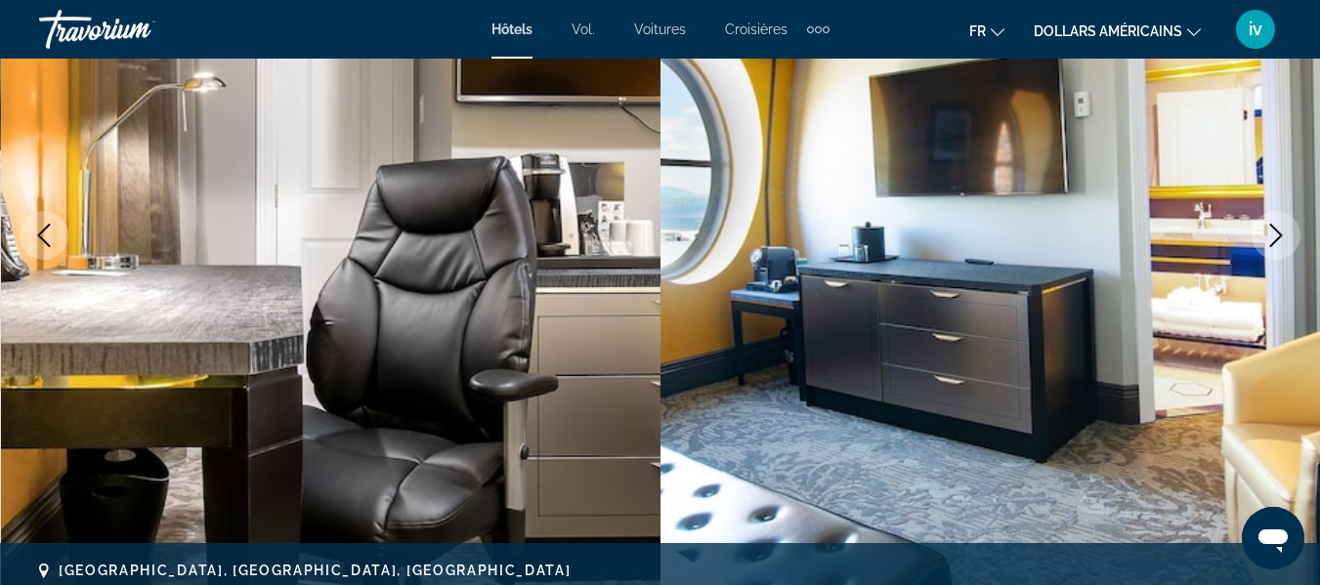
click at [1276, 233] on icon "Next image" at bounding box center [1275, 235] width 23 height 23
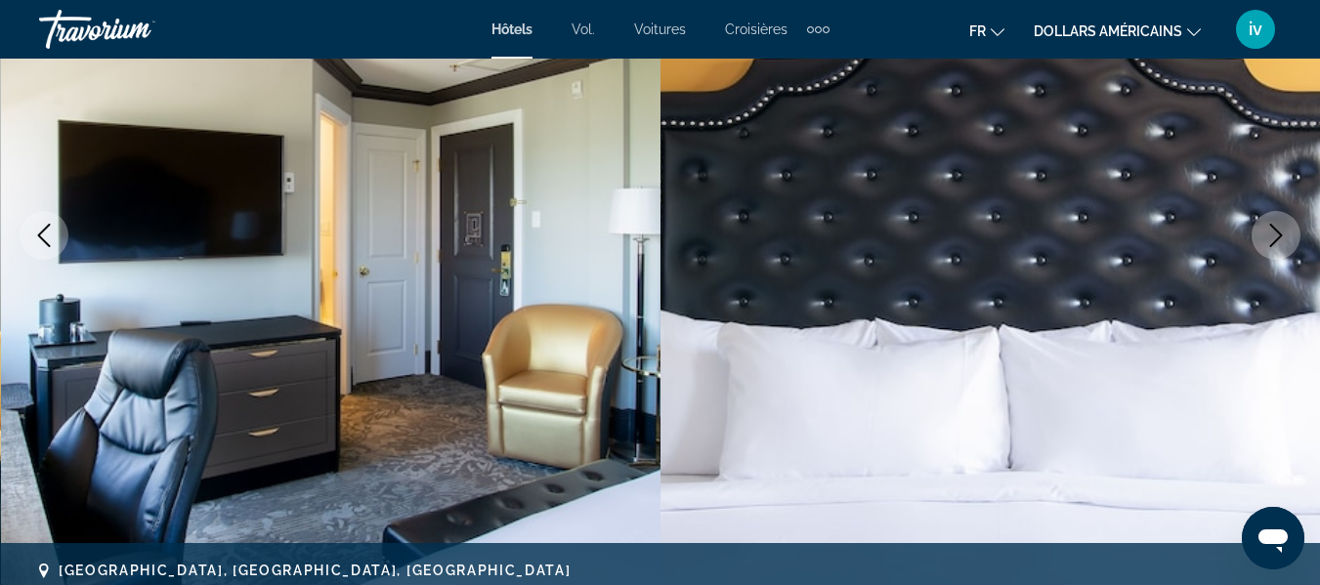
click at [1276, 233] on icon "Next image" at bounding box center [1275, 235] width 23 height 23
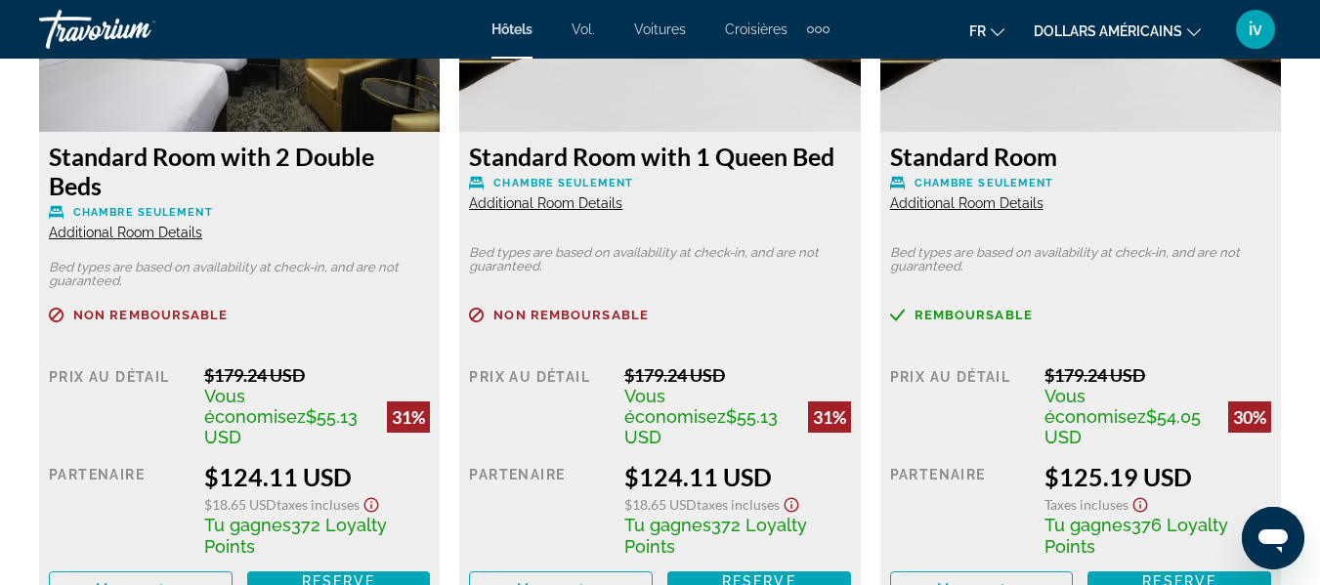
scroll to position [3116, 0]
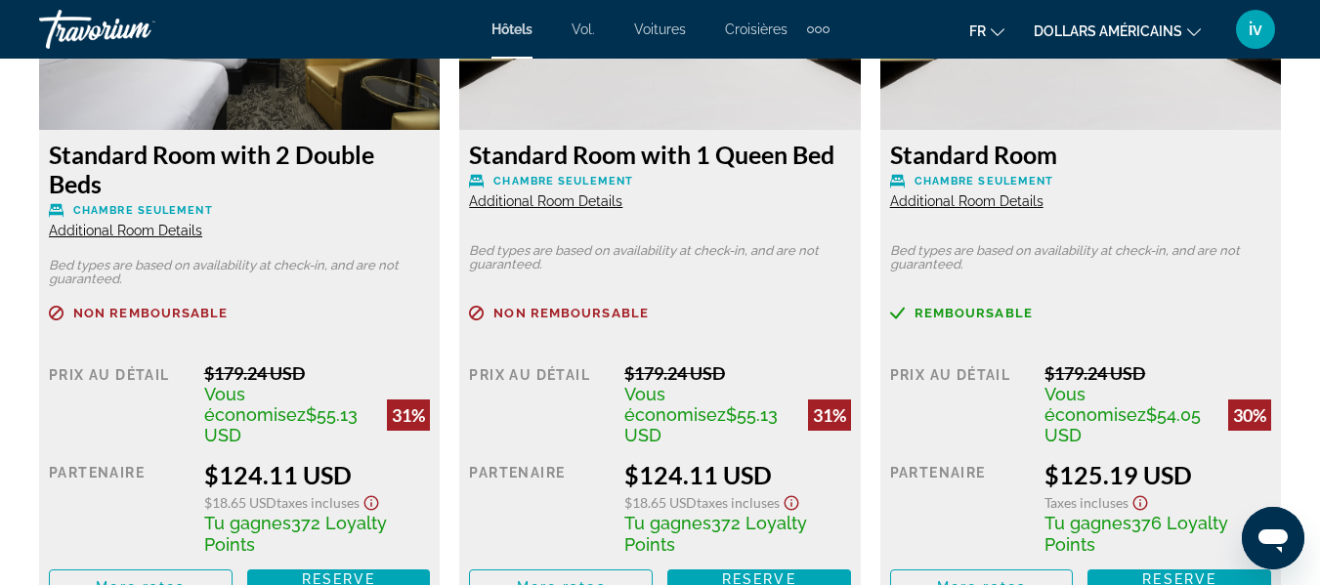
click at [1186, 29] on button "dollars américains USD ($) MXN ([GEOGRAPHIC_DATA]$) CAD ($ CA) GBP (£) EUR (€) …" at bounding box center [1116, 31] width 167 height 28
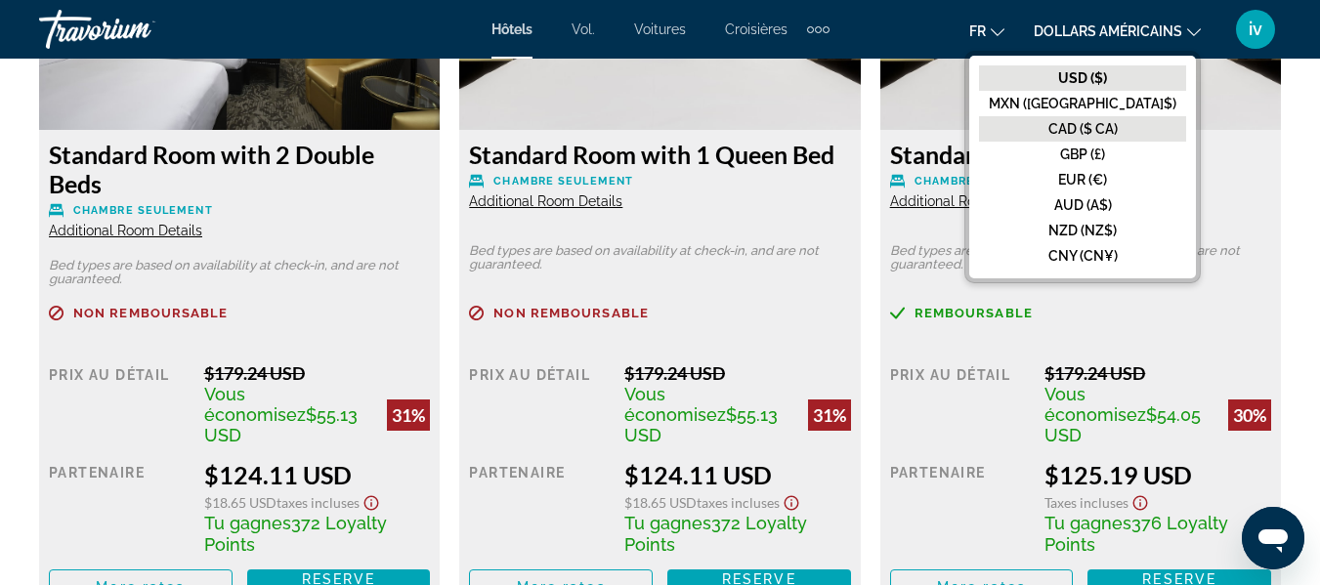
click at [1132, 118] on button "CAD ($ CA)" at bounding box center [1082, 128] width 207 height 25
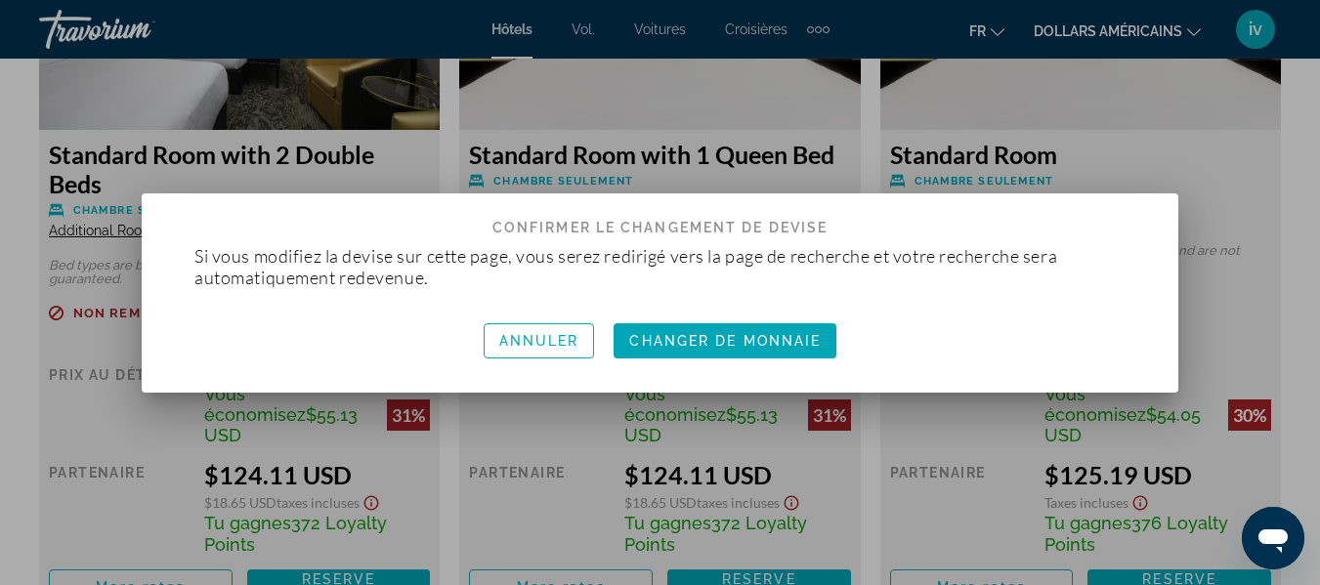
scroll to position [0, 0]
click at [686, 336] on font "Changeur de monnaie" at bounding box center [725, 341] width 204 height 16
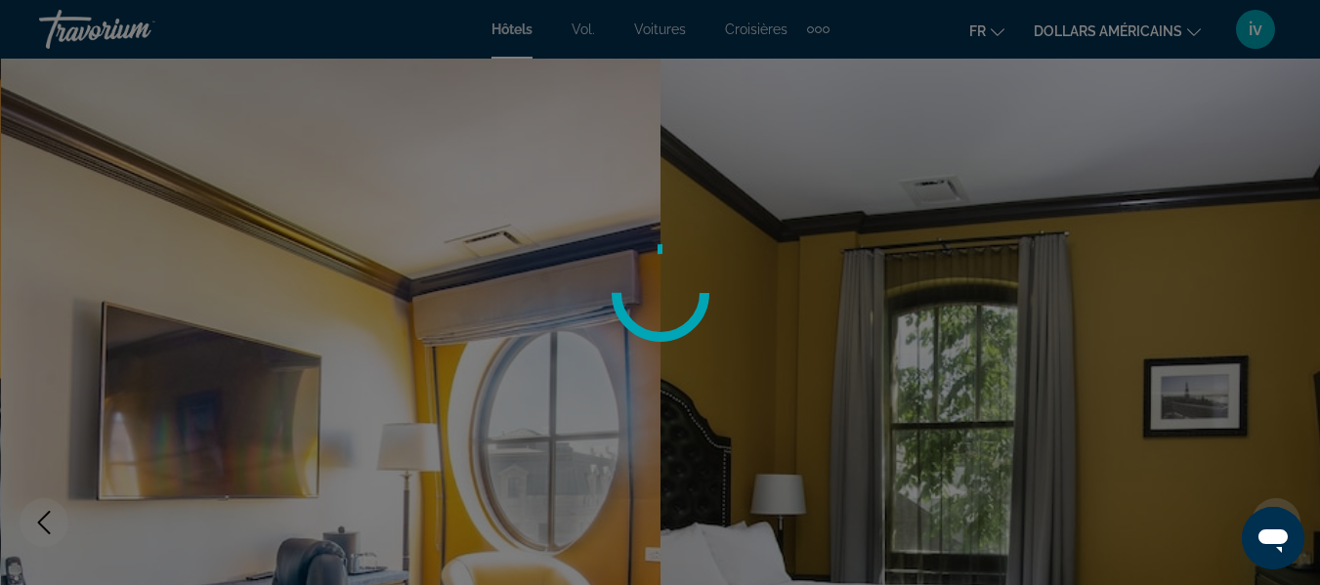
scroll to position [3116, 0]
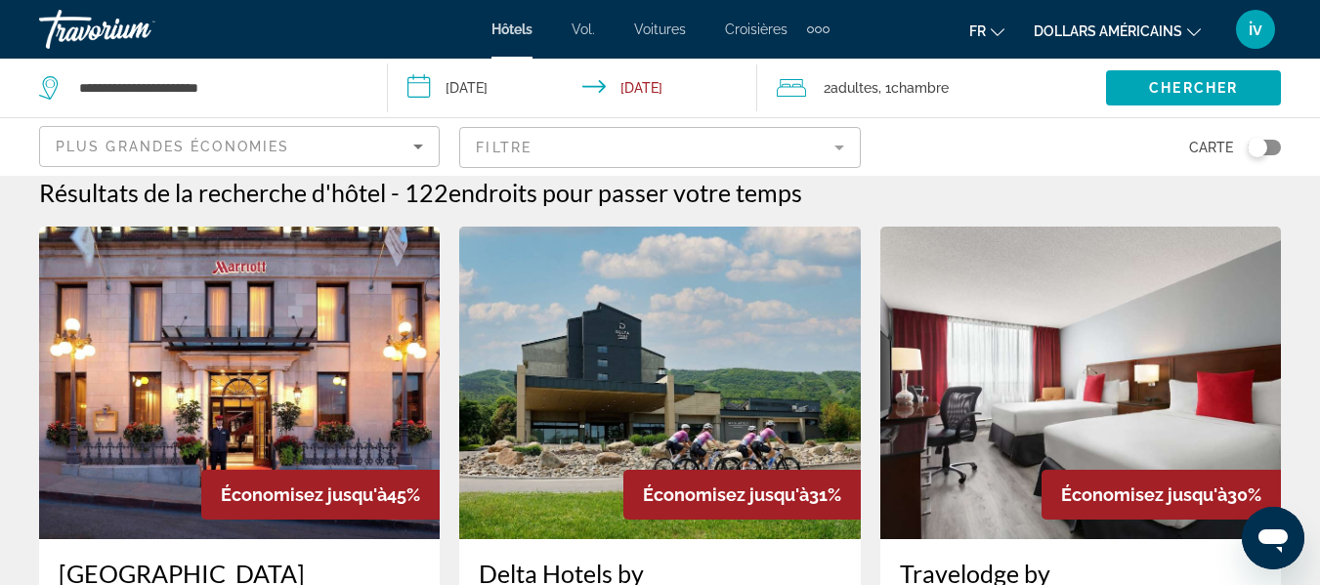
scroll to position [17, 0]
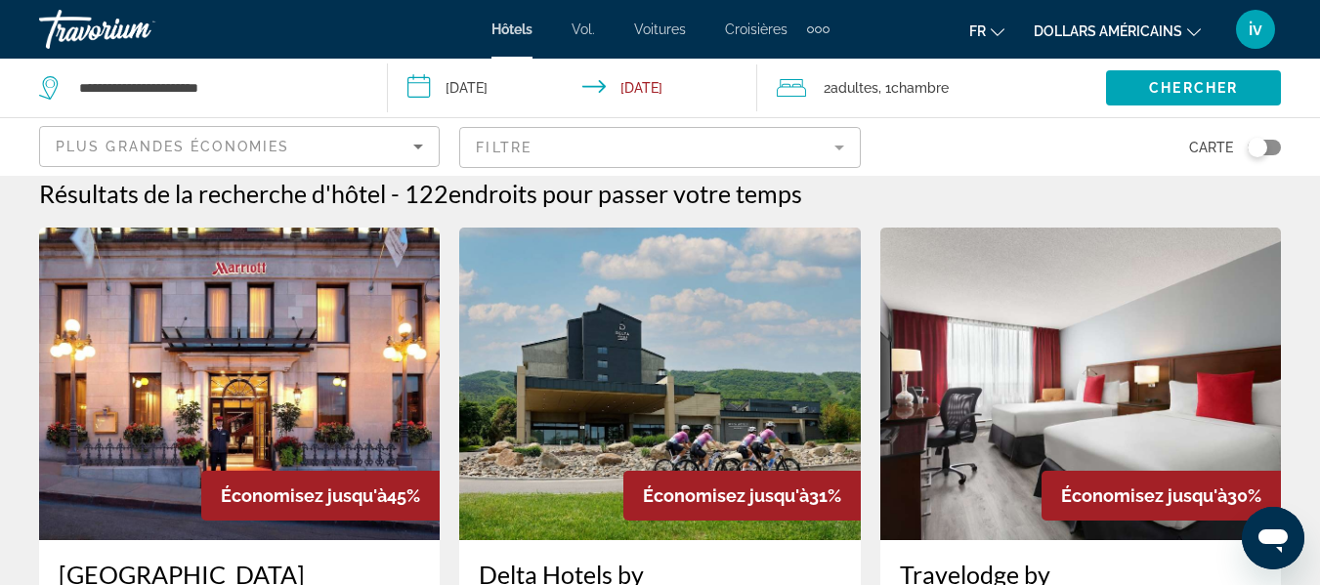
click at [430, 81] on input "**********" at bounding box center [576, 91] width 376 height 64
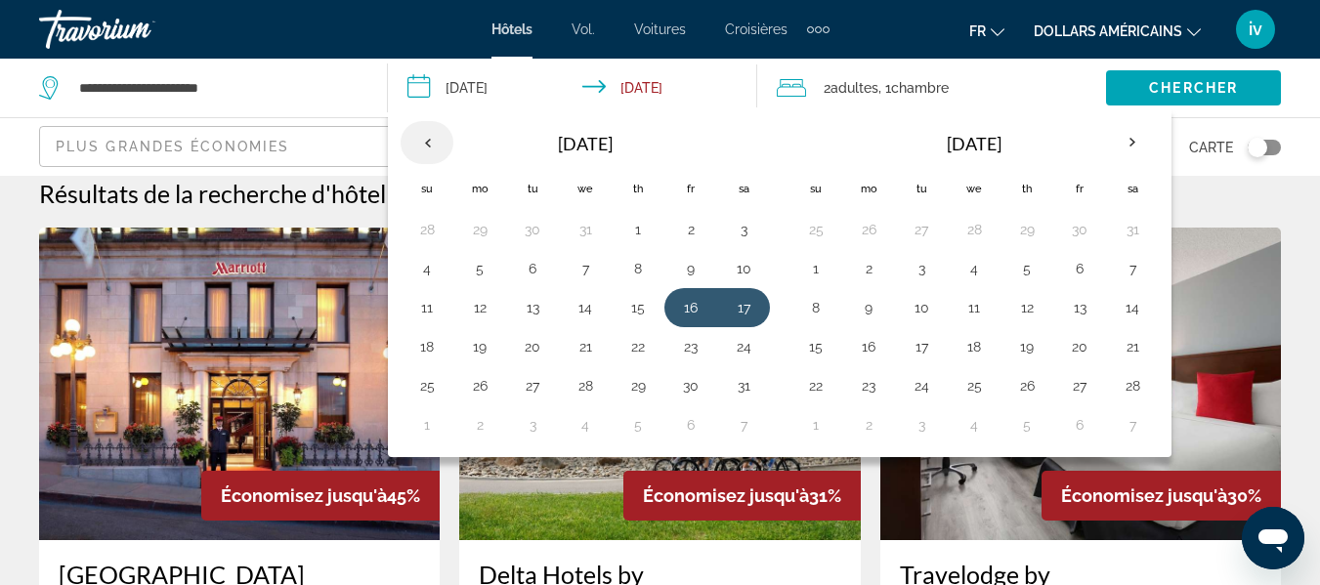
click at [419, 139] on th "Previous month" at bounding box center [426, 142] width 53 height 43
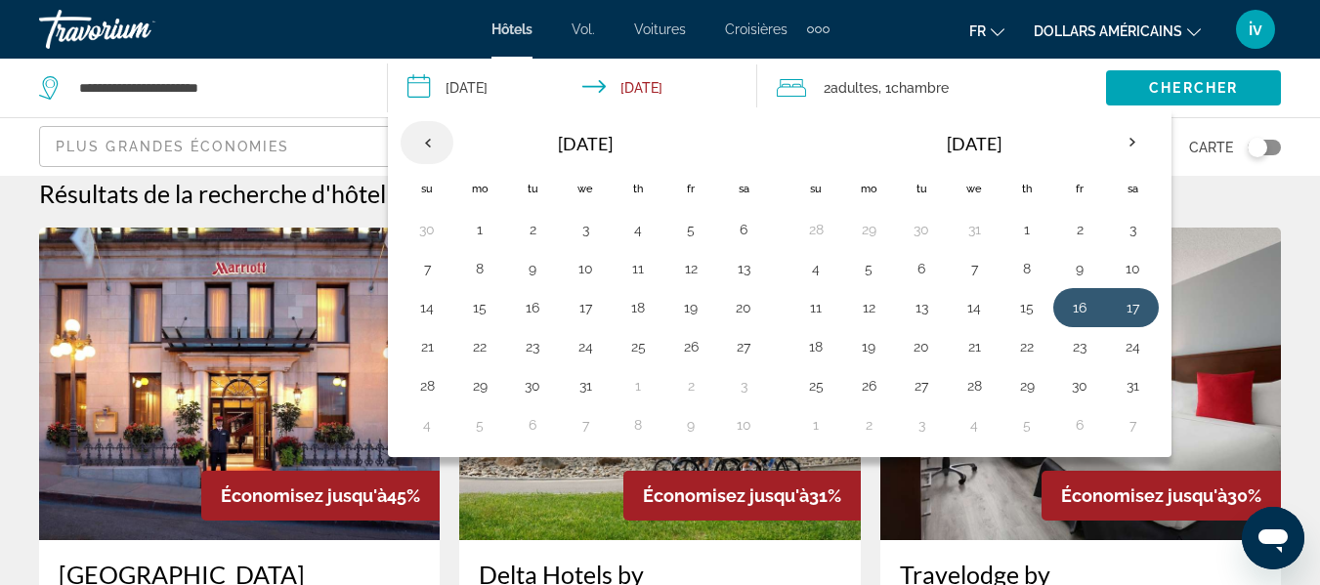
click at [419, 139] on th "Previous month" at bounding box center [426, 142] width 53 height 43
click at [688, 313] on button "17" at bounding box center [690, 307] width 31 height 27
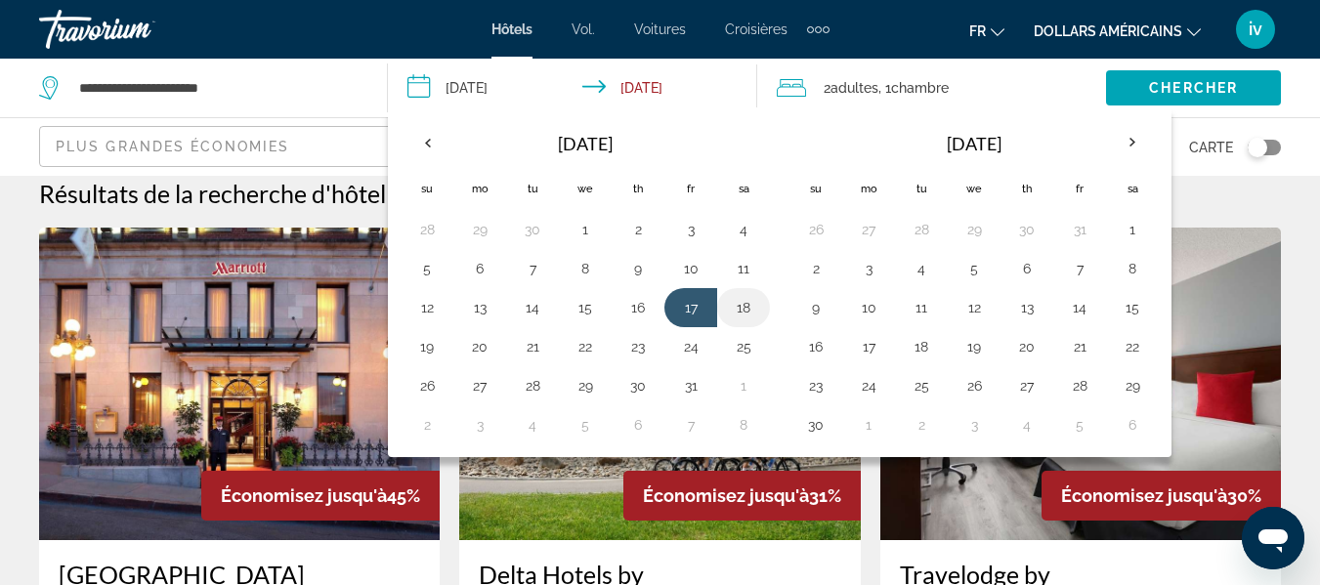
click at [744, 313] on button "18" at bounding box center [743, 307] width 31 height 27
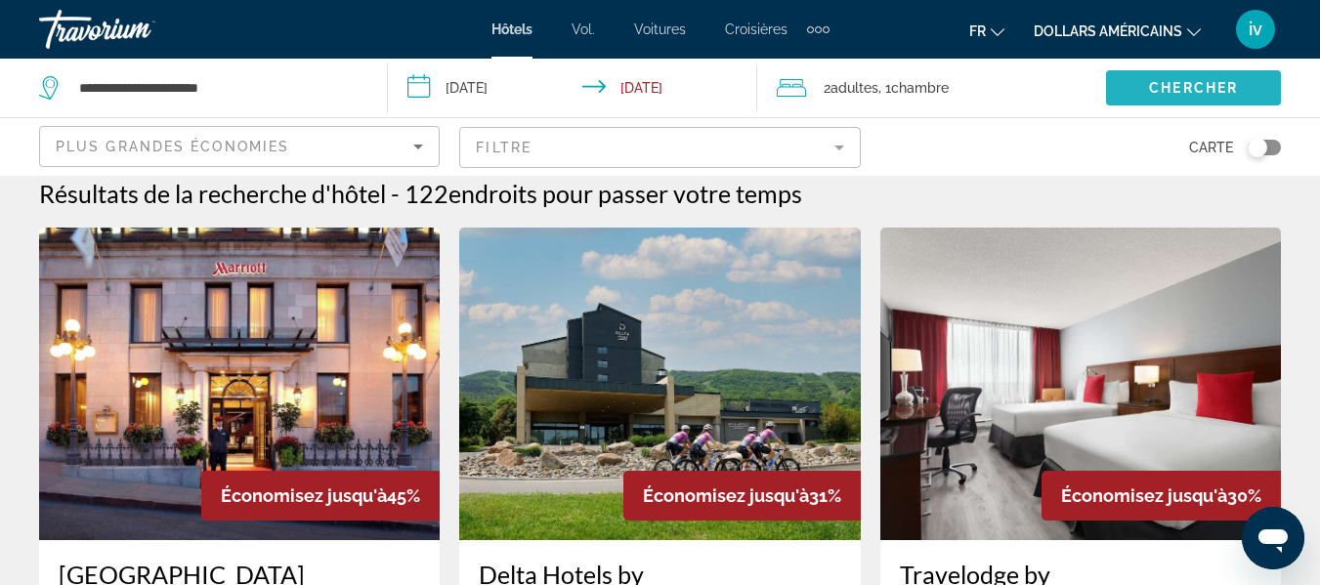
click at [1175, 96] on span "Search widget" at bounding box center [1193, 87] width 175 height 47
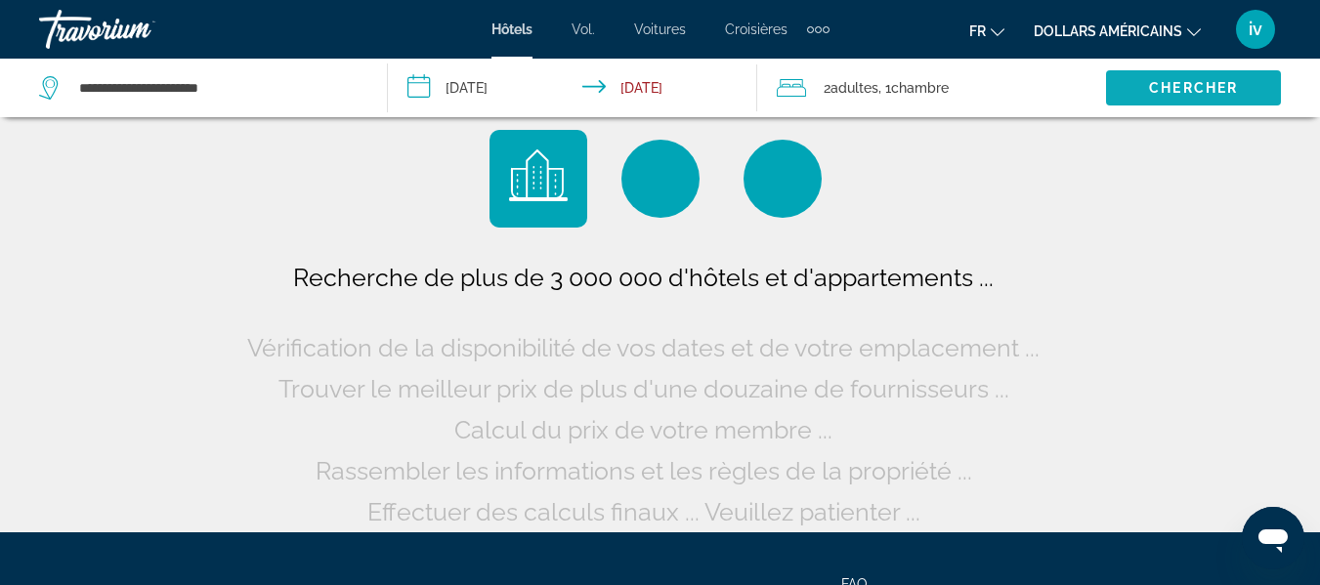
scroll to position [0, 0]
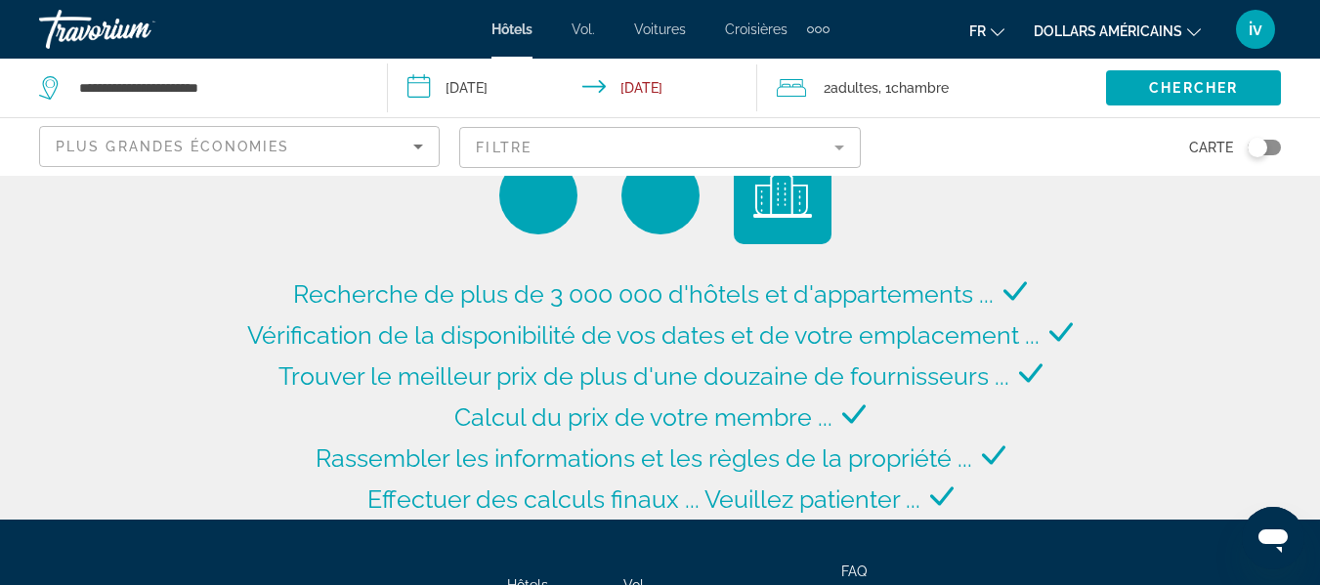
click at [1180, 28] on font "dollars américains" at bounding box center [1107, 31] width 148 height 16
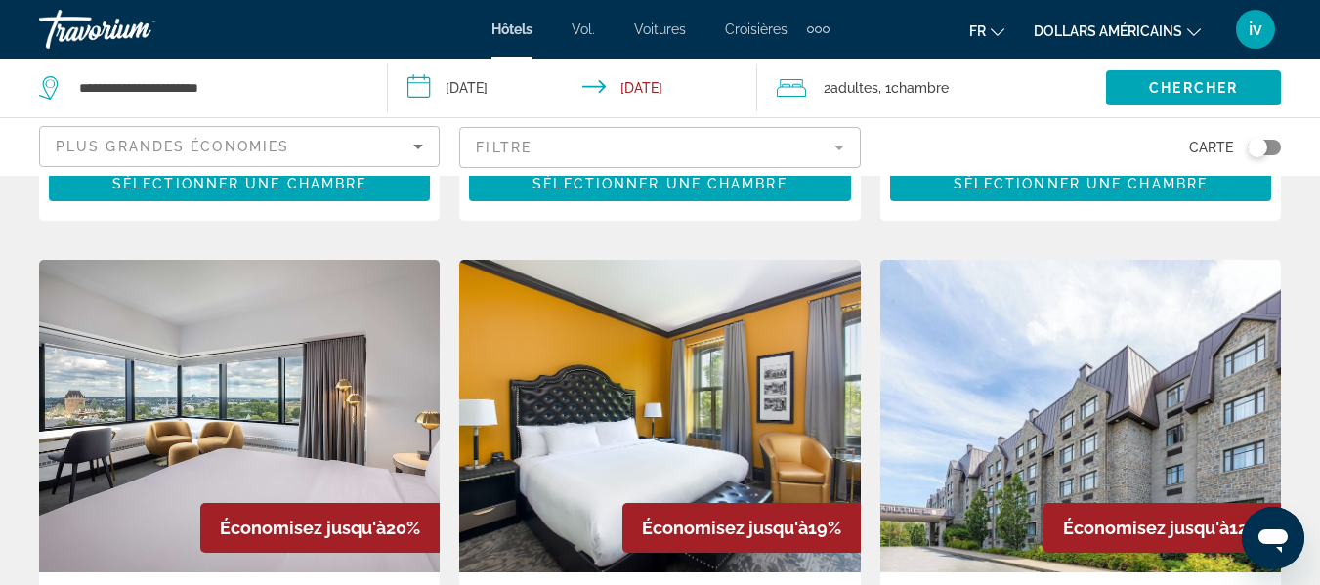
scroll to position [812, 0]
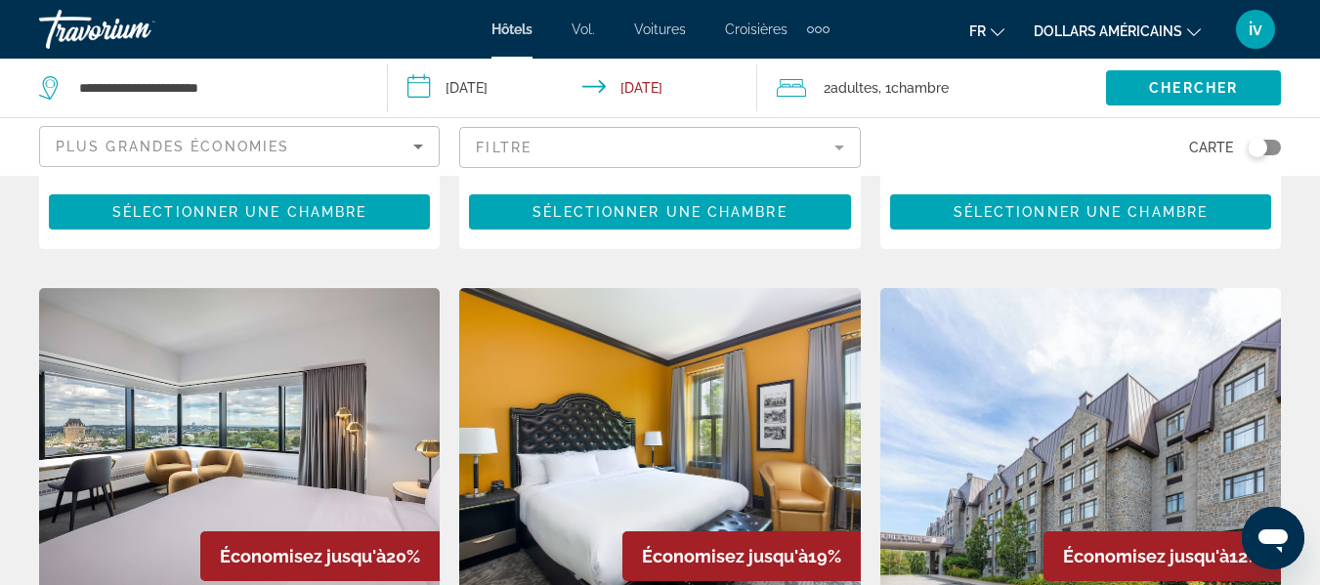
click at [458, 91] on input "**********" at bounding box center [576, 91] width 376 height 64
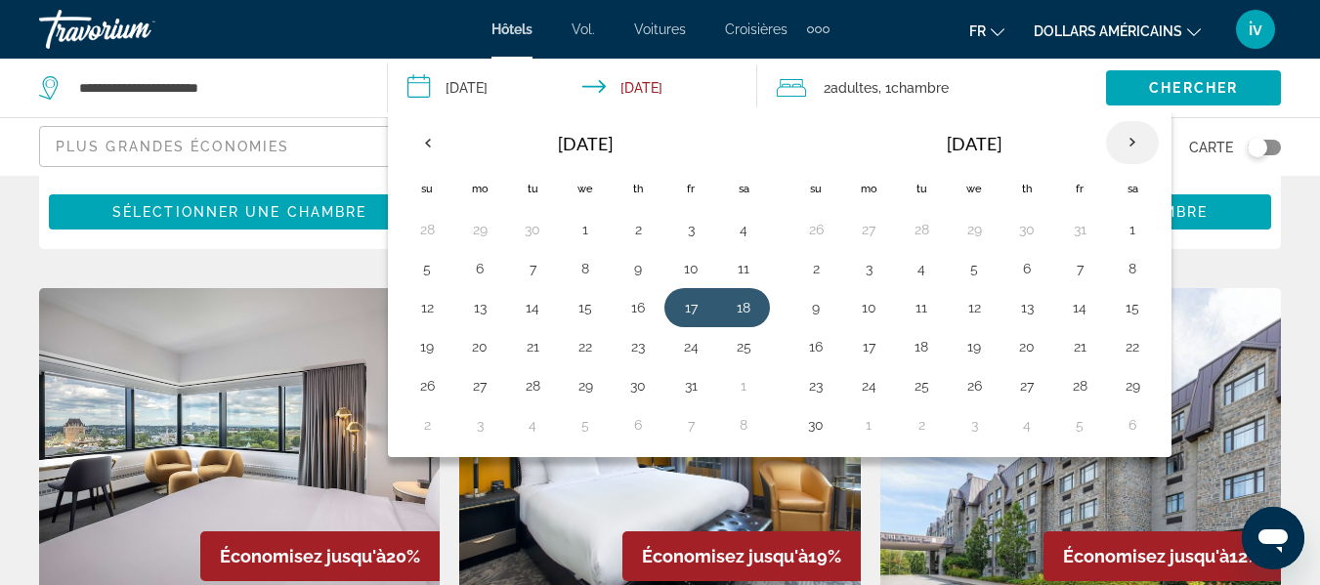
click at [1145, 151] on th "Next month" at bounding box center [1132, 142] width 53 height 43
click at [1124, 305] on button "17" at bounding box center [1131, 307] width 31 height 27
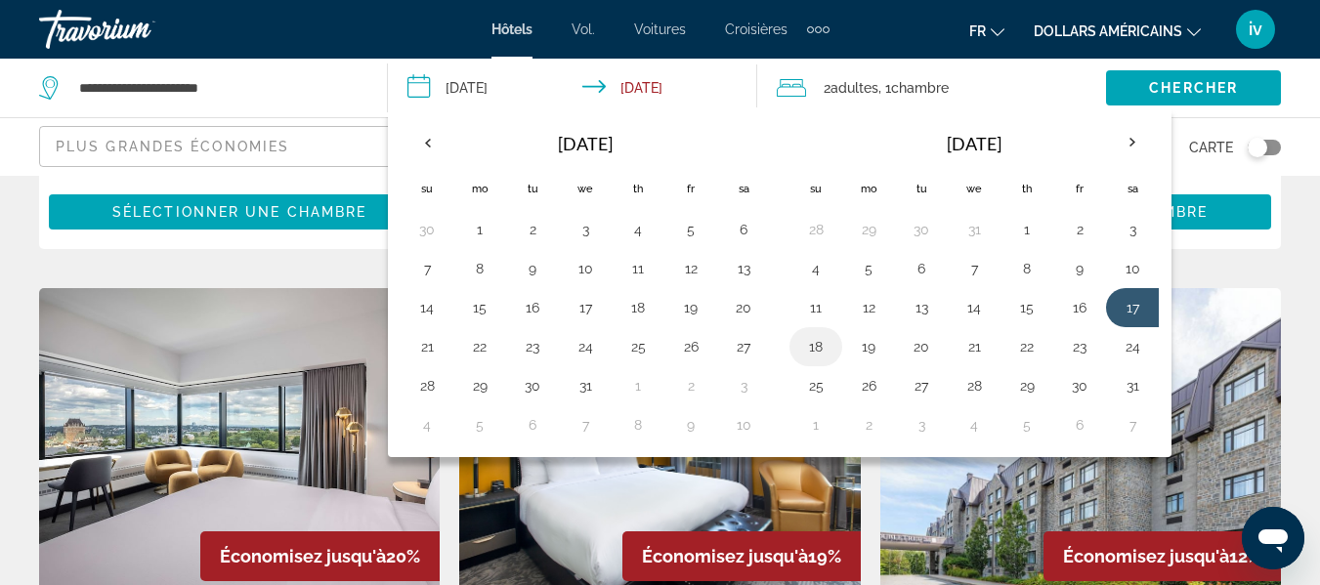
click at [794, 348] on td "18" at bounding box center [815, 346] width 53 height 39
click at [809, 348] on button "18" at bounding box center [815, 346] width 31 height 27
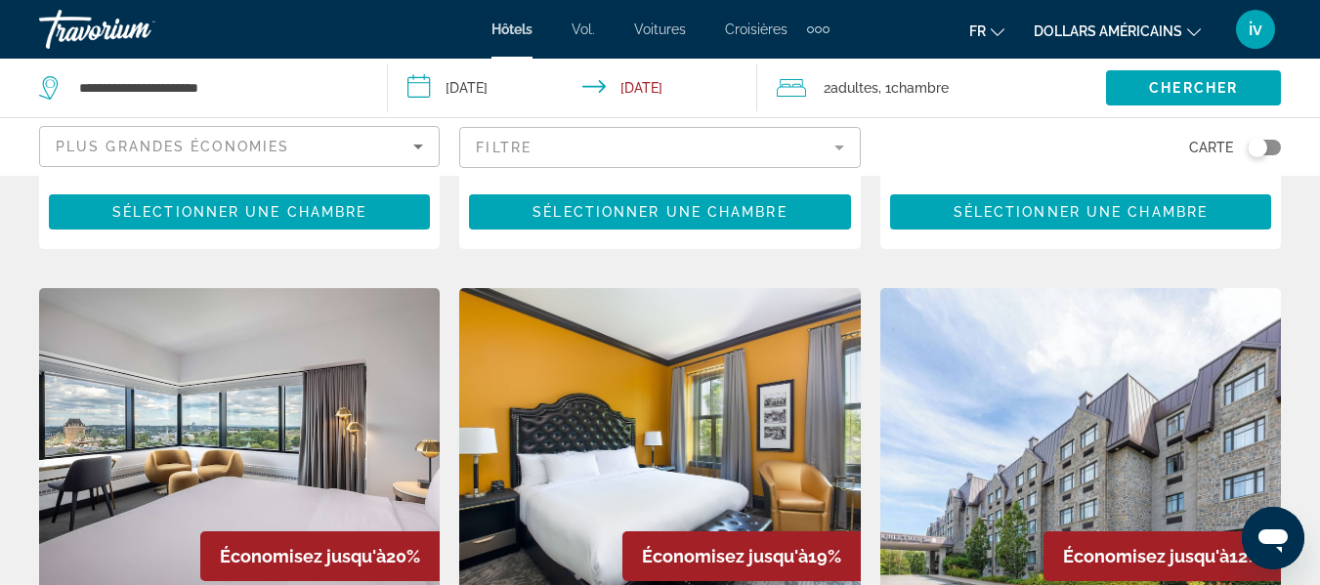
type input "**********"
click at [1203, 92] on span "Chercher" at bounding box center [1193, 88] width 89 height 16
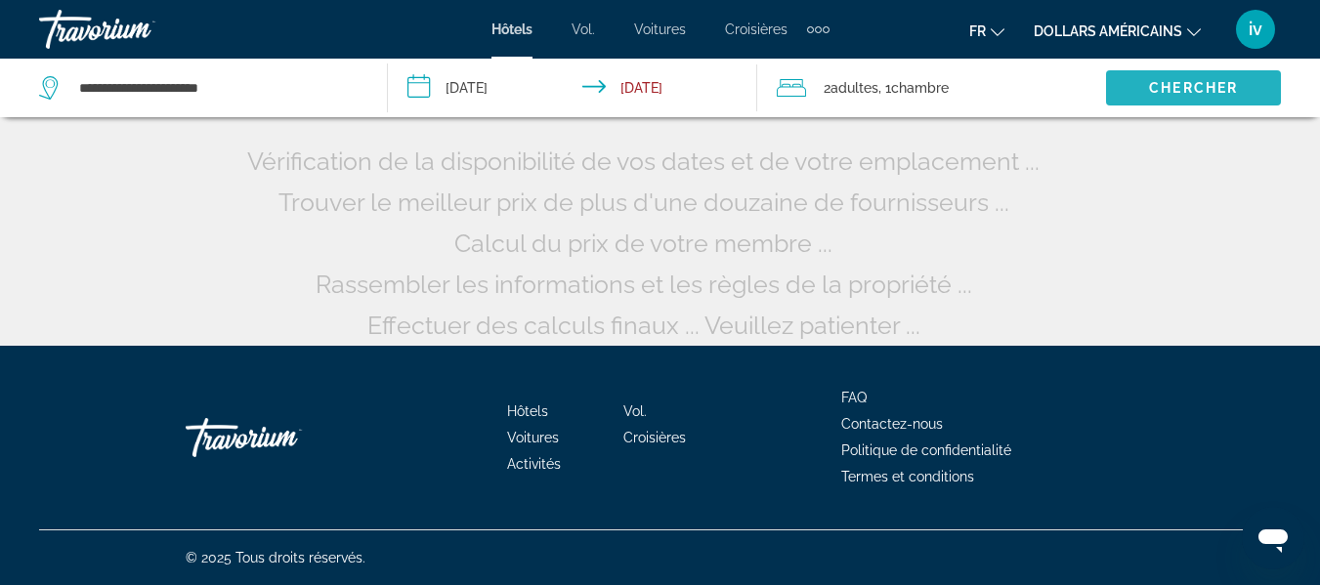
scroll to position [203, 0]
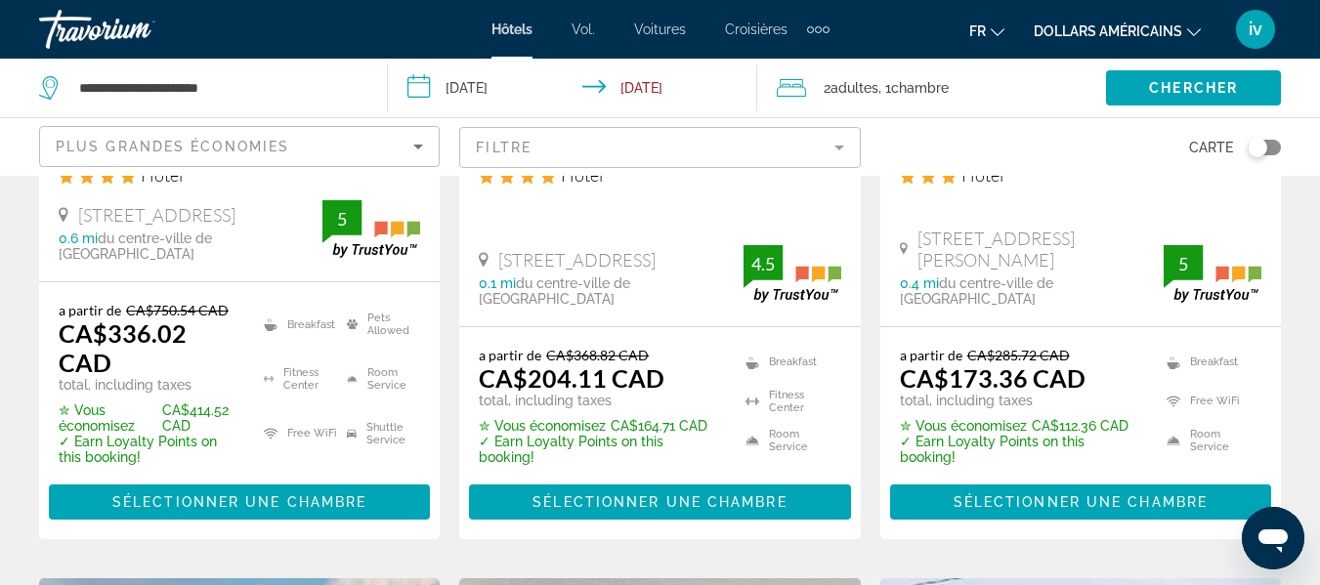
scroll to position [447, 0]
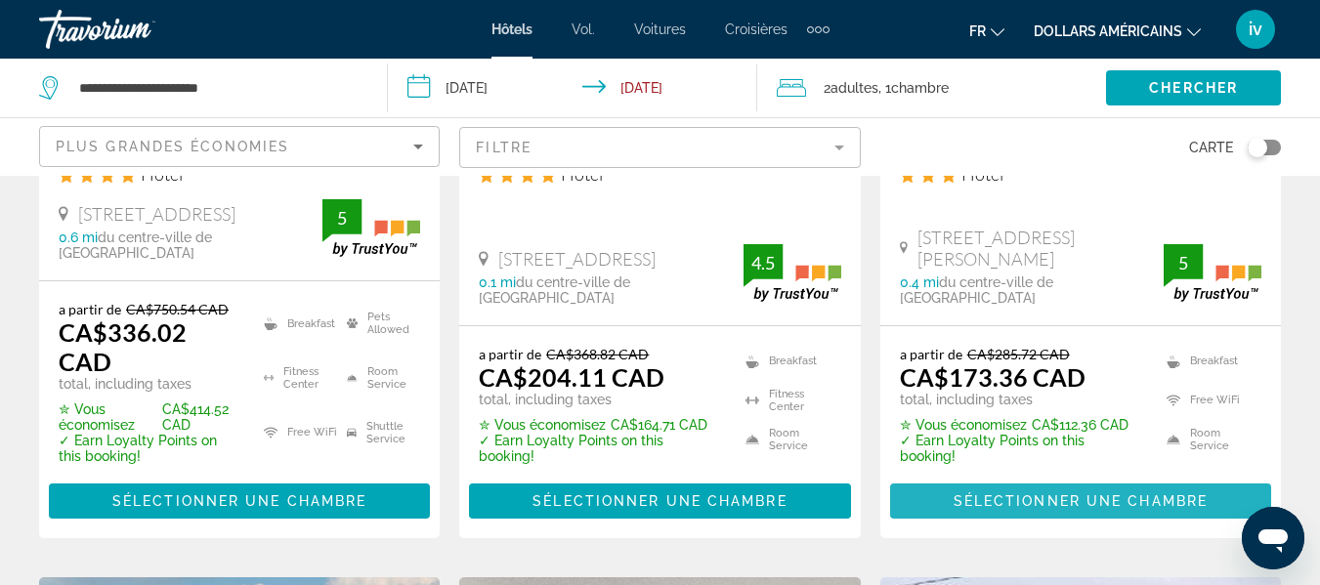
click at [1041, 493] on span "Sélectionner une chambre" at bounding box center [1080, 501] width 254 height 16
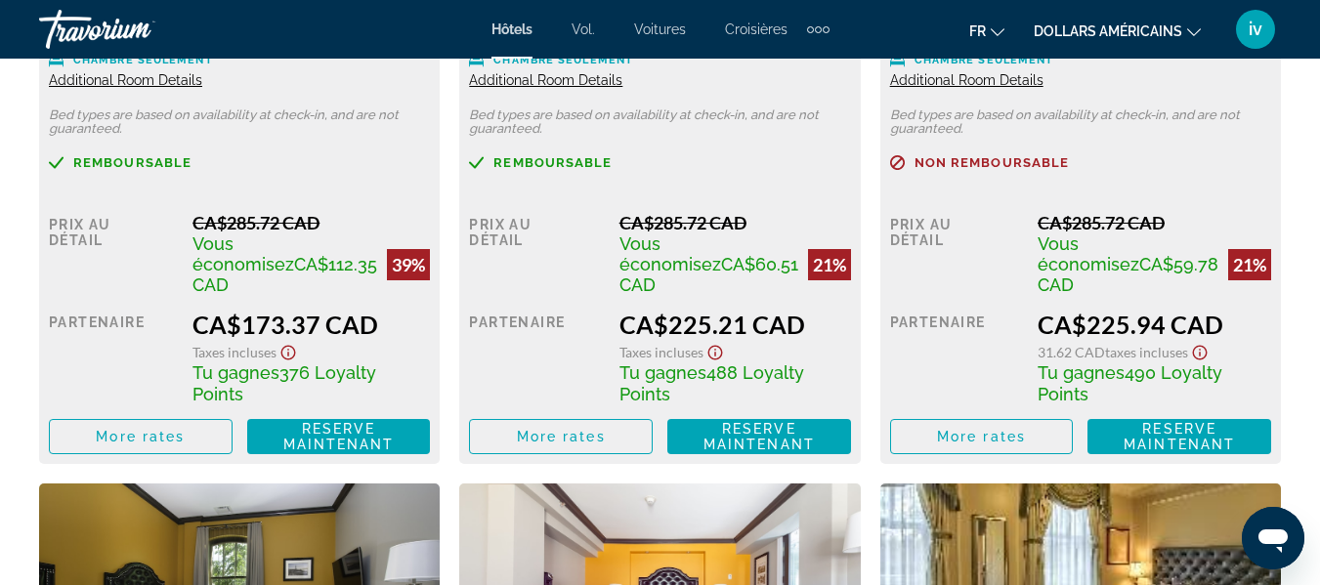
scroll to position [3243, 0]
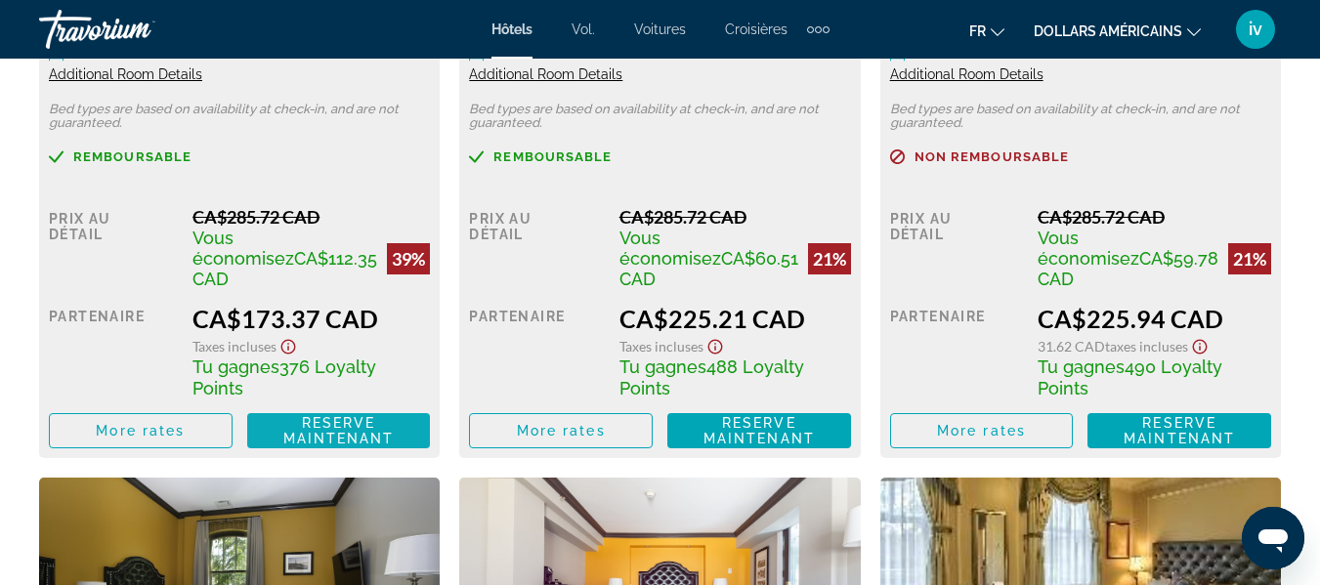
click at [312, 415] on span "Reserve maintenant" at bounding box center [338, 430] width 111 height 31
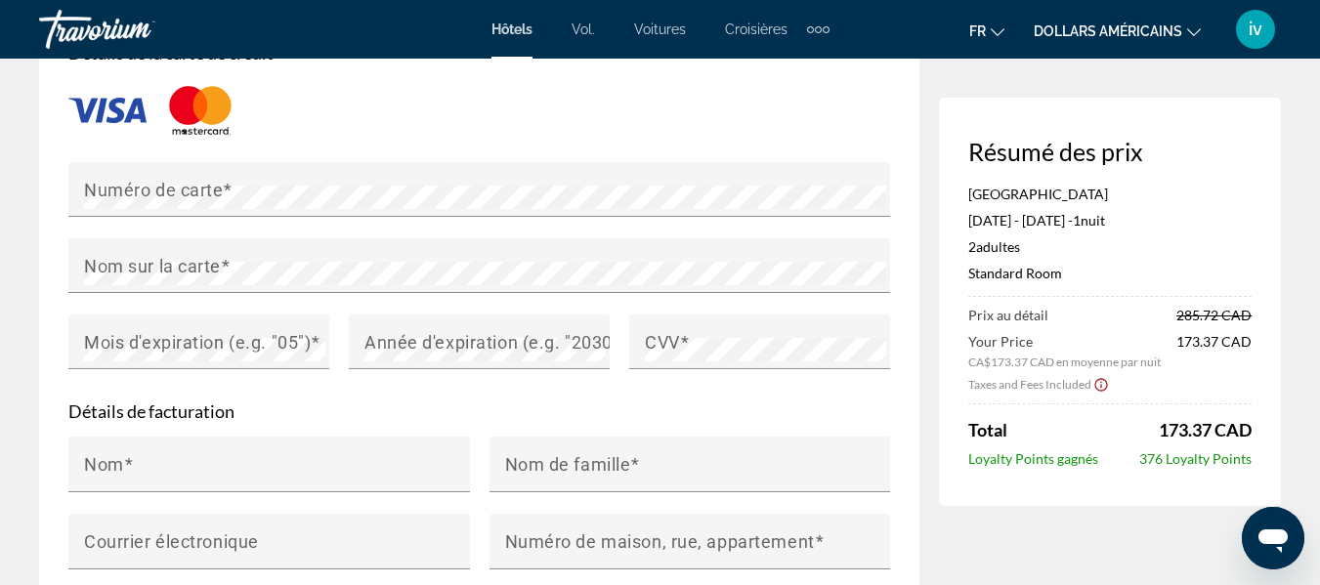
scroll to position [1705, 0]
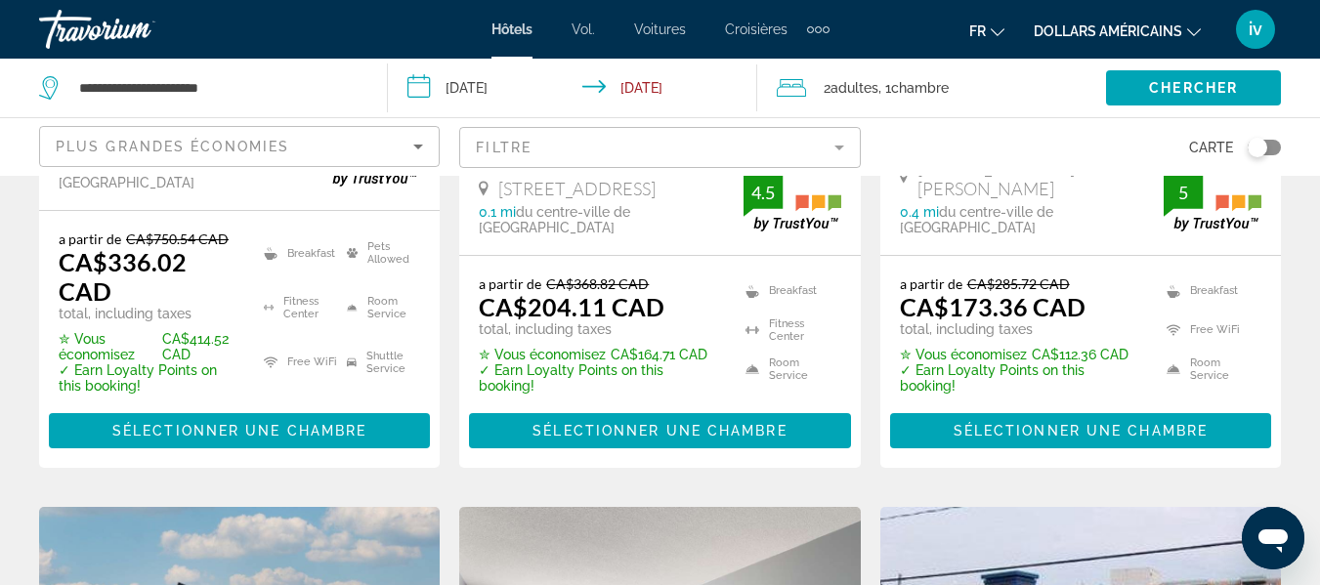
scroll to position [517, 0]
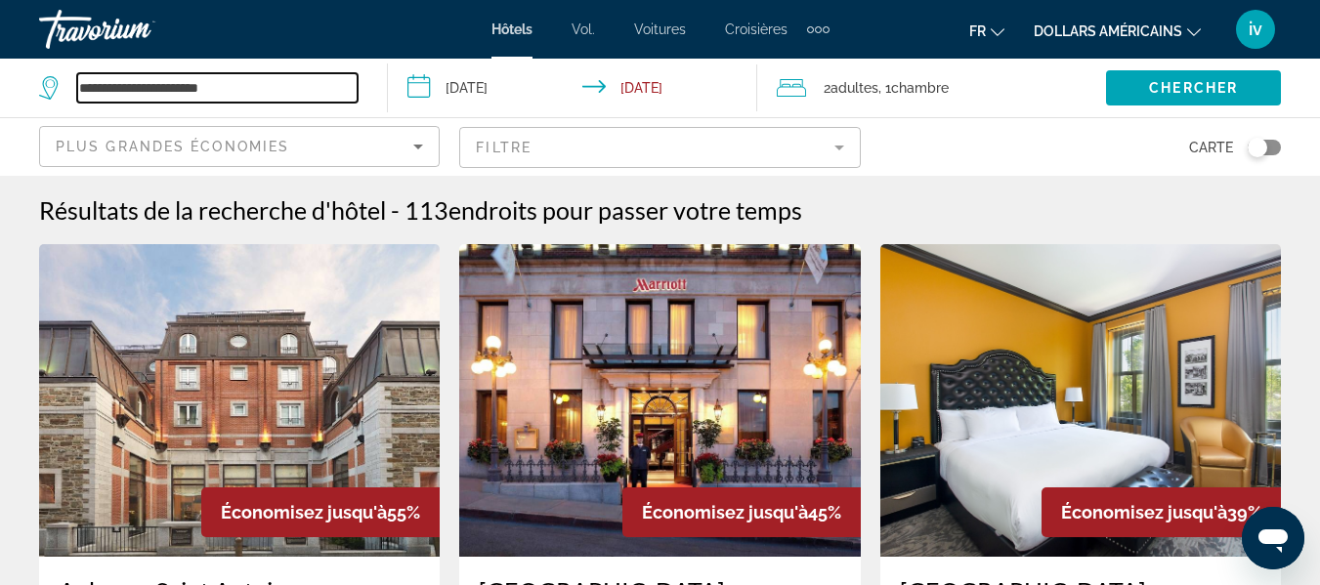
click at [315, 79] on input "**********" at bounding box center [217, 87] width 280 height 29
click at [562, 99] on input "**********" at bounding box center [576, 91] width 376 height 64
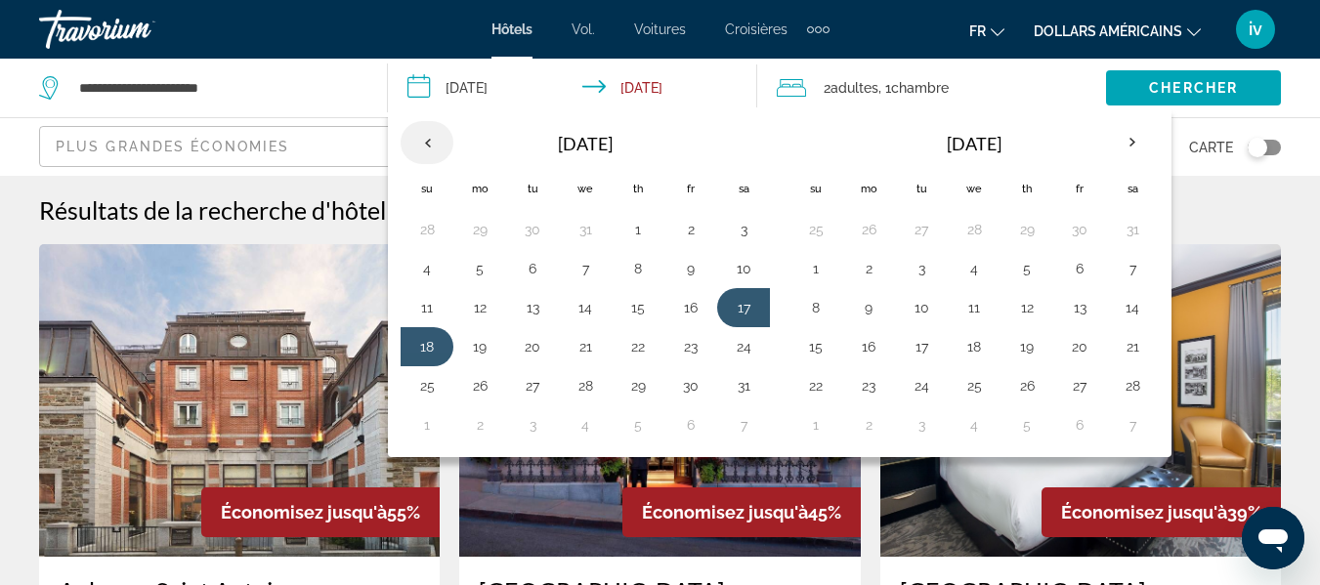
click at [439, 150] on th "Previous month" at bounding box center [426, 142] width 53 height 43
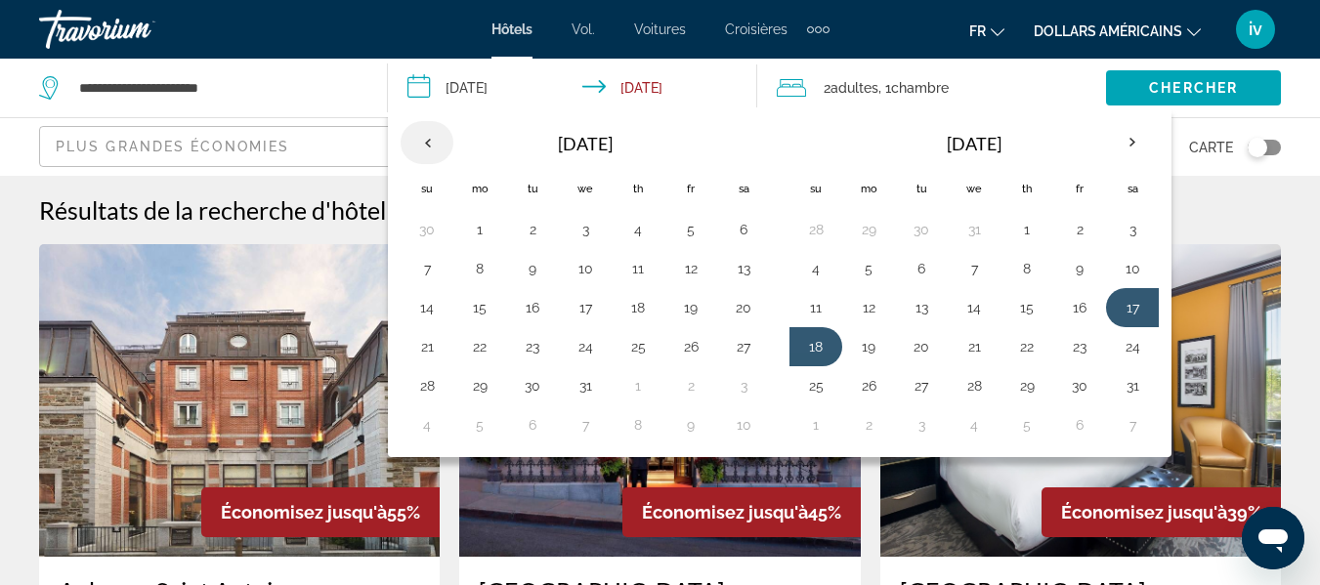
click at [439, 150] on th "Previous month" at bounding box center [426, 142] width 53 height 43
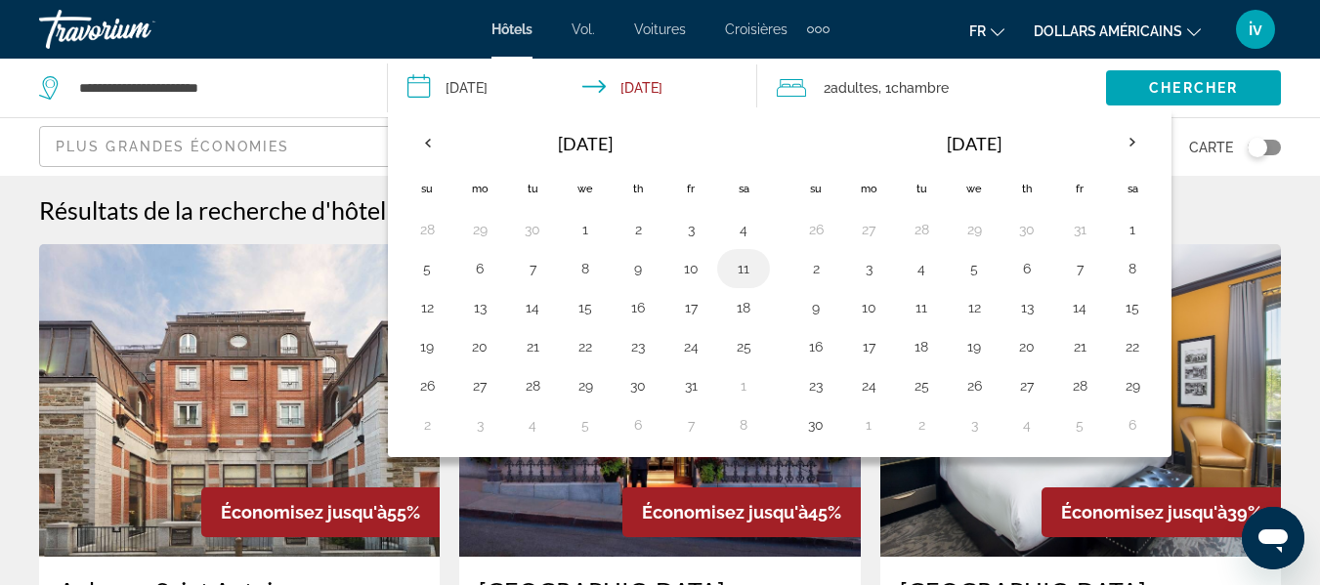
click at [739, 266] on button "11" at bounding box center [743, 268] width 31 height 27
click at [426, 299] on button "12" at bounding box center [426, 307] width 31 height 27
type input "**********"
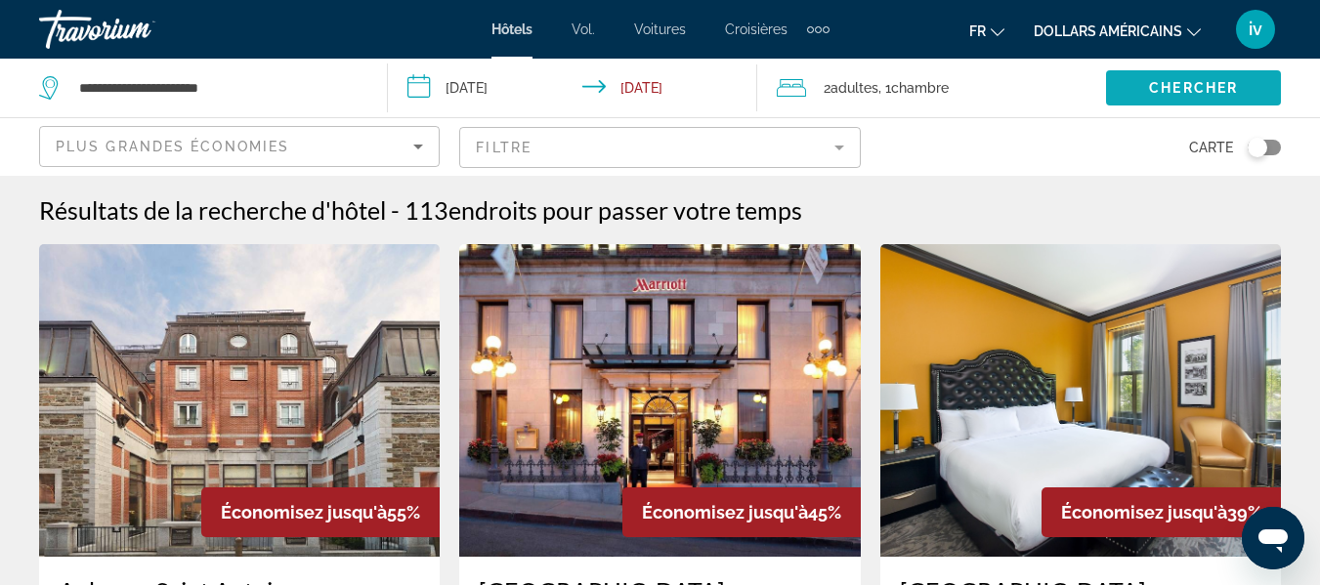
click at [1149, 82] on span "Chercher" at bounding box center [1193, 88] width 89 height 16
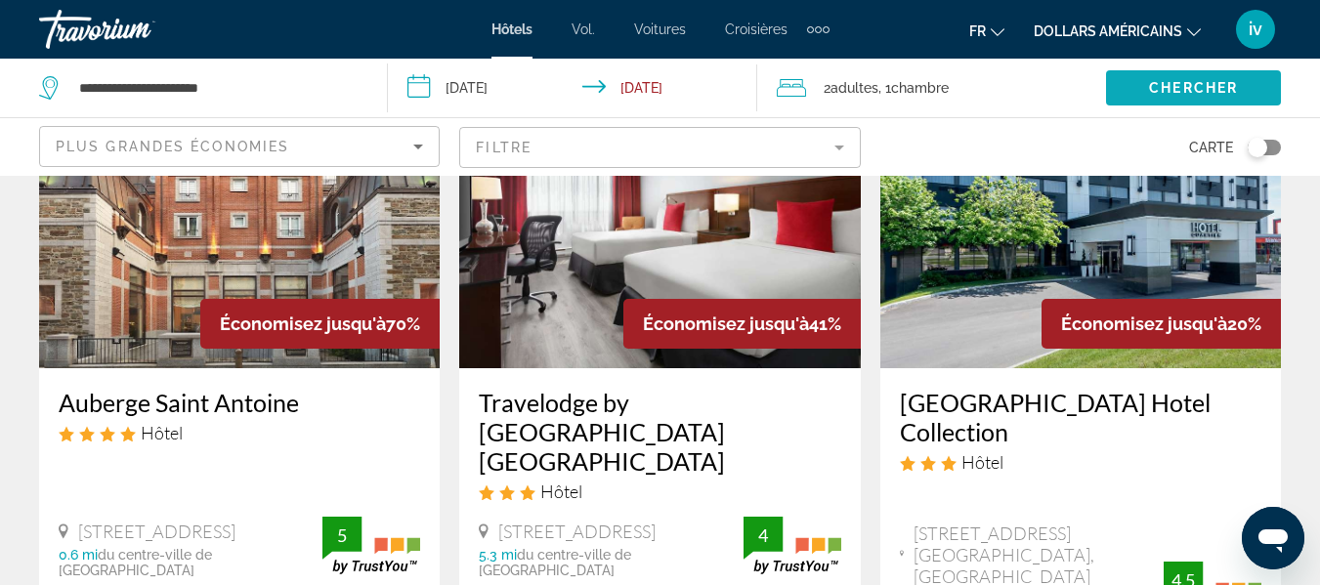
scroll to position [188, 0]
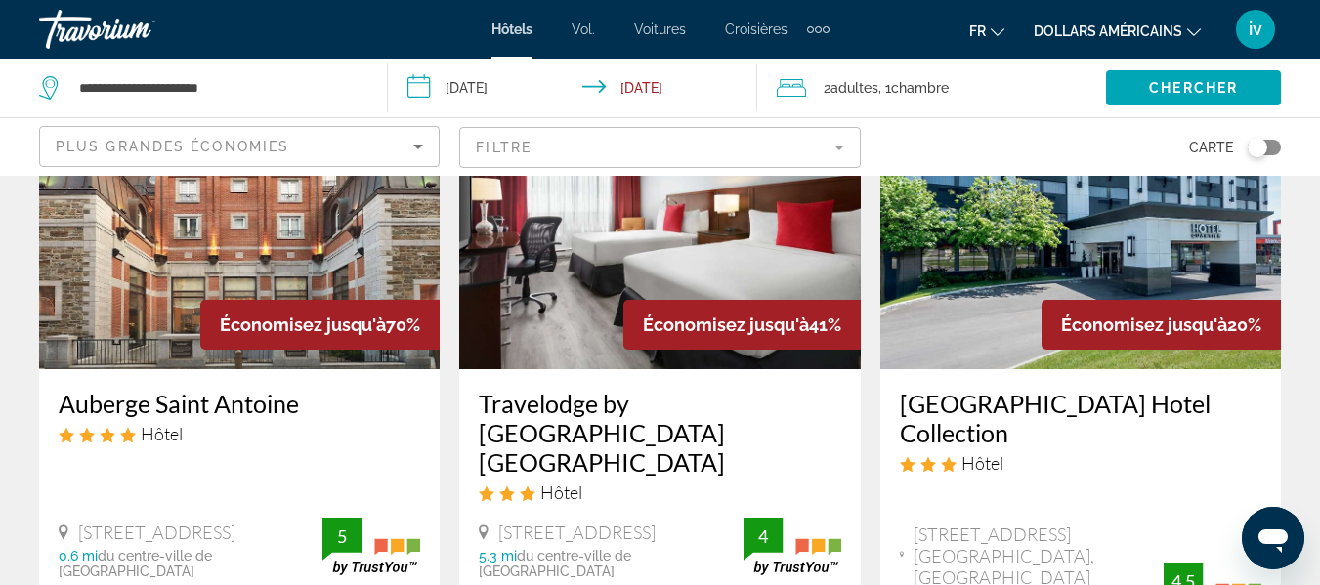
click at [281, 297] on img "Contenu principal" at bounding box center [239, 213] width 400 height 313
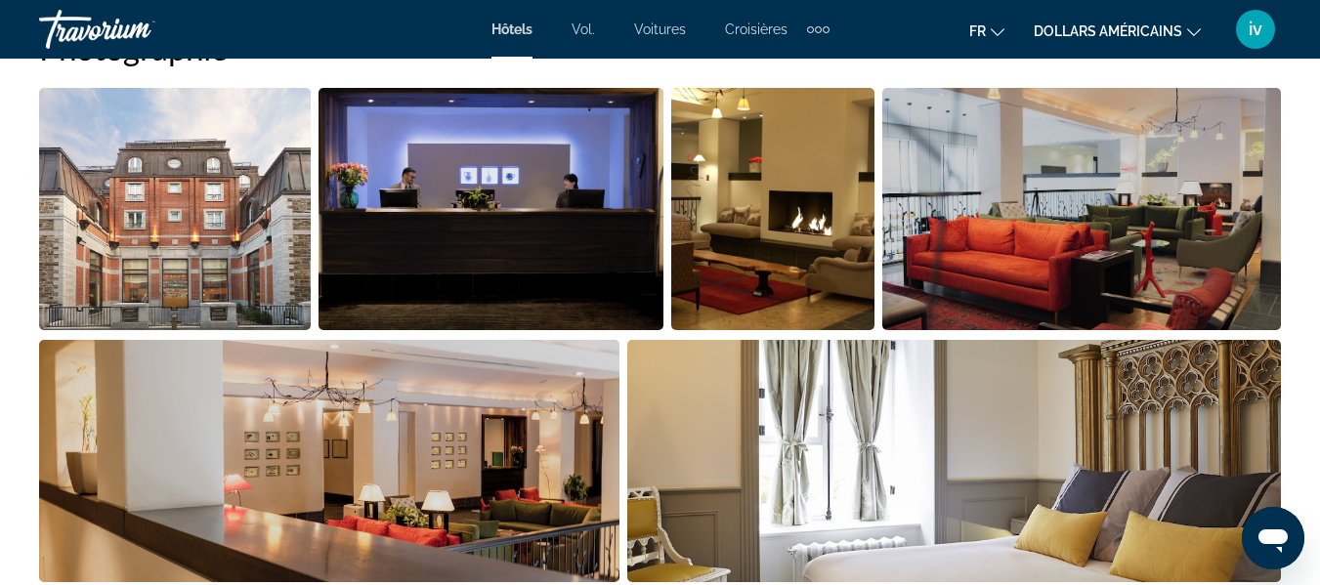
scroll to position [1376, 0]
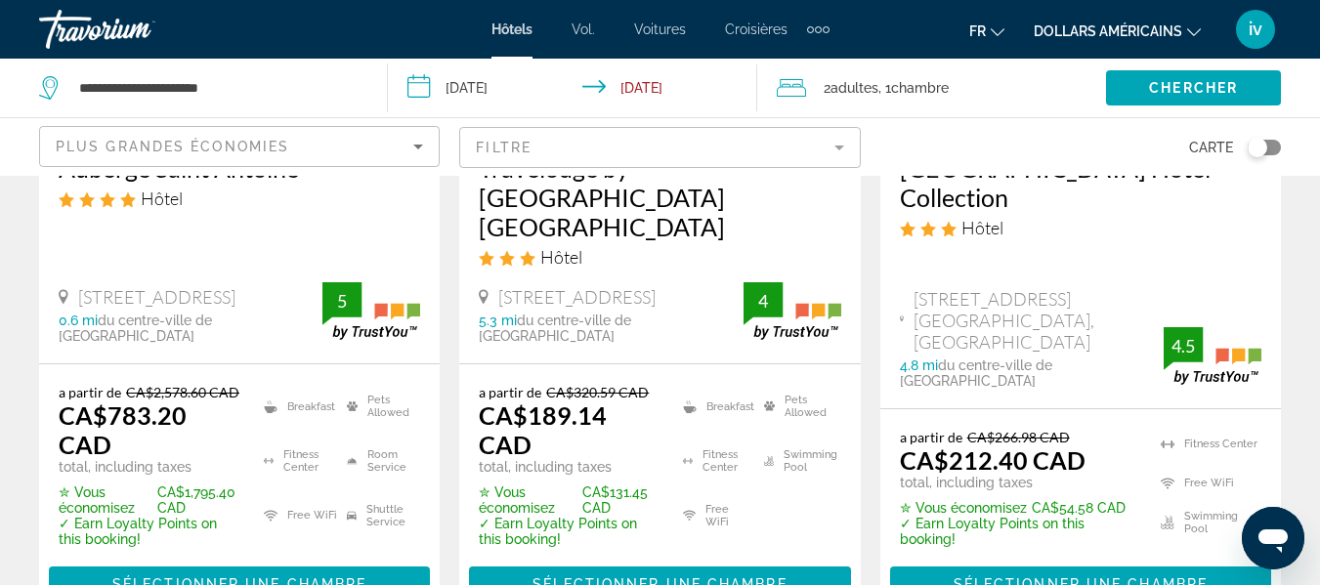
scroll to position [149, 0]
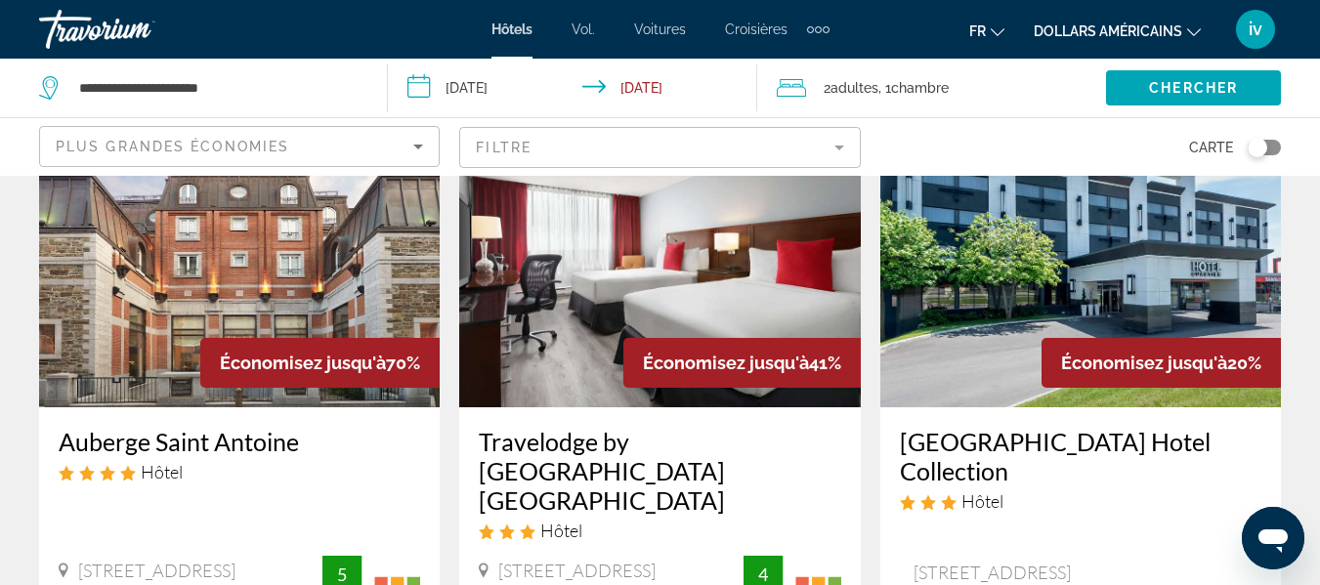
click at [807, 314] on img "Contenu principal" at bounding box center [659, 251] width 400 height 313
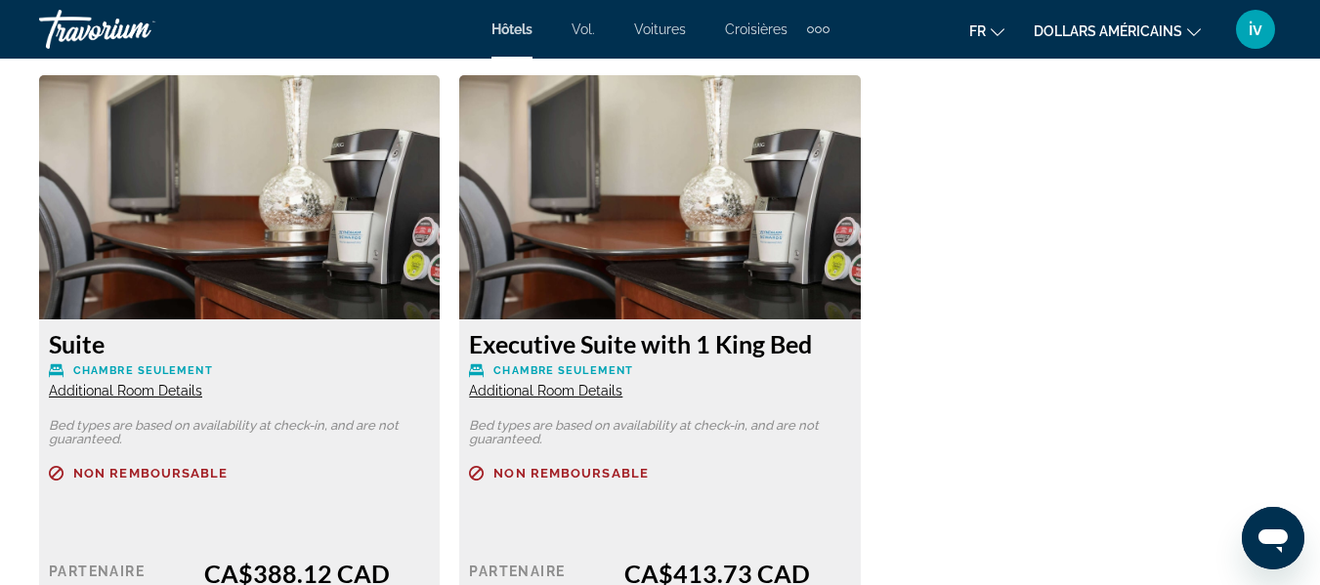
scroll to position [5178, 0]
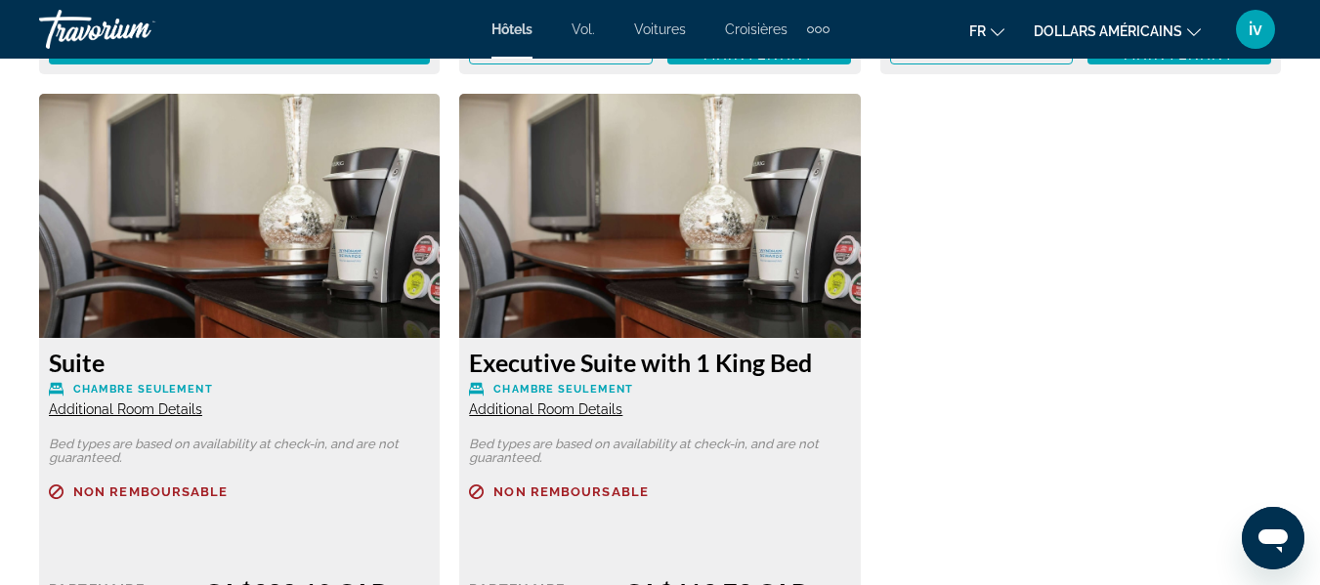
click at [177, 246] on img "Contenu principal" at bounding box center [239, 216] width 400 height 244
click at [138, 401] on span "Additional Room Details" at bounding box center [125, 409] width 153 height 16
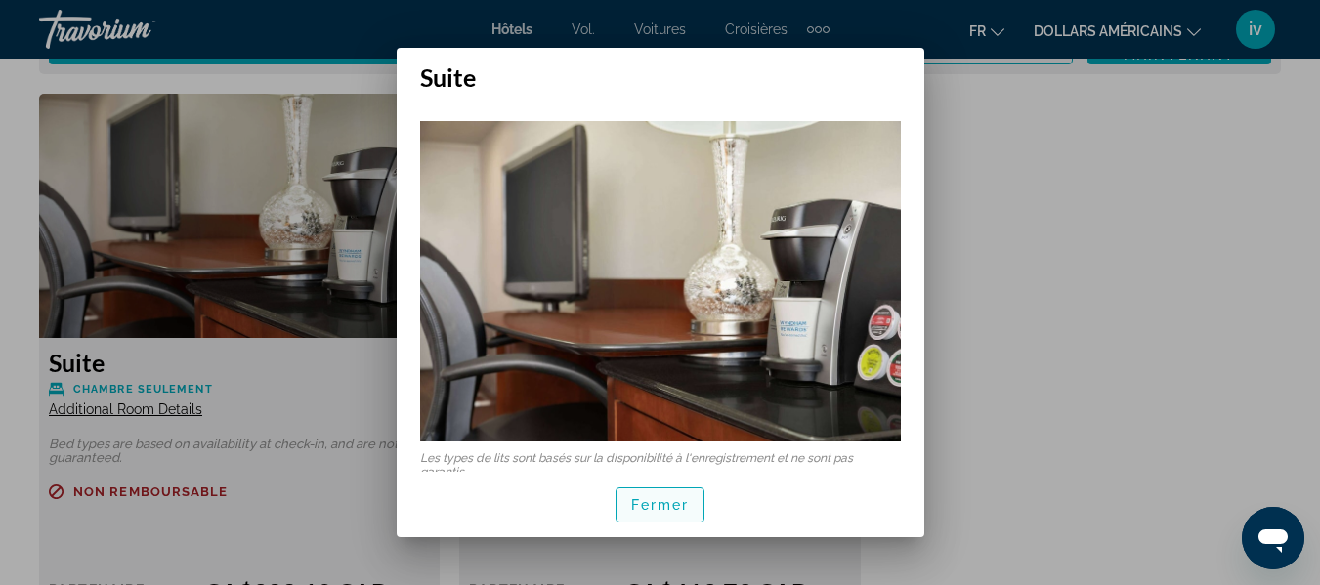
click at [652, 506] on font "Fermer" at bounding box center [660, 505] width 59 height 16
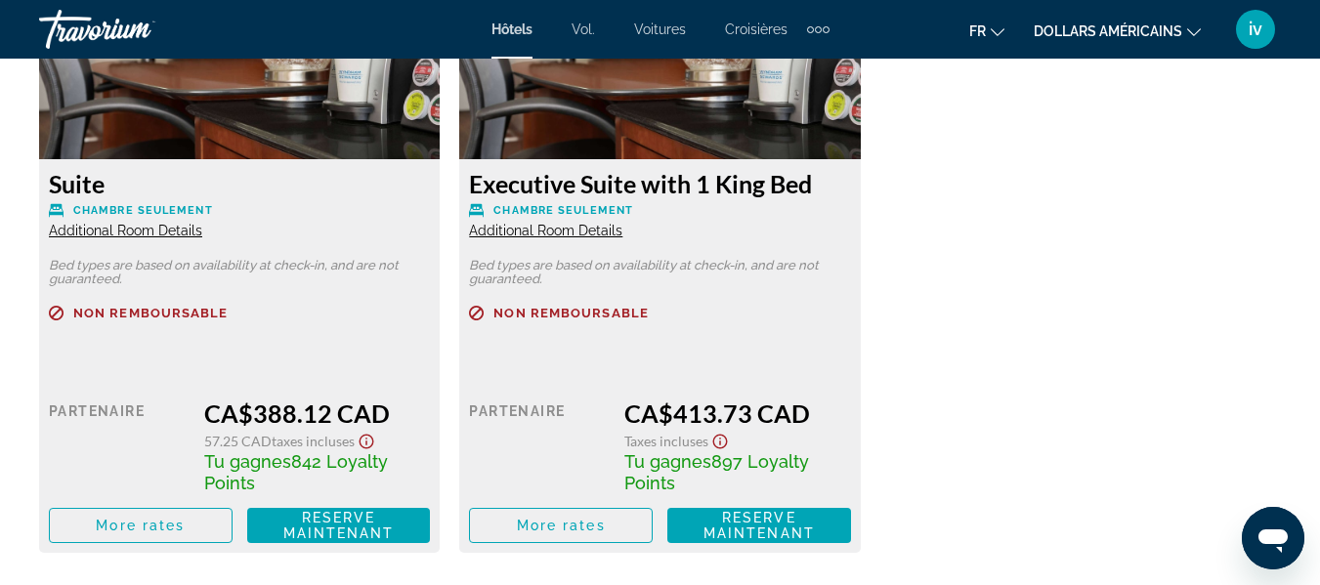
scroll to position [5305, 0]
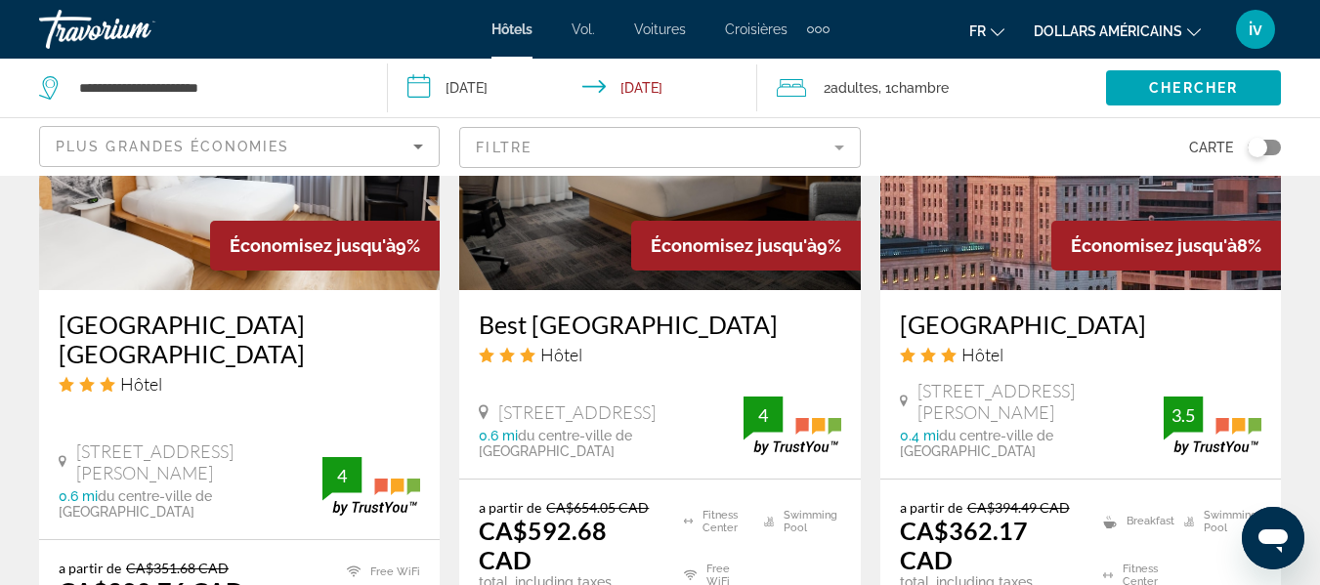
scroll to position [2159, 0]
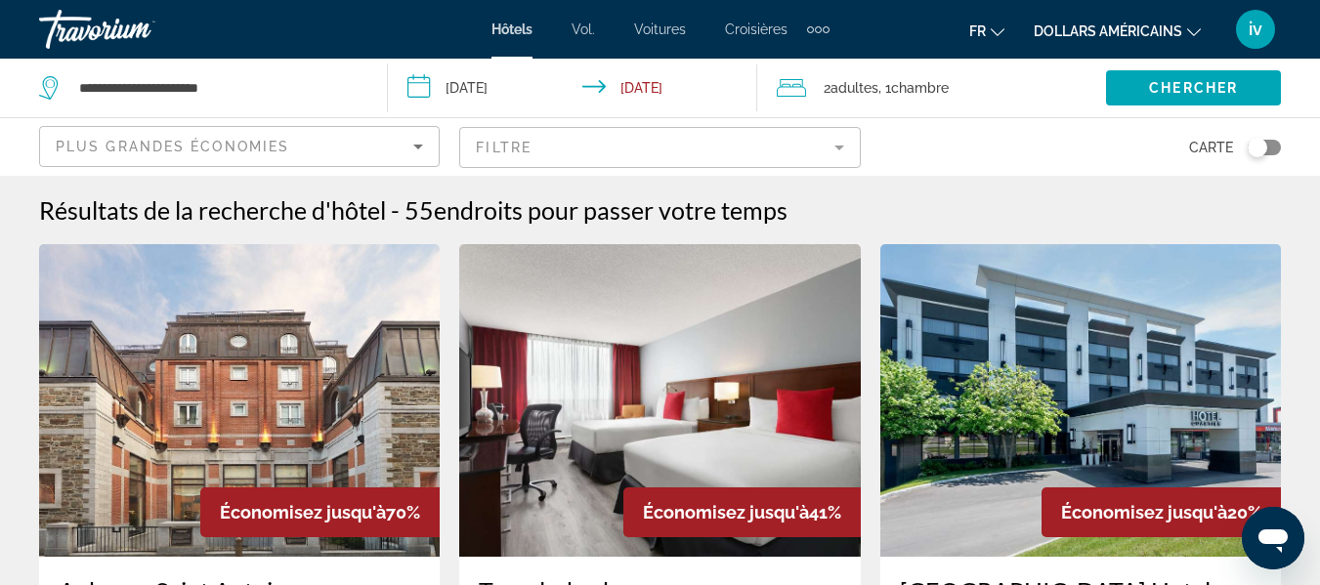
click at [558, 102] on input "**********" at bounding box center [576, 91] width 376 height 64
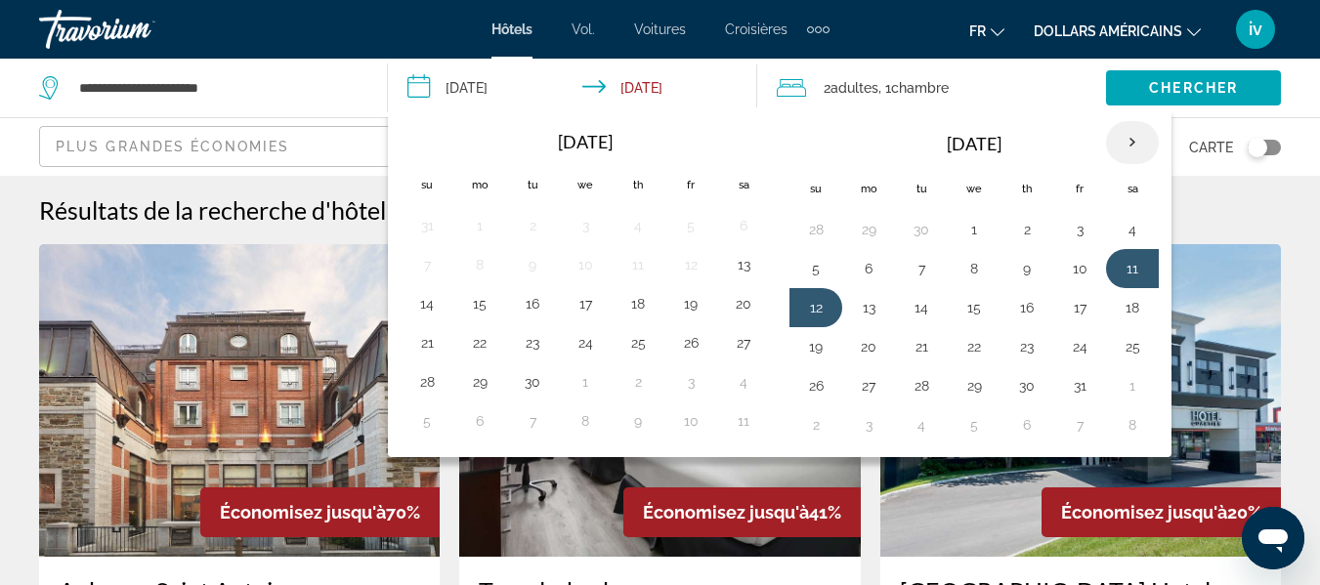
click at [1120, 158] on th "Next month" at bounding box center [1132, 142] width 53 height 43
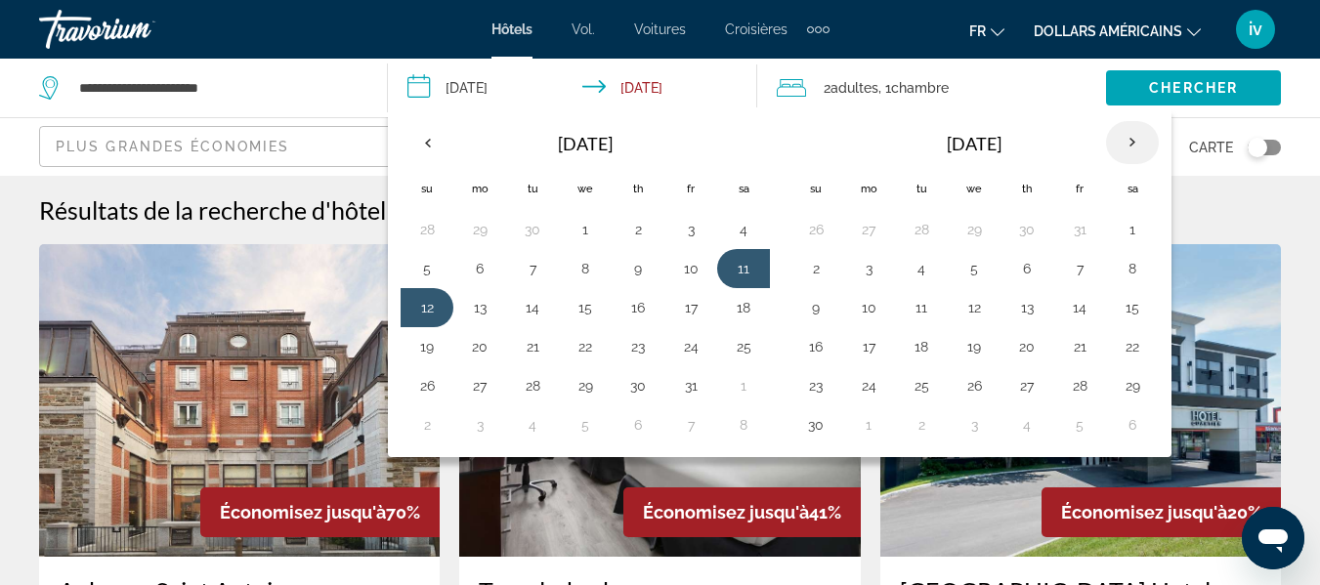
click at [1120, 158] on th "Next month" at bounding box center [1132, 142] width 53 height 43
